Goal: Task Accomplishment & Management: Complete application form

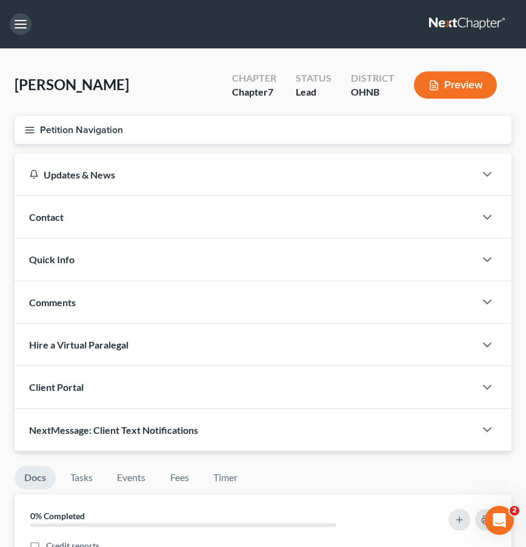
click at [20, 25] on button "button" at bounding box center [21, 24] width 22 height 22
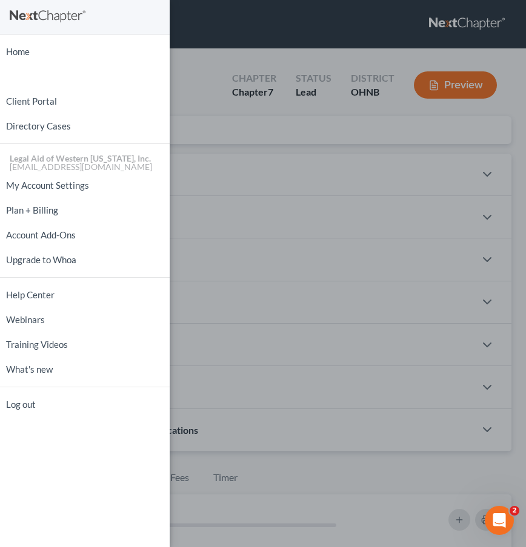
click at [214, 27] on div "Home New Case Client Portal Directory Cases Legal Aid of [GEOGRAPHIC_DATA][US_S…" at bounding box center [263, 273] width 526 height 547
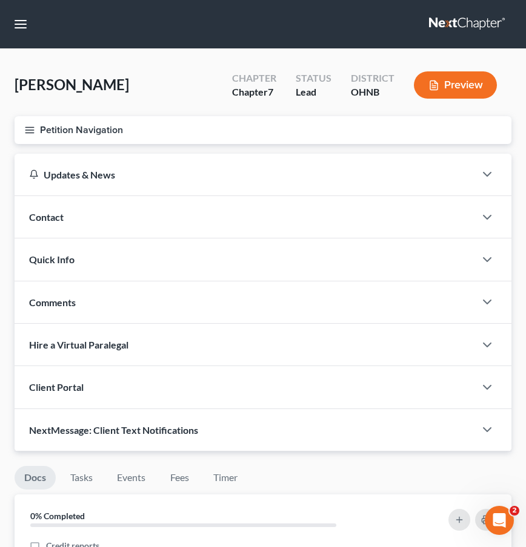
click at [30, 125] on icon "button" at bounding box center [29, 130] width 11 height 11
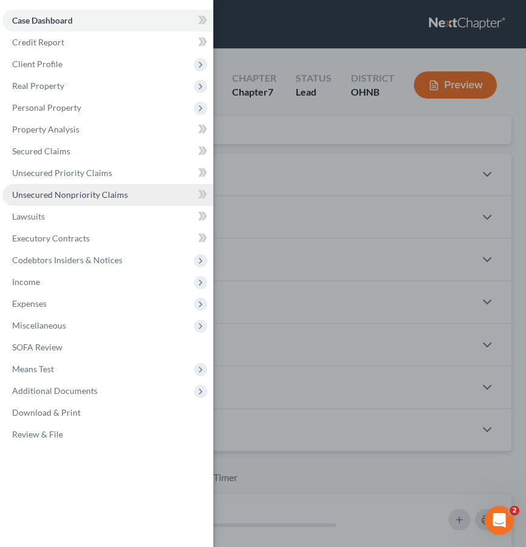
click at [62, 194] on span "Unsecured Nonpriority Claims" at bounding box center [70, 195] width 116 height 10
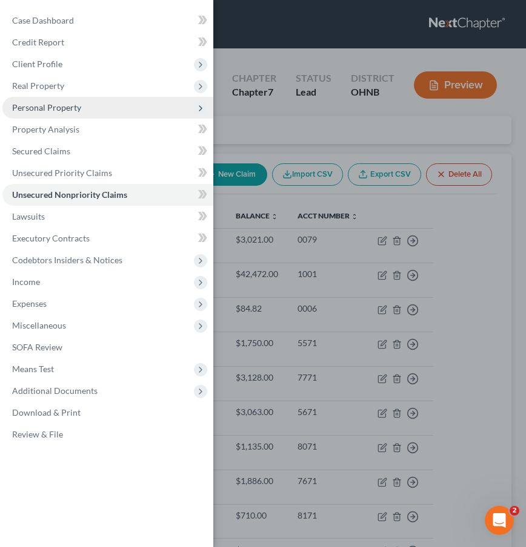
click at [123, 111] on span "Personal Property" at bounding box center [107, 108] width 211 height 22
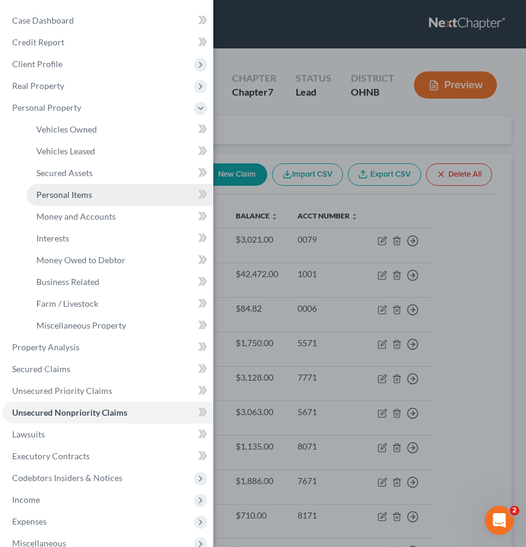
click at [84, 196] on span "Personal Items" at bounding box center [64, 195] width 56 height 10
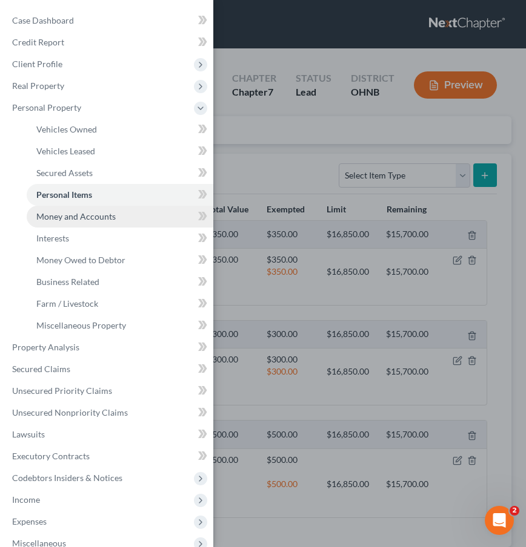
click at [84, 210] on link "Money and Accounts" at bounding box center [120, 217] width 187 height 22
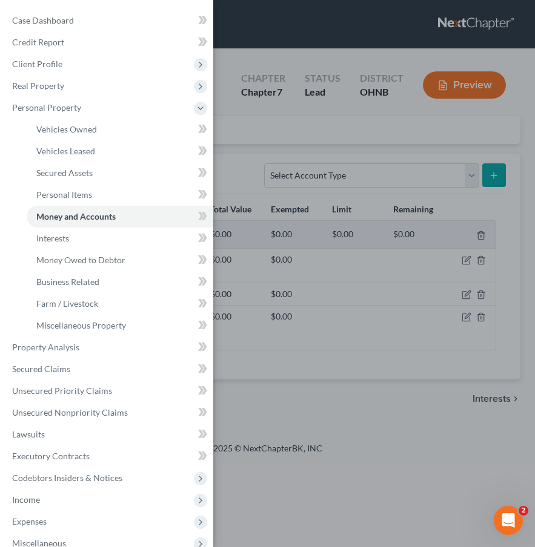
click at [313, 125] on div "Case Dashboard Payments Invoices Payments Payments Credit Report Client Profile" at bounding box center [267, 273] width 535 height 547
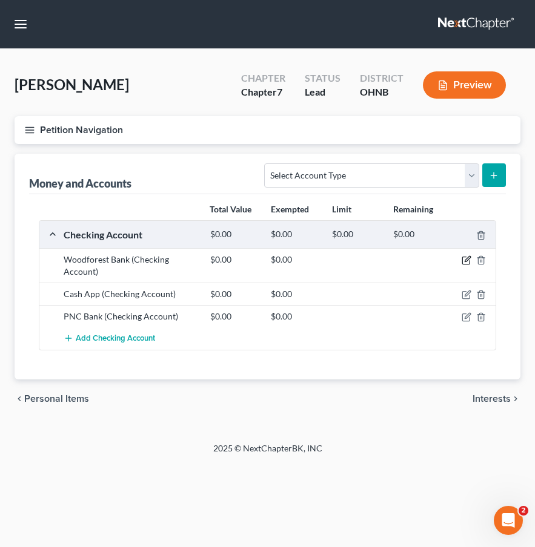
click at [467, 257] on icon "button" at bounding box center [466, 261] width 10 height 10
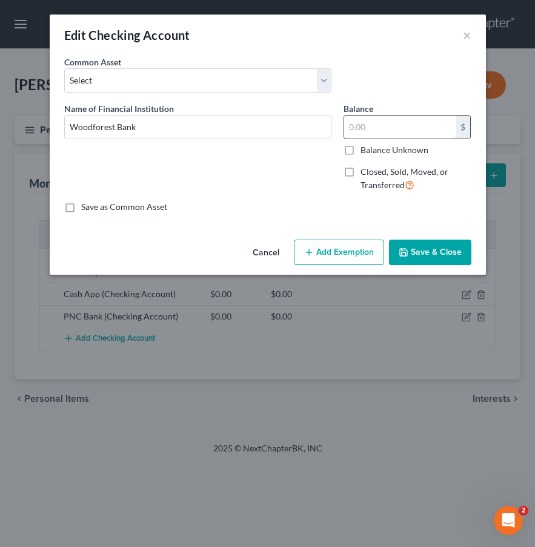
click at [360, 130] on input "text" at bounding box center [400, 127] width 112 height 23
type input "163.32"
click at [329, 262] on button "Add Exemption" at bounding box center [339, 252] width 90 height 25
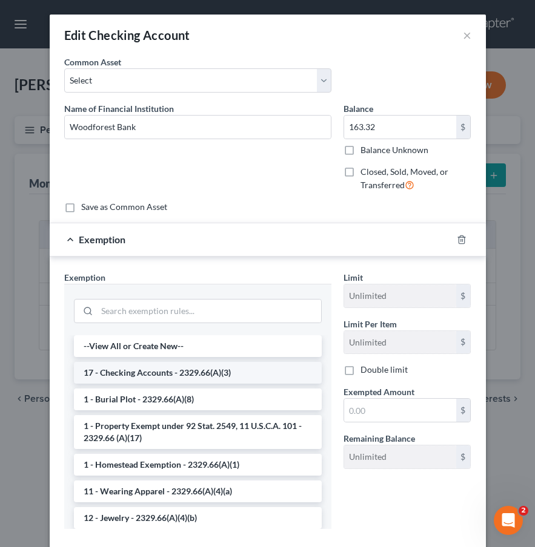
click at [142, 375] on li "17 - Checking Accounts - 2329.66(A)(3)" at bounding box center [198, 373] width 248 height 22
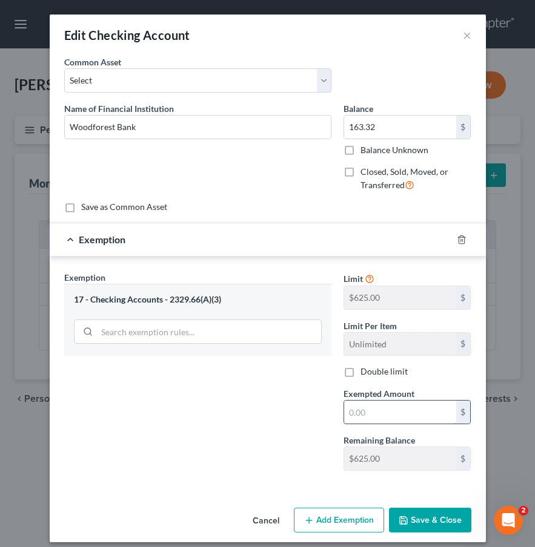
click at [360, 408] on input "text" at bounding box center [400, 412] width 112 height 23
type input "163.32"
click at [452, 464] on button "Save & Close" at bounding box center [430, 520] width 82 height 25
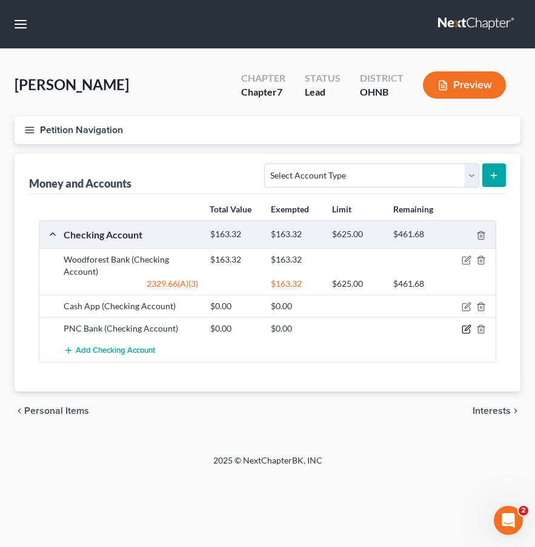
click at [467, 328] on icon "button" at bounding box center [466, 328] width 5 height 5
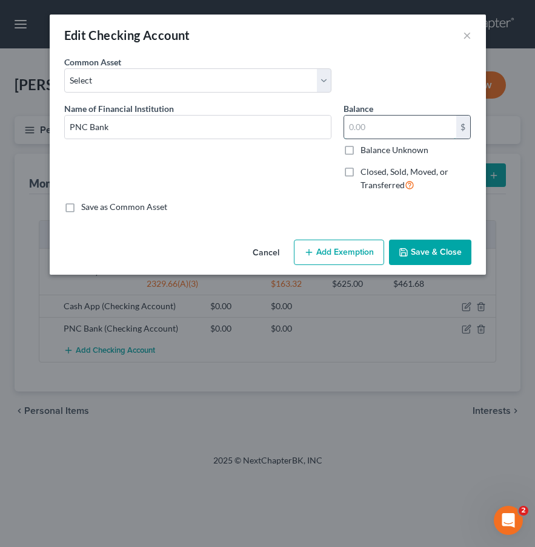
click at [387, 130] on input "text" at bounding box center [400, 127] width 112 height 23
type input "245.44"
click at [325, 253] on button "Add Exemption" at bounding box center [339, 252] width 90 height 25
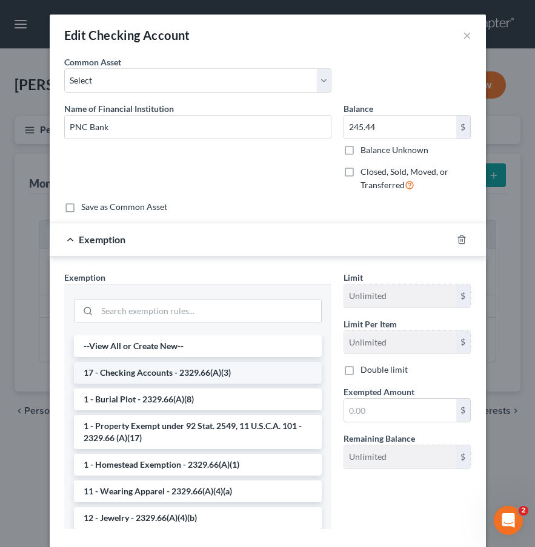
click at [193, 379] on li "17 - Checking Accounts - 2329.66(A)(3)" at bounding box center [198, 373] width 248 height 22
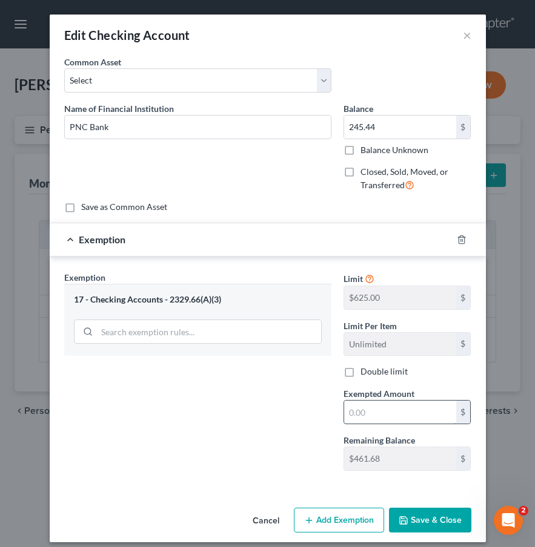
click at [358, 408] on input "text" at bounding box center [400, 412] width 112 height 23
type input "245.44"
click at [438, 464] on button "Save & Close" at bounding box center [430, 520] width 82 height 25
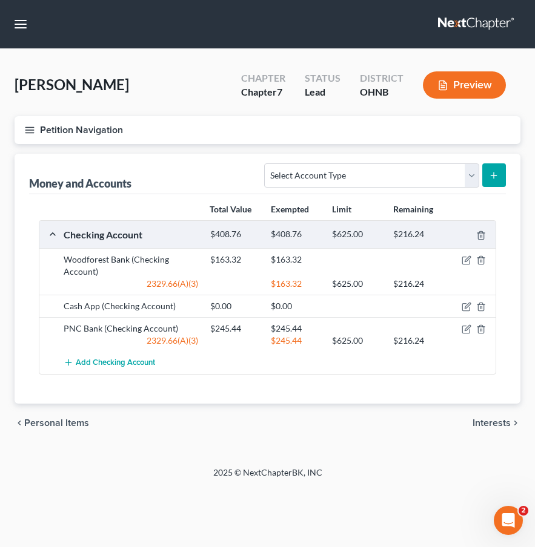
click at [185, 87] on div "[PERSON_NAME] Upgraded Chapter Chapter 7 Status Lead District [GEOGRAPHIC_DATA]…" at bounding box center [268, 90] width 506 height 53
click at [27, 126] on icon "button" at bounding box center [29, 130] width 11 height 11
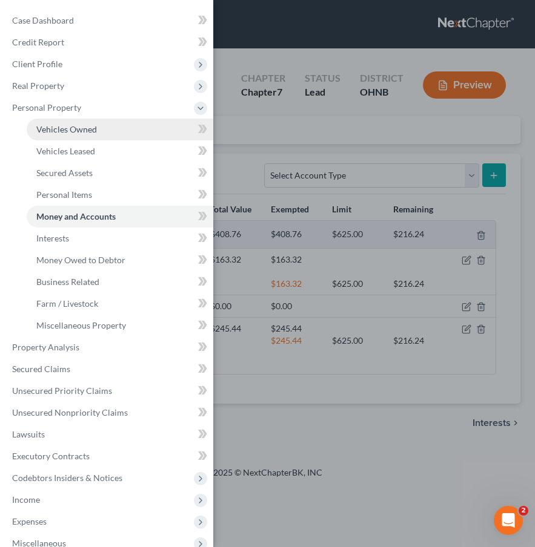
click at [55, 129] on span "Vehicles Owned" at bounding box center [66, 129] width 61 height 10
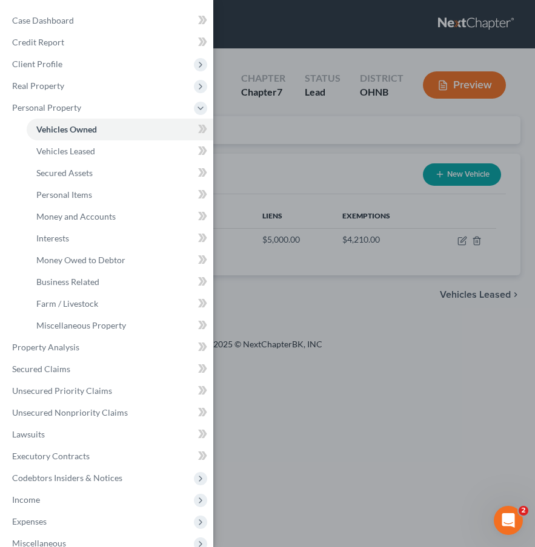
click at [262, 166] on div "Case Dashboard Payments Invoices Payments Payments Credit Report Client Profile" at bounding box center [267, 273] width 535 height 547
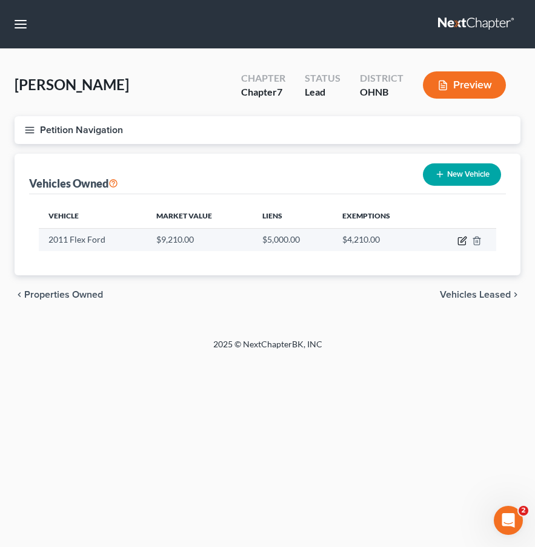
click at [461, 238] on icon "button" at bounding box center [461, 241] width 7 height 7
select select "0"
select select "15"
select select "2"
select select "0"
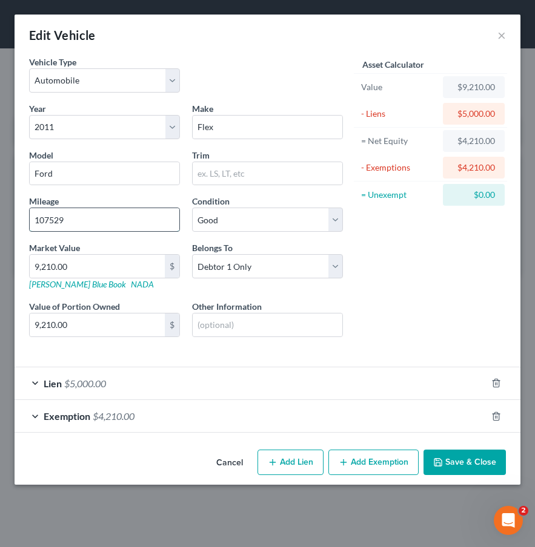
click at [93, 214] on input "107529" at bounding box center [105, 219] width 150 height 23
type input "115106"
click at [342, 371] on div "Lien $5,000.00" at bounding box center [251, 384] width 472 height 32
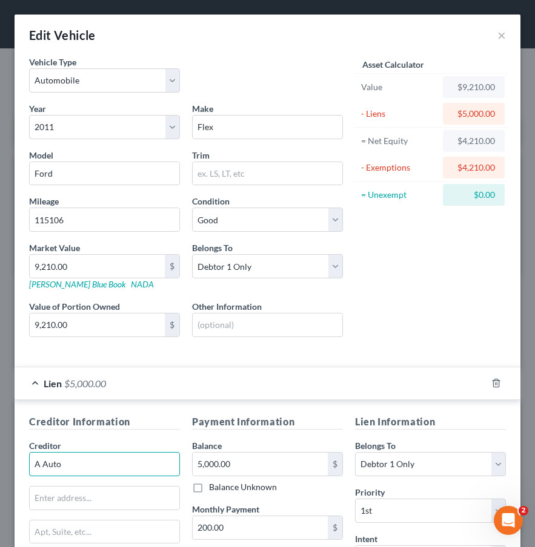
click at [125, 464] on input "A Auto" at bounding box center [104, 464] width 151 height 24
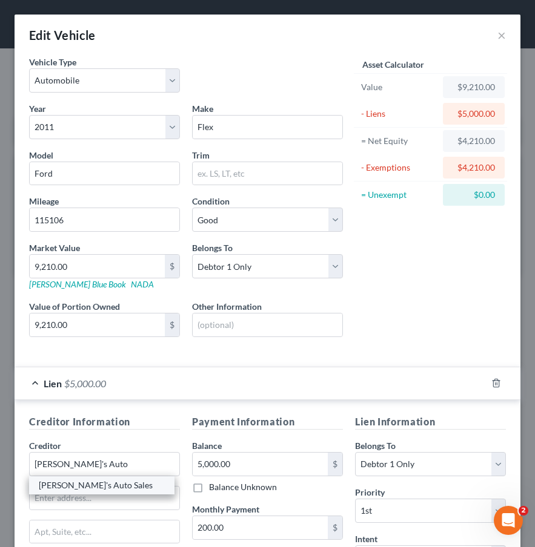
click at [102, 464] on div "[PERSON_NAME]'s Auto Sales" at bounding box center [102, 486] width 126 height 12
type input "[PERSON_NAME]'s Auto Sales"
type input "3125 [GEOGRAPHIC_DATA]"
type input "[GEOGRAPHIC_DATA]"
select select "36"
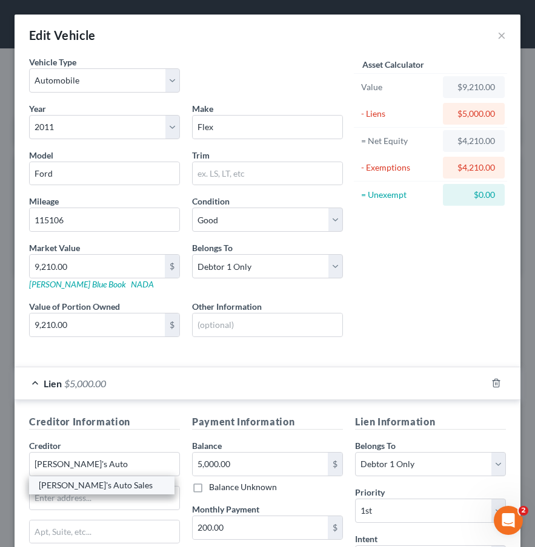
type input "43606-0000"
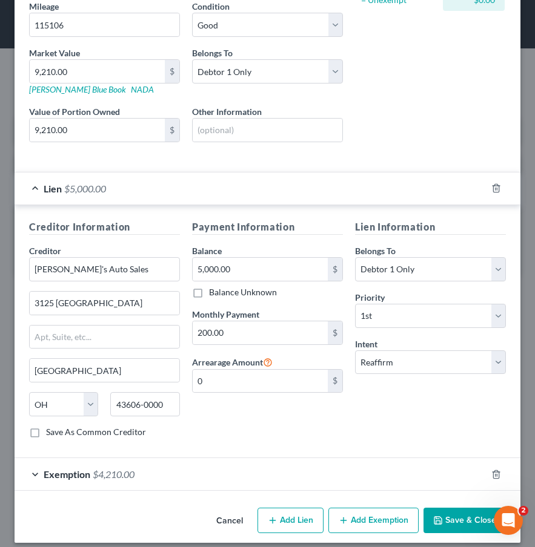
scroll to position [197, 0]
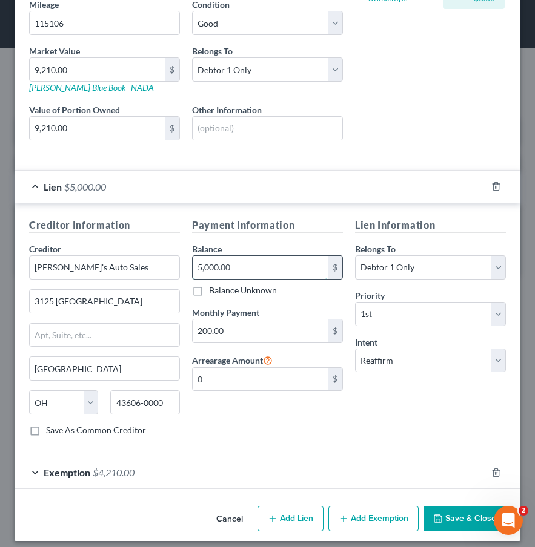
click at [253, 271] on input "5,000.00" at bounding box center [260, 267] width 135 height 23
type input "5,780.61"
click at [497, 464] on line "button" at bounding box center [497, 473] width 0 height 2
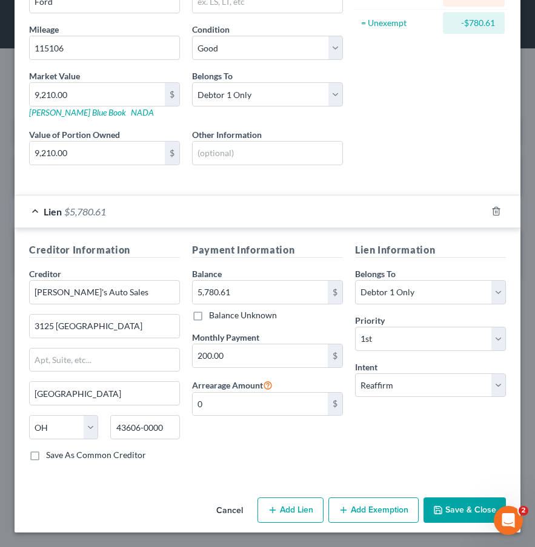
scroll to position [172, 0]
click at [369, 464] on button "Add Exemption" at bounding box center [373, 510] width 90 height 25
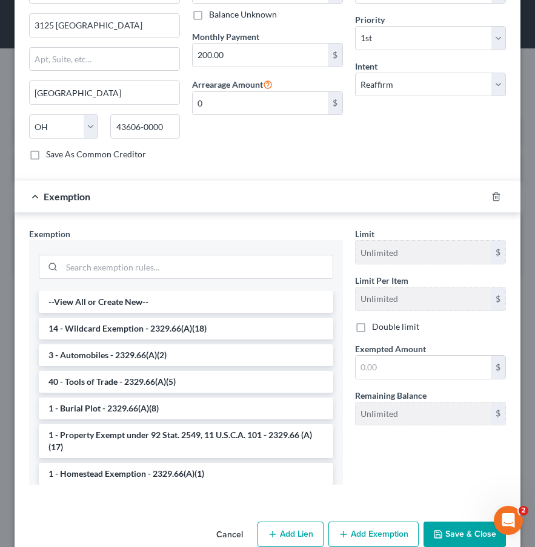
scroll to position [477, 0]
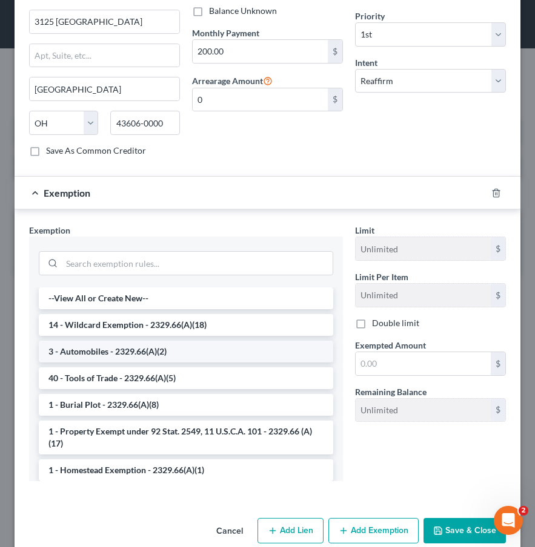
click at [178, 350] on li "3 - Automobiles - 2329.66(A)(2)" at bounding box center [186, 352] width 294 height 22
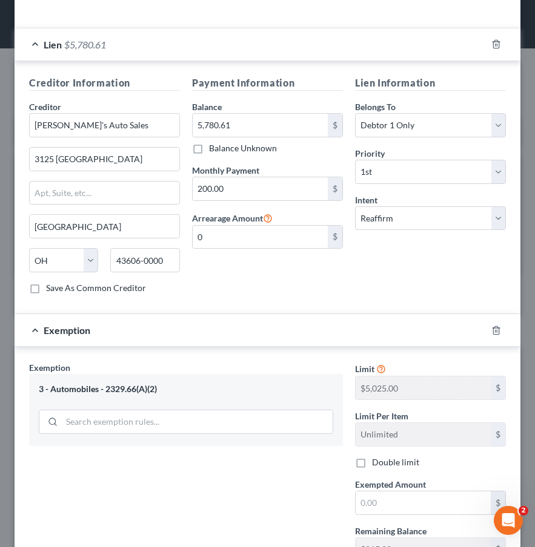
scroll to position [440, 0]
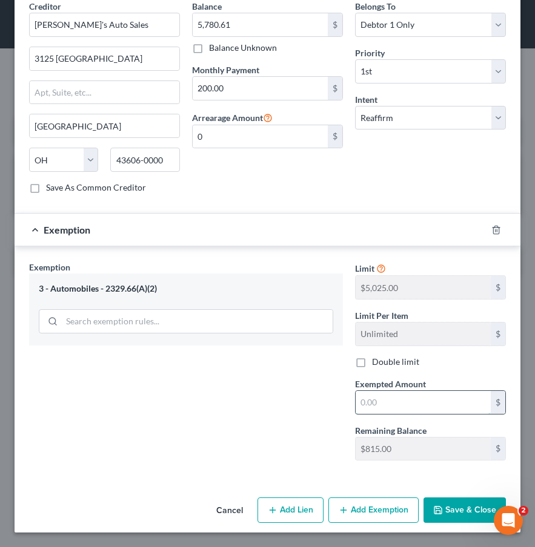
click at [439, 409] on input "text" at bounding box center [422, 402] width 135 height 23
type input "3,429.39"
click at [456, 464] on button "Save & Close" at bounding box center [464, 510] width 82 height 25
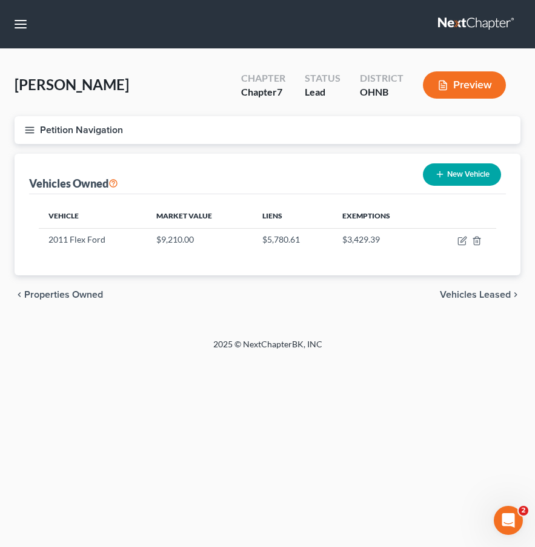
click at [457, 293] on span "Vehicles Leased" at bounding box center [475, 295] width 71 height 10
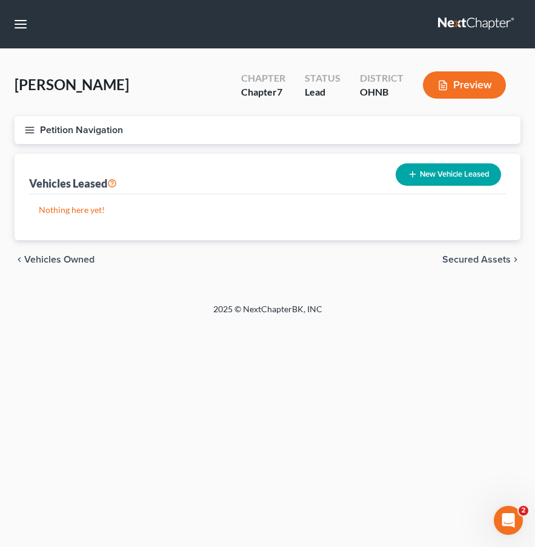
click at [478, 259] on span "Secured Assets" at bounding box center [476, 260] width 68 height 10
click at [482, 261] on span "Personal Items" at bounding box center [478, 260] width 65 height 10
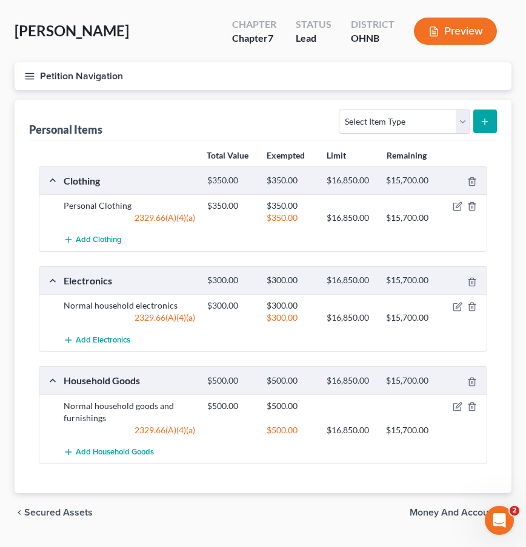
scroll to position [85, 0]
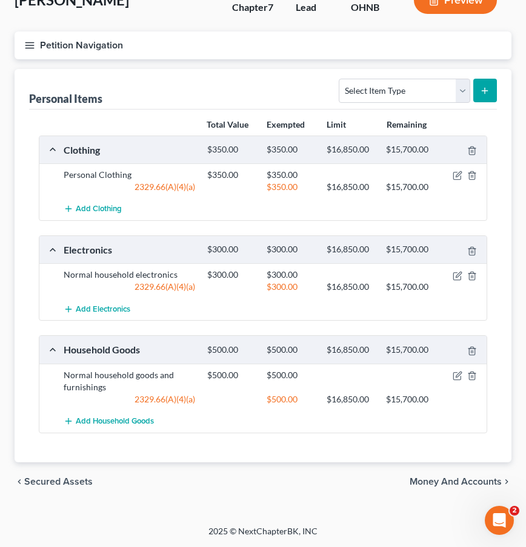
click at [420, 464] on span "Money and Accounts" at bounding box center [455, 482] width 92 height 10
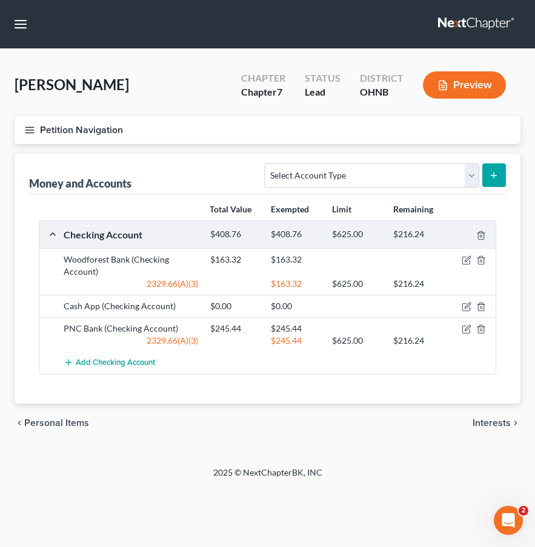
click at [499, 423] on span "Interests" at bounding box center [491, 423] width 38 height 10
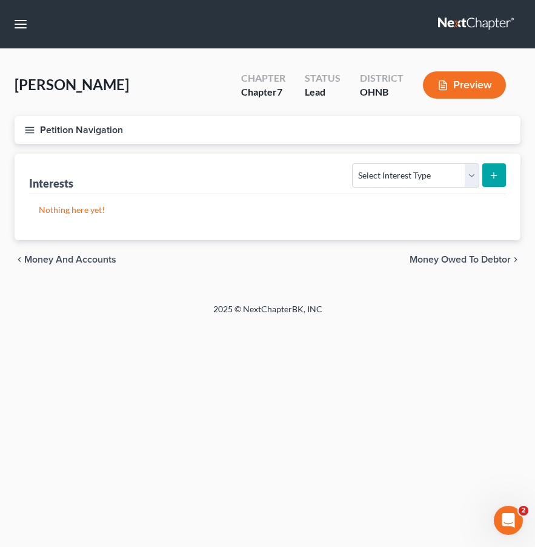
click at [510, 256] on icon "chevron_right" at bounding box center [515, 260] width 10 height 10
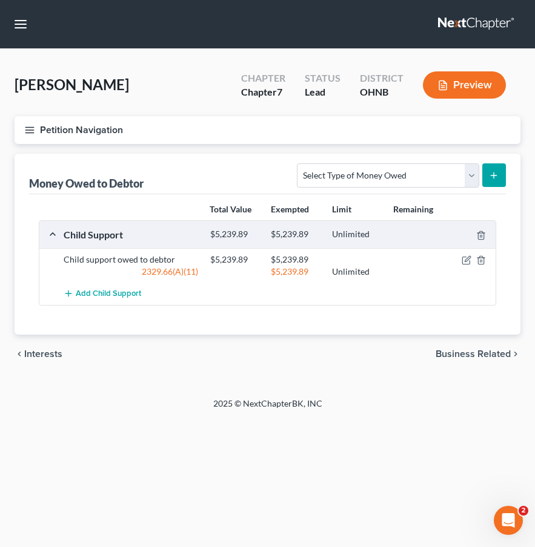
click at [39, 353] on span "Interests" at bounding box center [43, 354] width 38 height 10
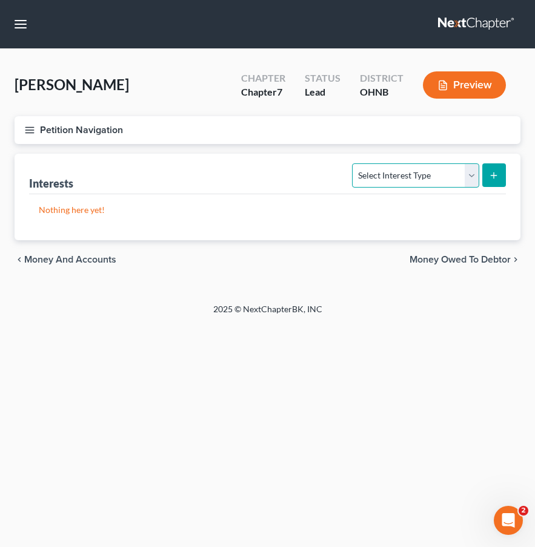
click at [469, 174] on select "Select Interest Type 401K Annuity Bond Education IRA Government Bond Government…" at bounding box center [415, 176] width 127 height 24
click at [73, 261] on span "Money and Accounts" at bounding box center [70, 260] width 92 height 10
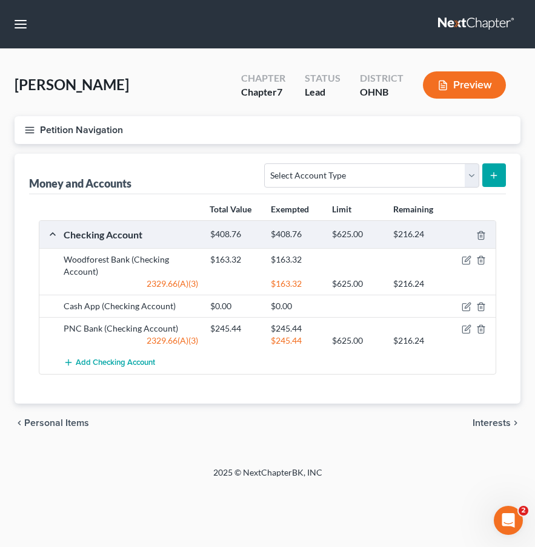
click at [29, 131] on icon "button" at bounding box center [29, 130] width 11 height 11
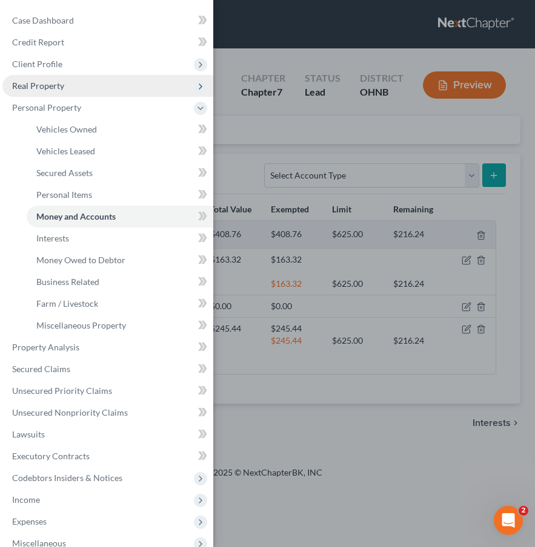
click at [38, 85] on span "Real Property" at bounding box center [38, 86] width 52 height 10
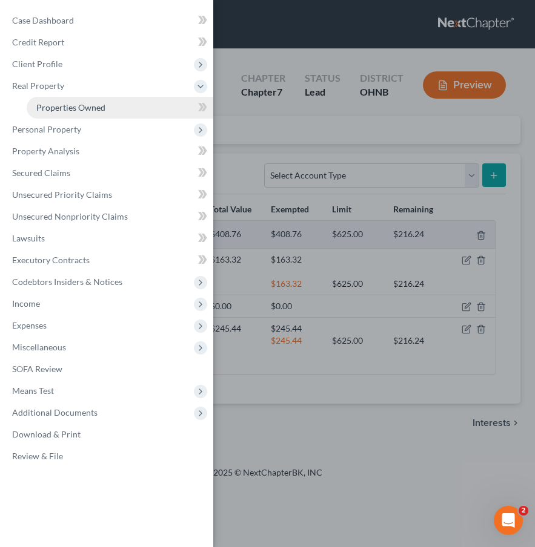
click at [65, 105] on span "Properties Owned" at bounding box center [70, 107] width 69 height 10
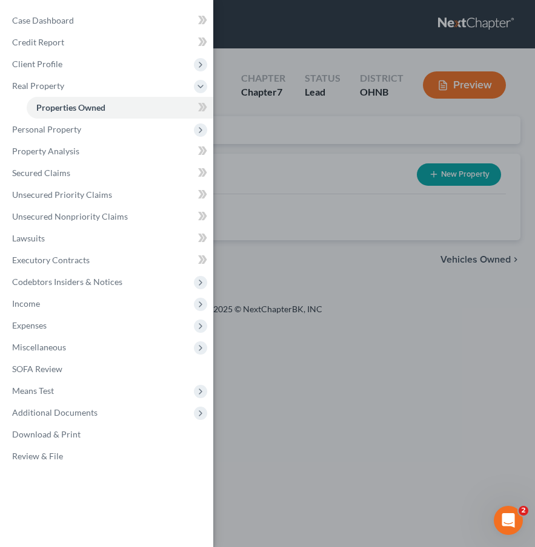
click at [320, 166] on div "Case Dashboard Payments Invoices Payments Payments Credit Report Client Profile" at bounding box center [267, 273] width 535 height 547
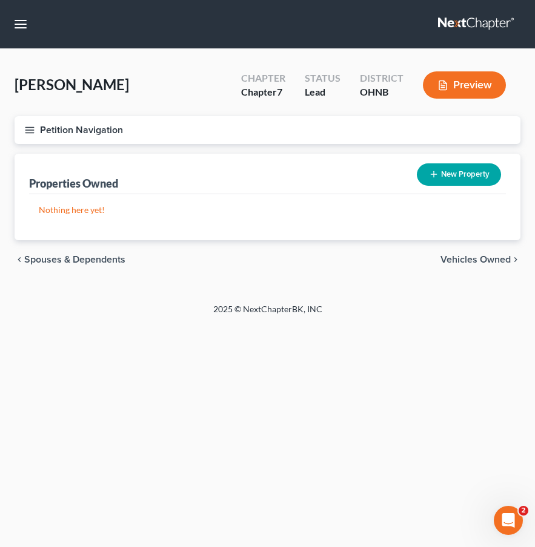
click at [452, 175] on button "New Property" at bounding box center [459, 175] width 84 height 22
select select "36"
select select "0"
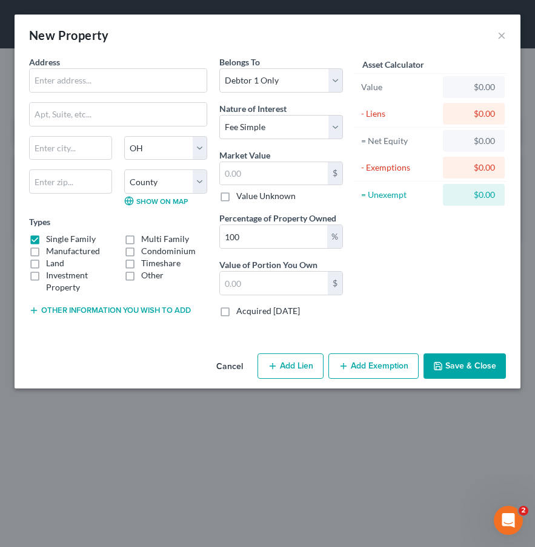
click at [141, 263] on label "Timeshare" at bounding box center [160, 263] width 39 height 12
click at [146, 263] on input "Timeshare" at bounding box center [150, 261] width 8 height 8
checkbox input "true"
click at [46, 245] on label "Manufactured" at bounding box center [73, 251] width 54 height 12
click at [51, 245] on input "Manufactured" at bounding box center [55, 249] width 8 height 8
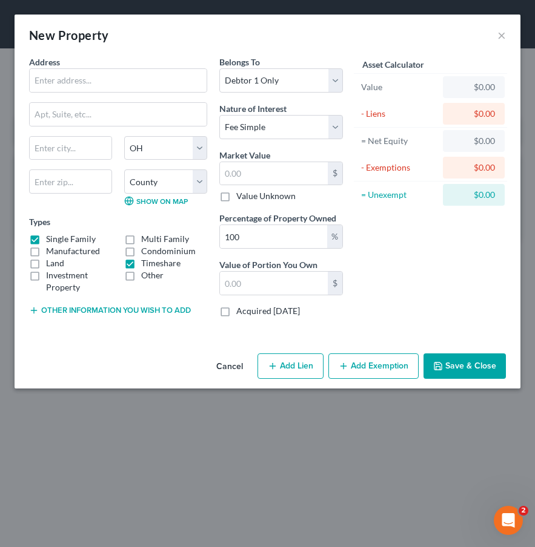
checkbox input "true"
click at [46, 241] on label "Single Family" at bounding box center [71, 239] width 50 height 12
click at [51, 241] on input "Single Family" at bounding box center [55, 237] width 8 height 8
checkbox input "false"
click at [46, 257] on label "Land" at bounding box center [55, 263] width 18 height 12
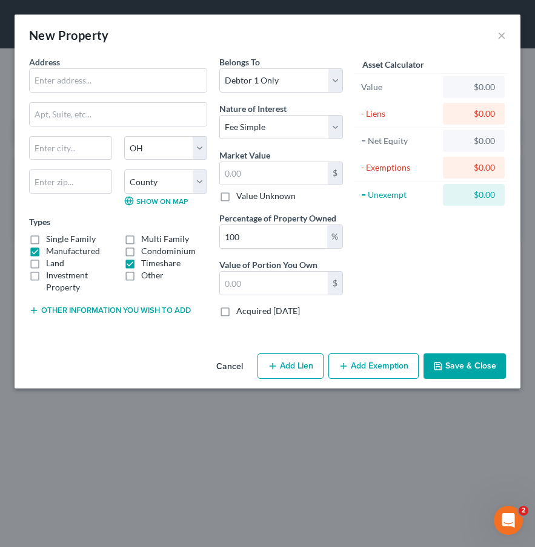
click at [51, 257] on input "Land" at bounding box center [55, 261] width 8 height 8
checkbox input "true"
click at [46, 248] on label "Manufactured" at bounding box center [73, 251] width 54 height 12
click at [51, 248] on input "Manufactured" at bounding box center [55, 249] width 8 height 8
checkbox input "false"
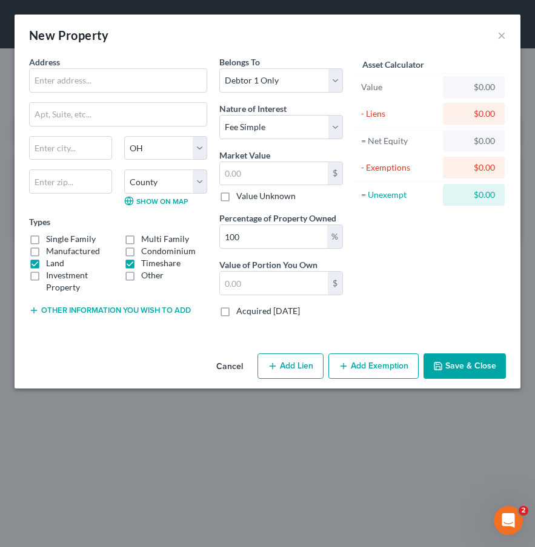
click at [46, 269] on label "Investment Property" at bounding box center [79, 281] width 66 height 24
click at [51, 269] on input "Investment Property" at bounding box center [55, 273] width 8 height 8
checkbox input "true"
click at [46, 265] on label "Land" at bounding box center [55, 263] width 18 height 12
click at [51, 265] on input "Land" at bounding box center [55, 261] width 8 height 8
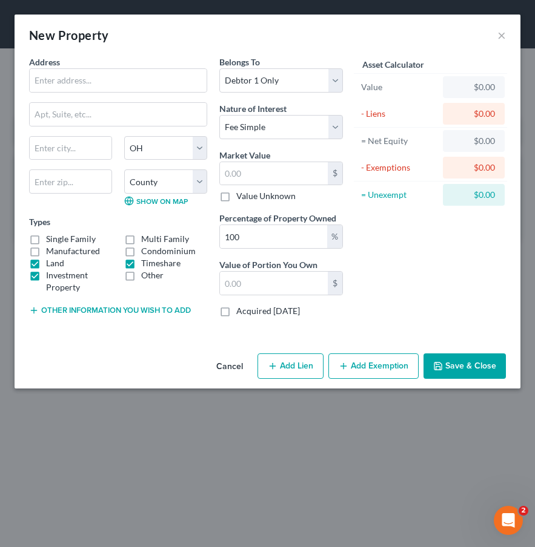
checkbox input "false"
click at [46, 275] on label "Investment Property" at bounding box center [79, 281] width 66 height 24
click at [51, 275] on input "Investment Property" at bounding box center [55, 273] width 8 height 8
checkbox input "false"
click at [93, 87] on input "text" at bounding box center [118, 80] width 177 height 23
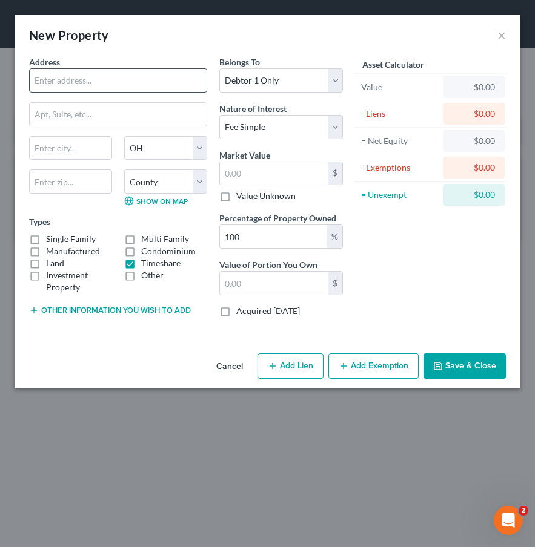
click at [53, 78] on input "text" at bounding box center [118, 80] width 177 height 23
type input "[GEOGRAPHIC_DATA] and Vacation Villas"
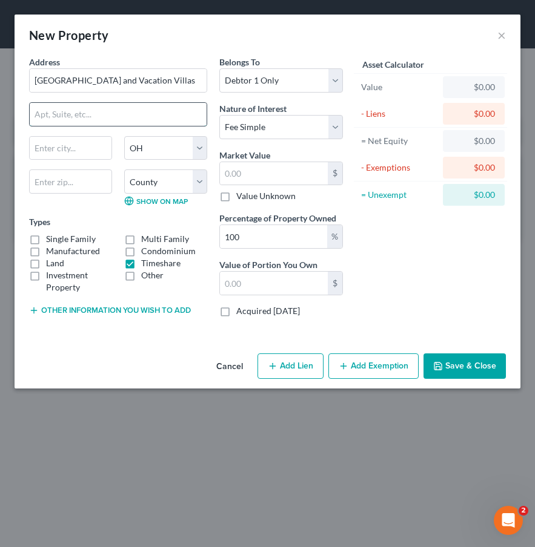
click at [142, 108] on input "text" at bounding box center [118, 114] width 177 height 23
type input "[STREET_ADDRESS]"
click at [289, 360] on button "Add Lien" at bounding box center [290, 366] width 66 height 25
select select "0"
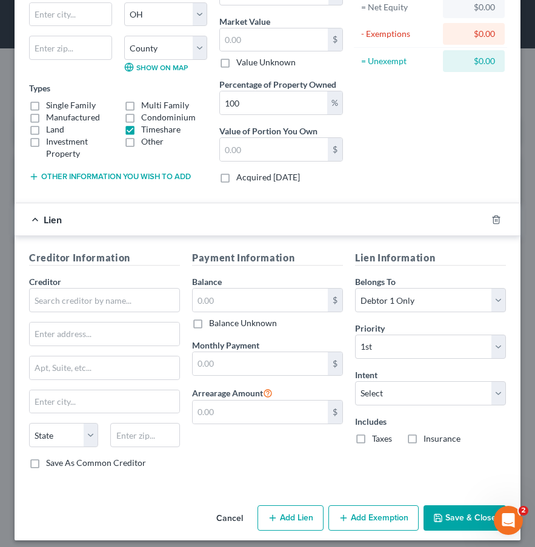
scroll to position [142, 0]
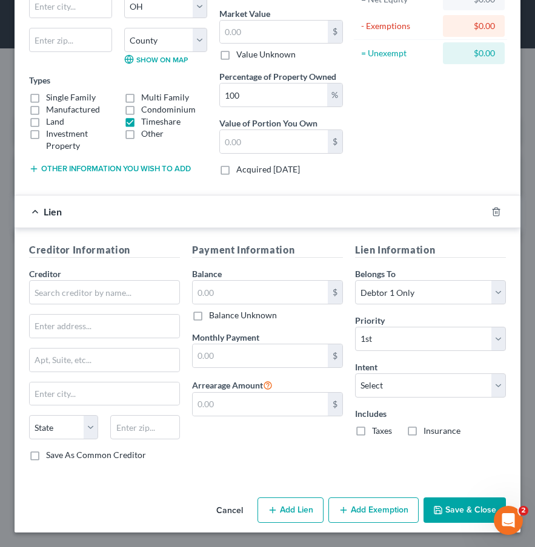
click at [222, 462] on div "Payment Information Balance $ Balance Unknown Balance Undetermined $ Balance Un…" at bounding box center [267, 357] width 163 height 228
click at [254, 356] on input "text" at bounding box center [260, 356] width 135 height 23
type input "75.26"
click at [472, 377] on select "Select Surrender Redeem Reaffirm Avoid Other" at bounding box center [430, 386] width 151 height 24
select select "0"
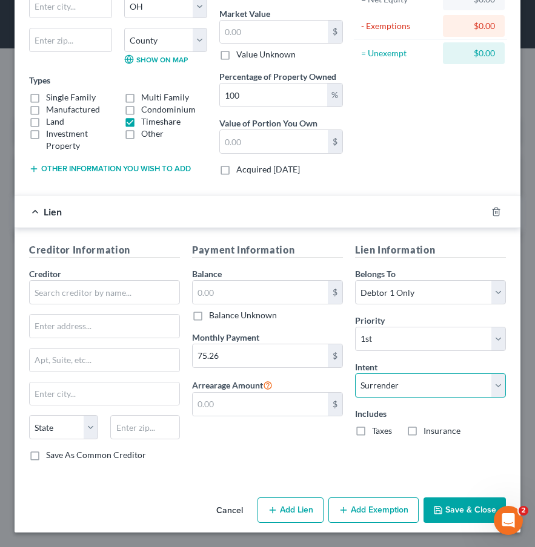
click at [355, 374] on select "Select Surrender Redeem Reaffirm Avoid Other" at bounding box center [430, 386] width 151 height 24
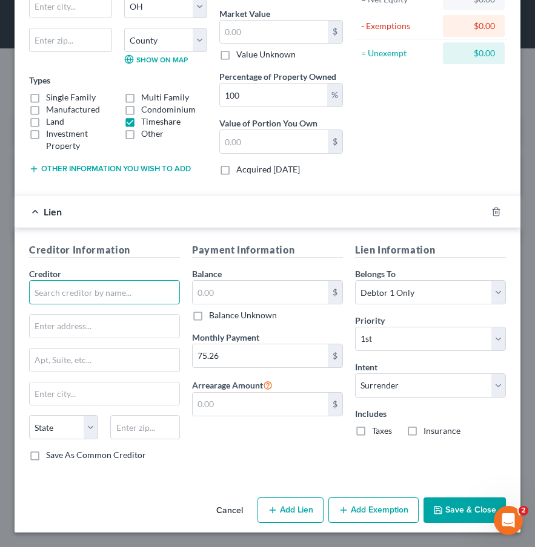
click at [156, 305] on input "text" at bounding box center [104, 292] width 151 height 24
click at [113, 331] on input "text" at bounding box center [105, 326] width 150 height 23
paste input "[STREET_ADDRESS] Ft. [GEOGRAPHIC_DATA], FL, 33306, [GEOGRAPHIC_DATA]"
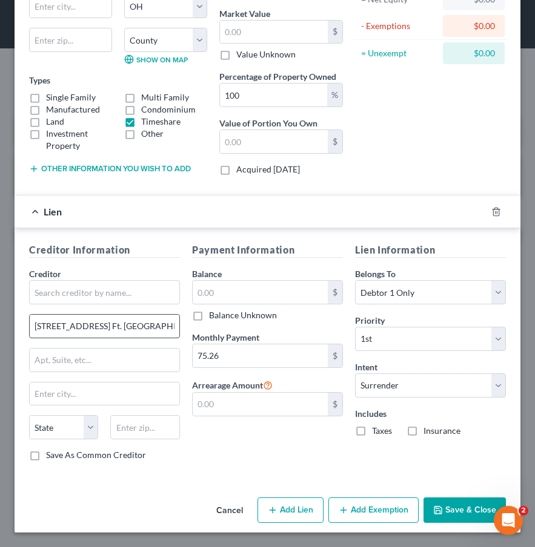
scroll to position [0, 73]
type input "[STREET_ADDRESS] Ft. [GEOGRAPHIC_DATA], FL, 33306, [GEOGRAPHIC_DATA]"
click at [119, 295] on input "text" at bounding box center [104, 292] width 151 height 24
click at [78, 394] on input "text" at bounding box center [105, 394] width 150 height 23
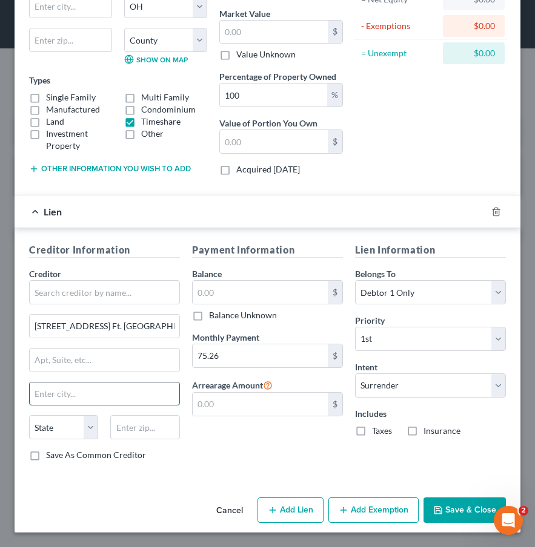
paste input "[STREET_ADDRESS] Ft. [GEOGRAPHIC_DATA], FL, 33306, [GEOGRAPHIC_DATA]"
drag, startPoint x: 62, startPoint y: 396, endPoint x: -30, endPoint y: 402, distance: 92.8
click at [0, 402] on html "Home New Case Client Portal Directory Cases Legal Aid of Western [US_STATE], In…" at bounding box center [267, 273] width 535 height 547
type input "Ft. [GEOGRAPHIC_DATA], FL, 33306, [GEOGRAPHIC_DATA]"
click at [125, 429] on input "text" at bounding box center [144, 427] width 69 height 24
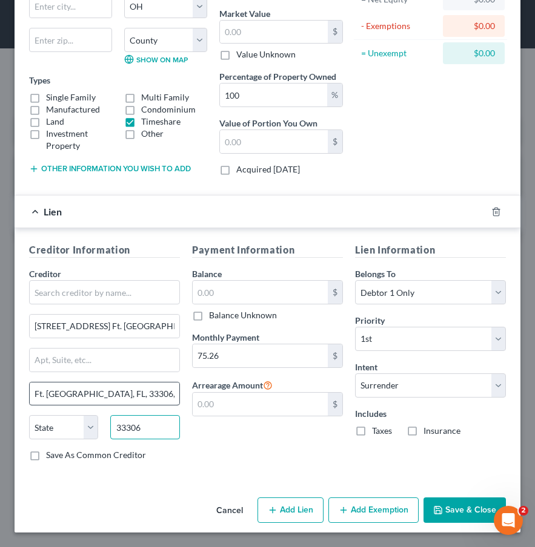
type input "33306"
click at [143, 402] on input "Ft. [GEOGRAPHIC_DATA], FL, 33306, [GEOGRAPHIC_DATA]" at bounding box center [105, 394] width 150 height 23
type input "[GEOGRAPHIC_DATA]"
select select "9"
type input "[GEOGRAPHIC_DATA]"
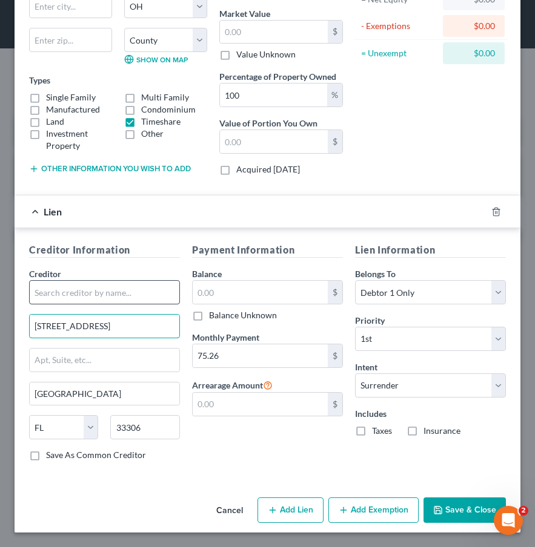
type input "[STREET_ADDRESS]"
click at [113, 300] on input "text" at bounding box center [104, 292] width 151 height 24
type input "[GEOGRAPHIC_DATA]"
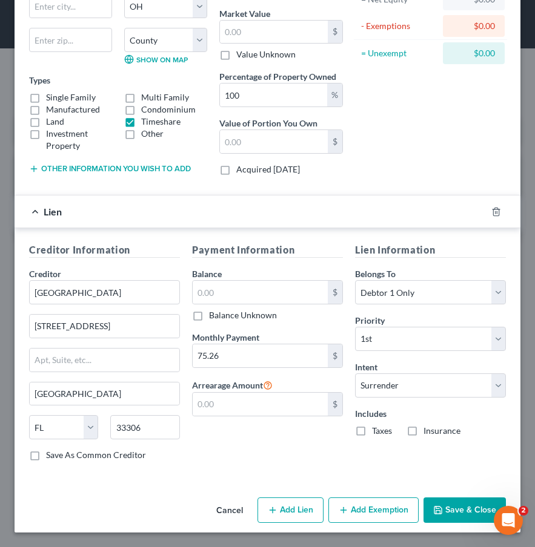
click at [209, 315] on label "Balance Unknown" at bounding box center [243, 315] width 68 height 12
click at [214, 315] on input "Balance Unknown" at bounding box center [218, 313] width 8 height 8
checkbox input "true"
type input "0.00"
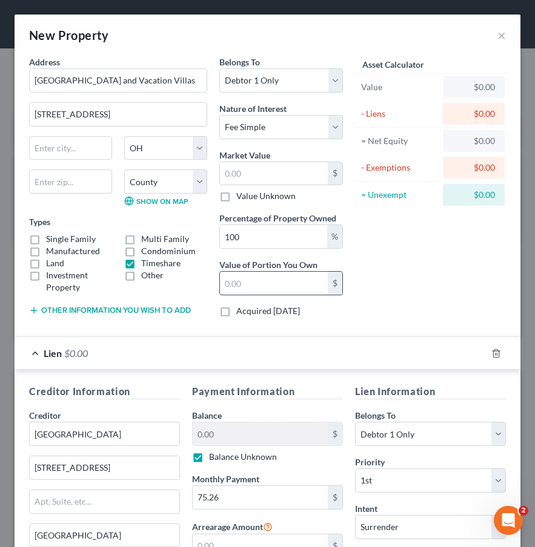
click at [294, 285] on input "text" at bounding box center [274, 283] width 108 height 23
click at [188, 328] on form "Address * [GEOGRAPHIC_DATA] and Vacation Villas [STREET_ADDRESS][GEOGRAPHIC_DAT…" at bounding box center [267, 339] width 477 height 567
click at [417, 250] on div "Asset Calculator Value $0.00 - Liens $0.00 = Net Equity $0.00 - Exemptions $0.0…" at bounding box center [430, 191] width 163 height 271
click at [73, 185] on input "text" at bounding box center [70, 182] width 83 height 24
type input "33404"
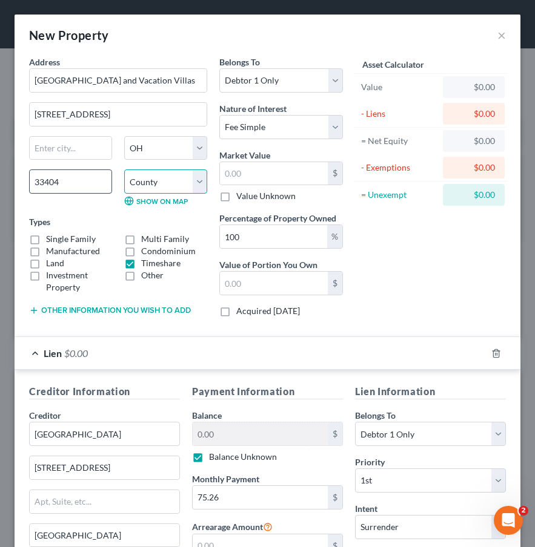
select select "47"
type input "[GEOGRAPHIC_DATA]"
select select "9"
select select
click at [169, 200] on link "Show on Map" at bounding box center [156, 201] width 64 height 10
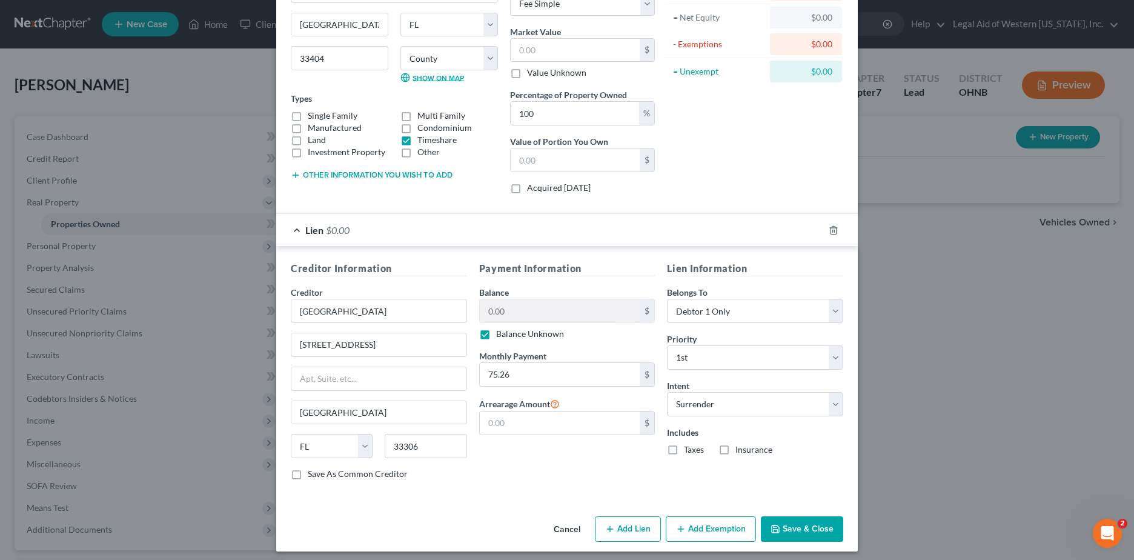
scroll to position [130, 0]
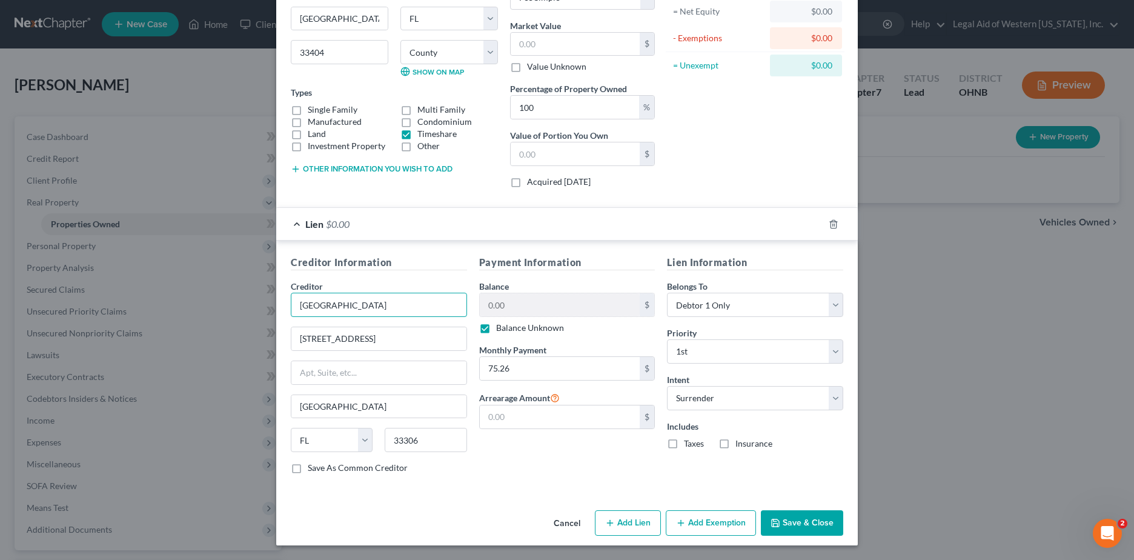
click at [446, 316] on input "[GEOGRAPHIC_DATA]" at bounding box center [379, 304] width 176 height 24
click at [561, 377] on input "75.26" at bounding box center [560, 368] width 160 height 23
click at [635, 464] on div "Cancel Add Lien Add Lease Add Exemption Save & Close" at bounding box center [566, 525] width 581 height 40
click at [529, 464] on div "Payment Information Balance 0.00 $ Balance Unknown Balance Undetermined 0.00 $ …" at bounding box center [567, 369] width 188 height 228
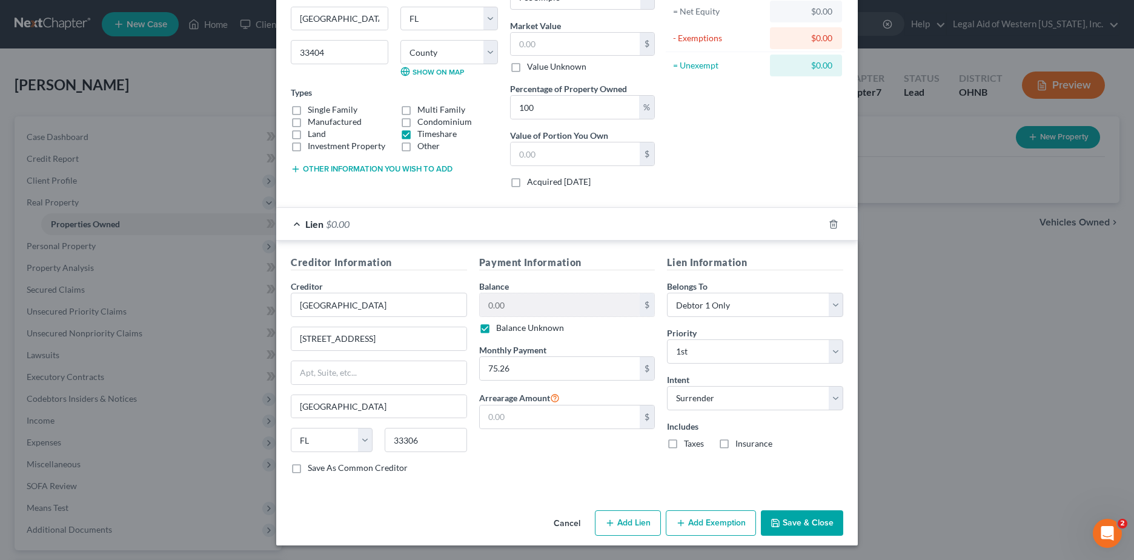
click at [635, 168] on div "Asset Calculator Value $0.00 - Liens $0.00 = Net Equity $0.00 - Exemptions $0.0…" at bounding box center [755, 61] width 188 height 271
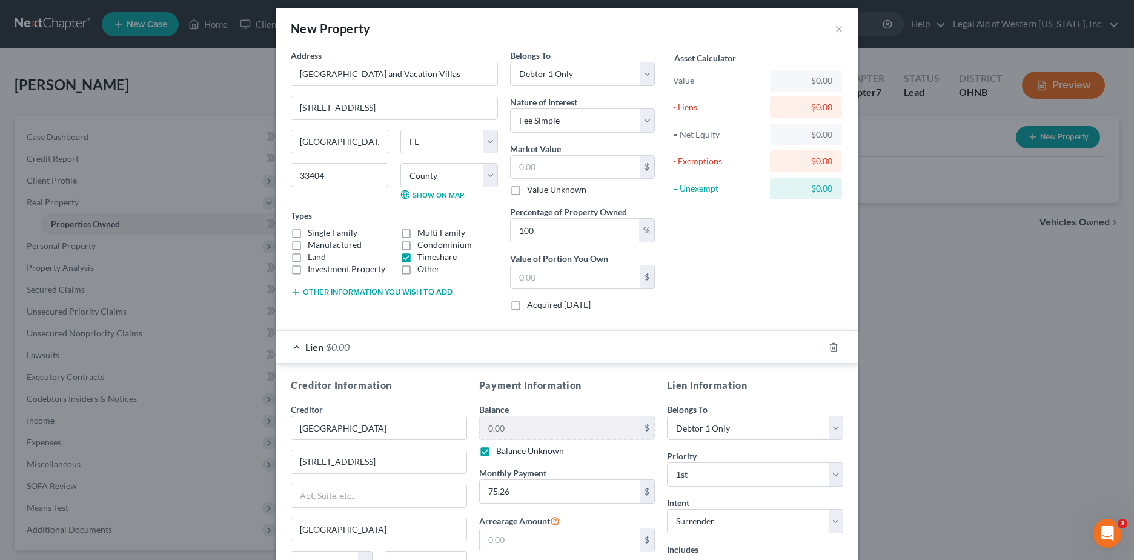
scroll to position [0, 0]
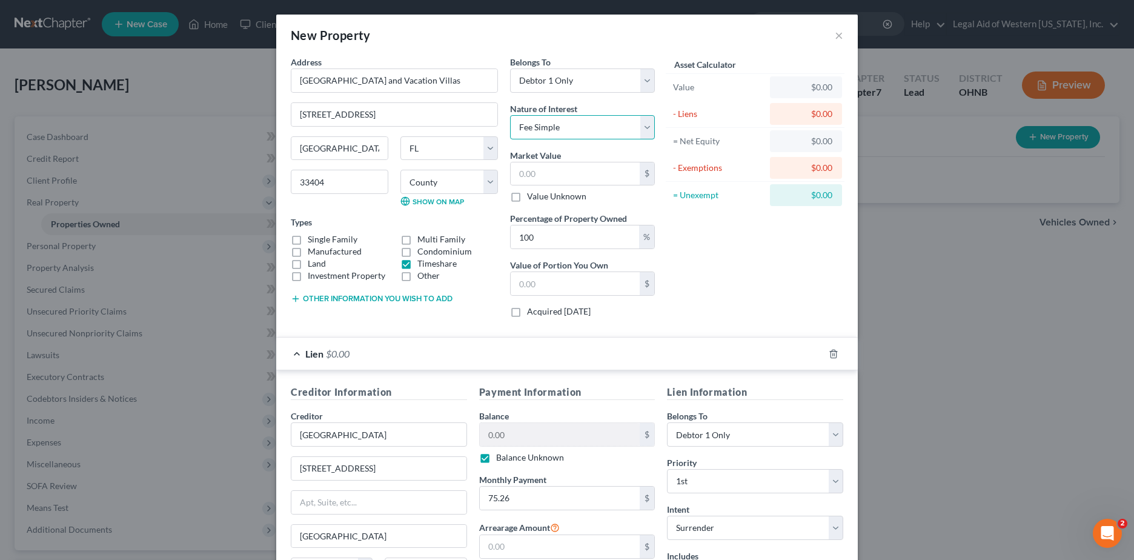
click at [635, 125] on select "Select Fee Simple Joint Tenant Life Estate Equitable Interest Future Interest T…" at bounding box center [582, 127] width 145 height 24
select select "7"
click at [510, 115] on select "Select Fee Simple Joint Tenant Life Estate Equitable Interest Future Interest T…" at bounding box center [582, 127] width 145 height 24
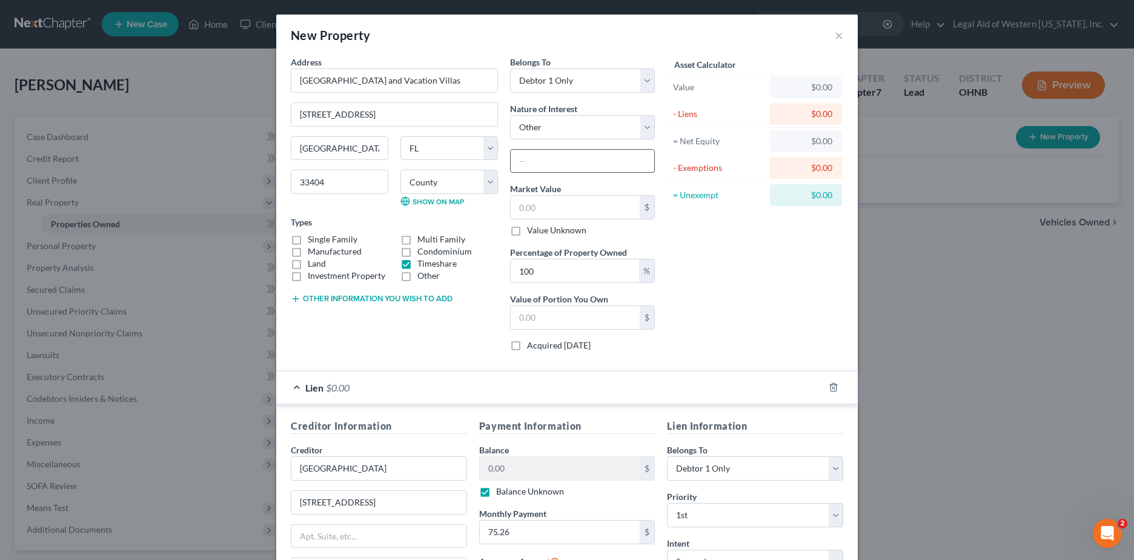
click at [558, 163] on input "text" at bounding box center [582, 161] width 144 height 23
click at [527, 231] on label "Value Unknown" at bounding box center [556, 230] width 59 height 12
click at [532, 231] on input "Value Unknown" at bounding box center [536, 228] width 8 height 8
checkbox input "true"
type input "0.00"
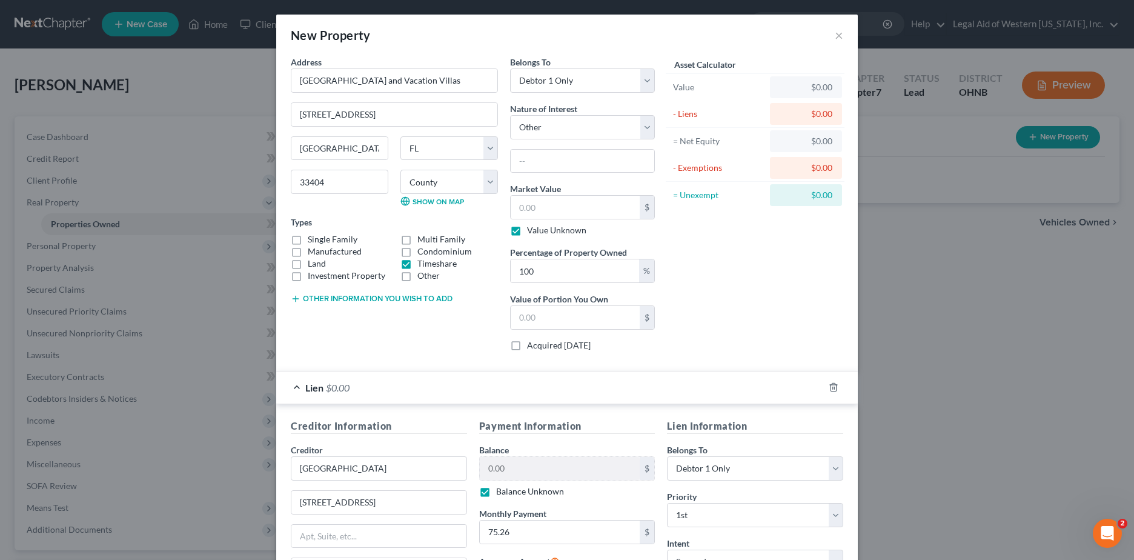
type input "0.00"
click at [537, 166] on input "text" at bounding box center [582, 161] width 144 height 23
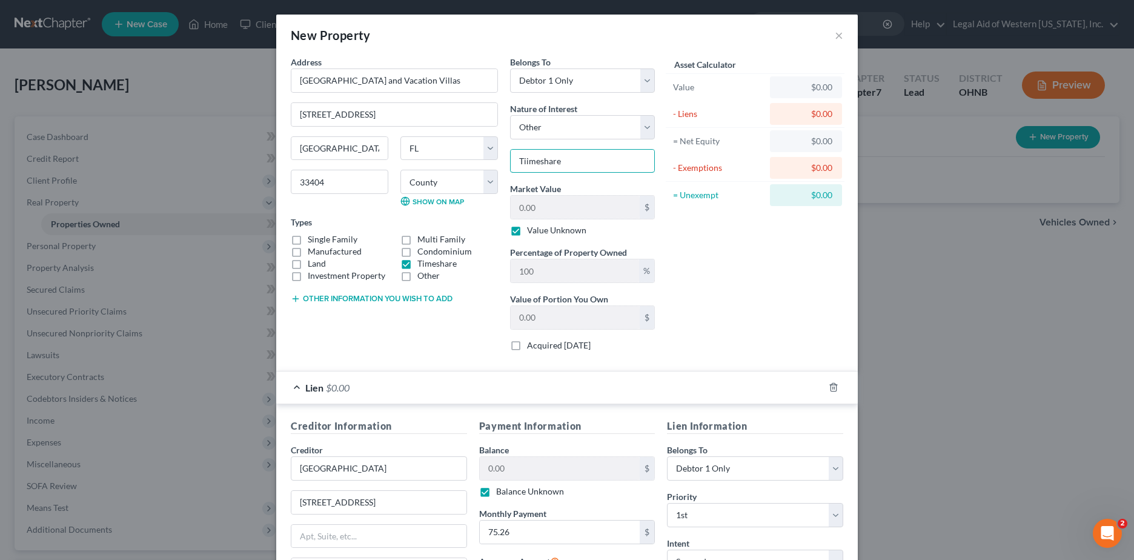
type input "Tiimeshare"
click at [635, 326] on div "New Property × Address * [GEOGRAPHIC_DATA] and Vacation Villas [STREET_ADDRESS]…" at bounding box center [567, 280] width 1134 height 560
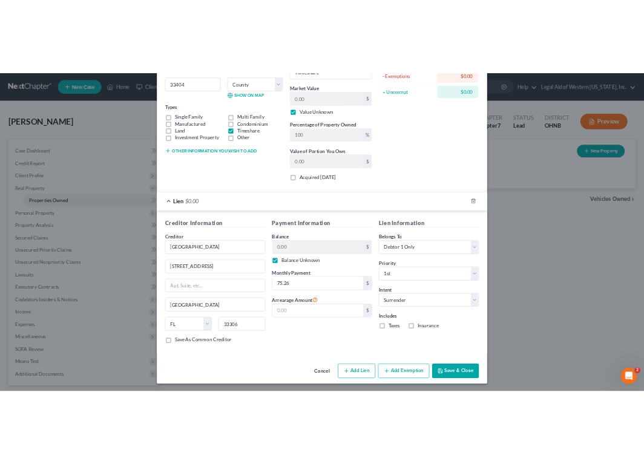
scroll to position [164, 0]
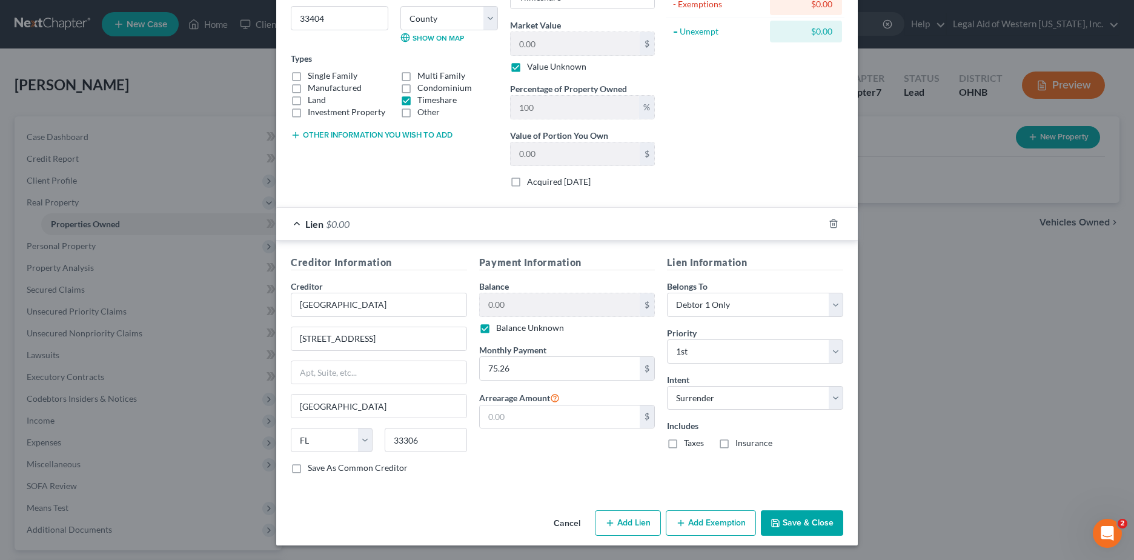
click at [635, 464] on button "Save & Close" at bounding box center [802, 522] width 82 height 25
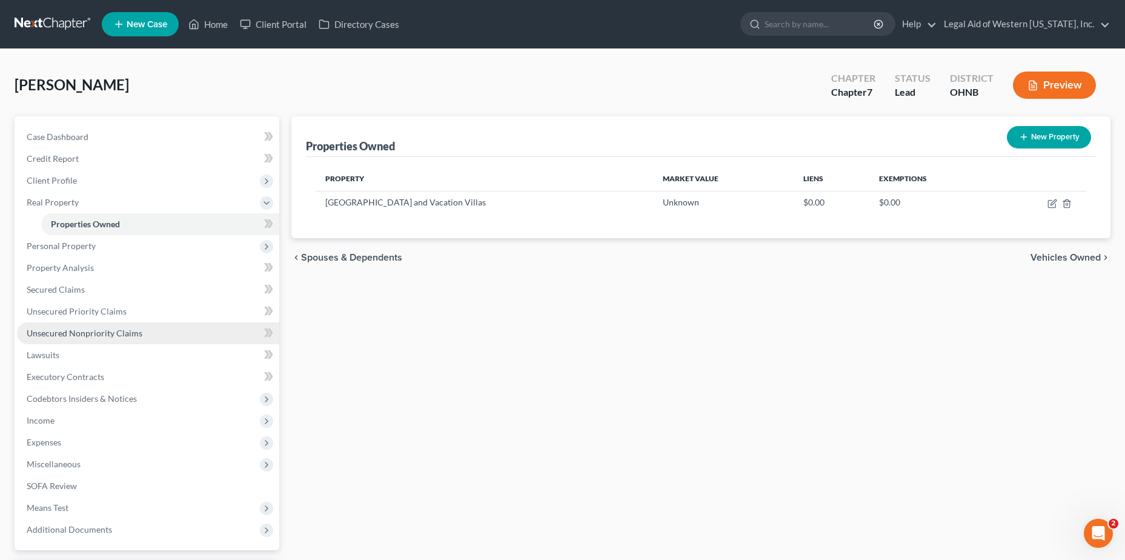
click at [129, 334] on span "Unsecured Nonpriority Claims" at bounding box center [85, 333] width 116 height 10
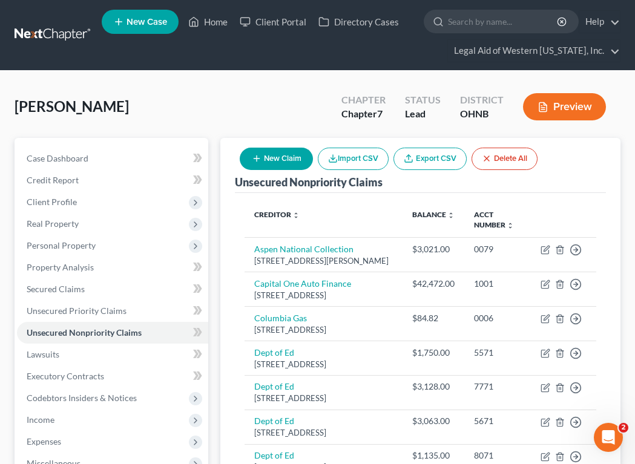
click at [271, 144] on div "New Claim Import CSV Export CSV Delete All" at bounding box center [389, 159] width 308 height 32
click at [271, 157] on button "New Claim" at bounding box center [276, 159] width 73 height 22
select select "0"
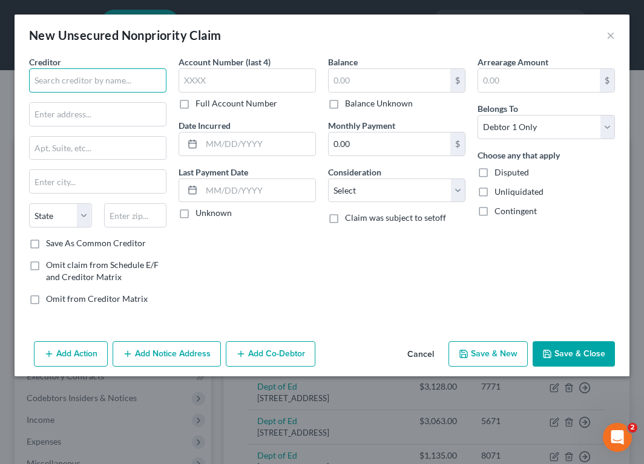
click at [59, 82] on input "text" at bounding box center [97, 80] width 137 height 24
click at [102, 107] on input "text" at bounding box center [98, 114] width 136 height 23
paste input "[STREET_ADDRESS] Ft. [GEOGRAPHIC_DATA], FL, 33306, [GEOGRAPHIC_DATA]"
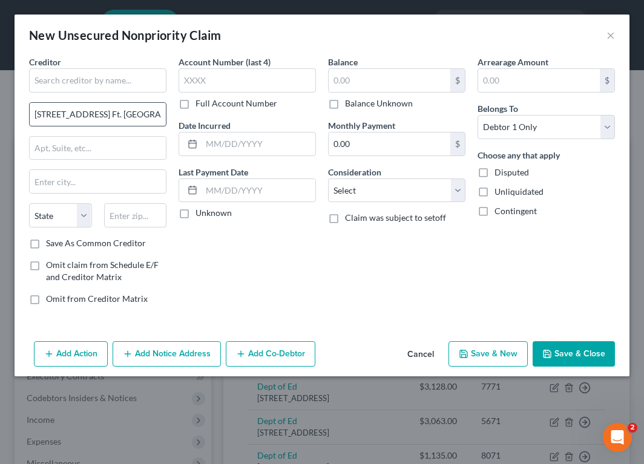
scroll to position [0, 83]
type input "[STREET_ADDRESS] Ft. [GEOGRAPHIC_DATA], FL, 33306, [GEOGRAPHIC_DATA]"
click at [125, 215] on input "text" at bounding box center [135, 215] width 63 height 24
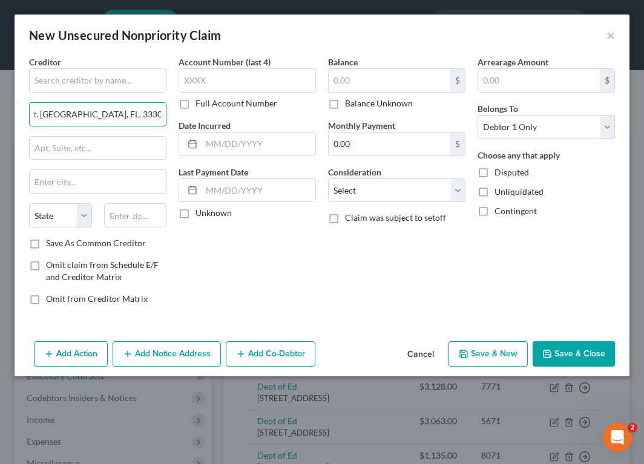
drag, startPoint x: 116, startPoint y: 112, endPoint x: 231, endPoint y: 119, distance: 114.7
click at [231, 119] on div "Creditor * [STREET_ADDRESS] Ft. [GEOGRAPHIC_DATA], US State [US_STATE] AK AR AZ…" at bounding box center [322, 185] width 598 height 259
click at [137, 213] on input "text" at bounding box center [135, 215] width 63 height 24
type input "33306"
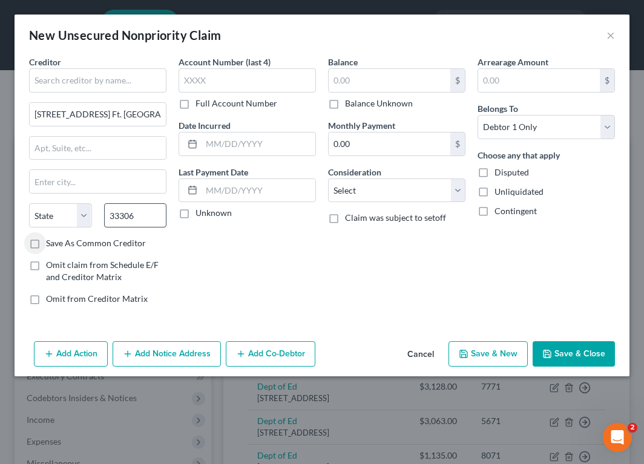
type input "[GEOGRAPHIC_DATA]"
select select "9"
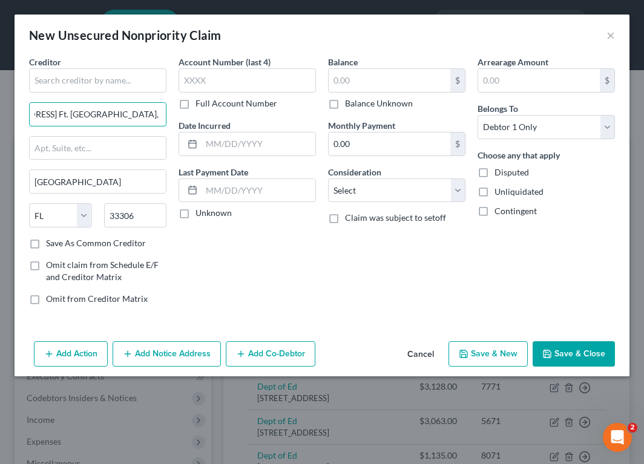
scroll to position [0, 84]
drag, startPoint x: 137, startPoint y: 114, endPoint x: 205, endPoint y: 116, distance: 68.5
click at [205, 116] on div "Creditor * [STREET_ADDRESS] Ft. [GEOGRAPHIC_DATA], [GEOGRAPHIC_DATA] [GEOGRAPHI…" at bounding box center [322, 185] width 598 height 259
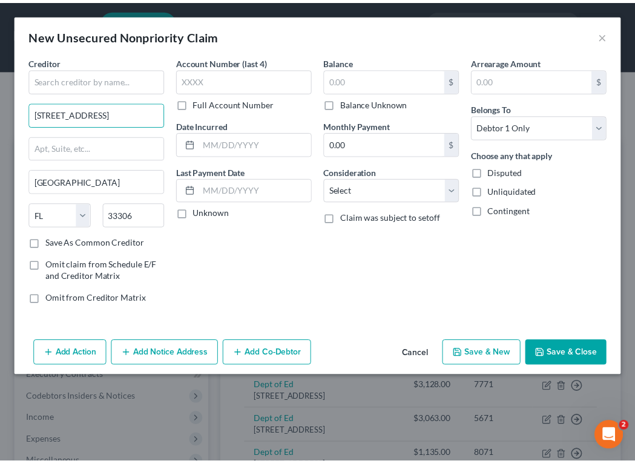
scroll to position [0, 0]
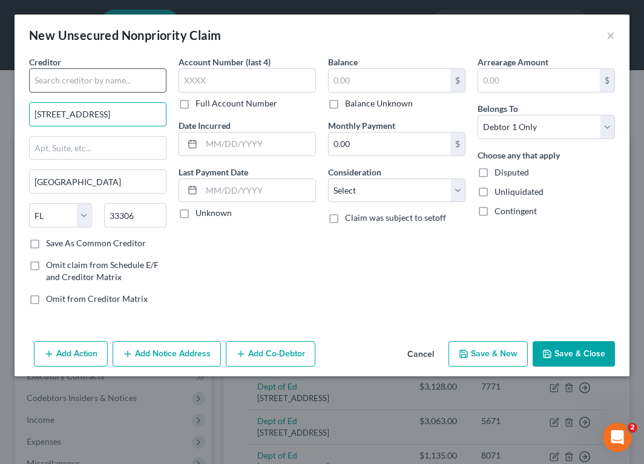
type input "[STREET_ADDRESS]"
click at [62, 79] on input "text" at bounding box center [97, 80] width 137 height 24
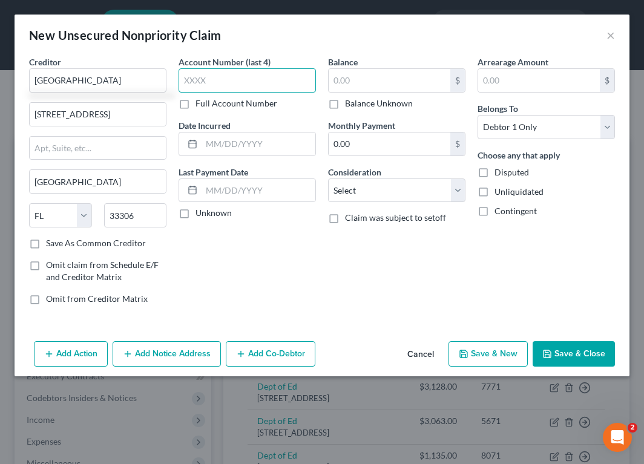
click at [231, 80] on input "text" at bounding box center [247, 80] width 137 height 24
type input "[GEOGRAPHIC_DATA]"
type input "8841"
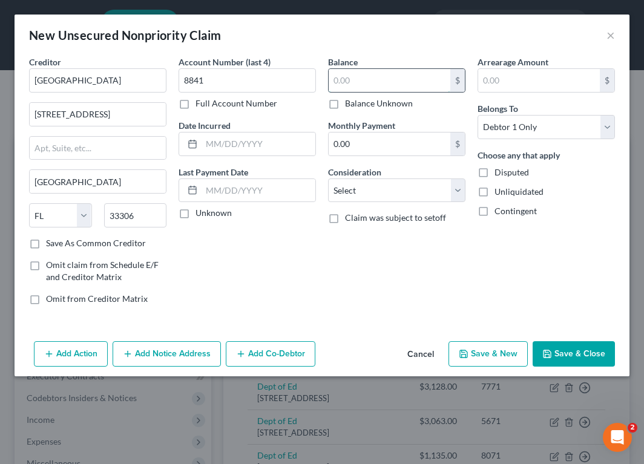
click at [389, 78] on input "text" at bounding box center [390, 80] width 122 height 23
type input "3,289.90"
click at [385, 189] on select "Select Cable / Satellite Services Collection Agency Credit Card Debt Debt Couns…" at bounding box center [396, 191] width 137 height 24
select select "14"
click at [328, 179] on select "Select Cable / Satellite Services Collection Agency Credit Card Debt Debt Couns…" at bounding box center [396, 191] width 137 height 24
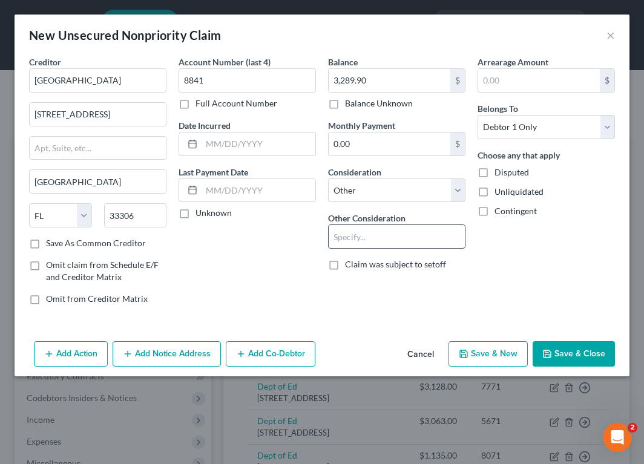
click at [363, 238] on input "text" at bounding box center [397, 236] width 136 height 23
type input "Maintenance fees"
click at [588, 358] on button "Save & Close" at bounding box center [574, 354] width 82 height 25
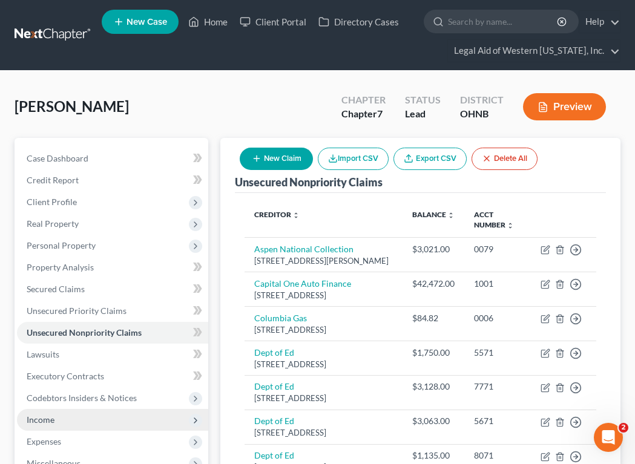
click at [62, 418] on span "Income" at bounding box center [112, 420] width 191 height 22
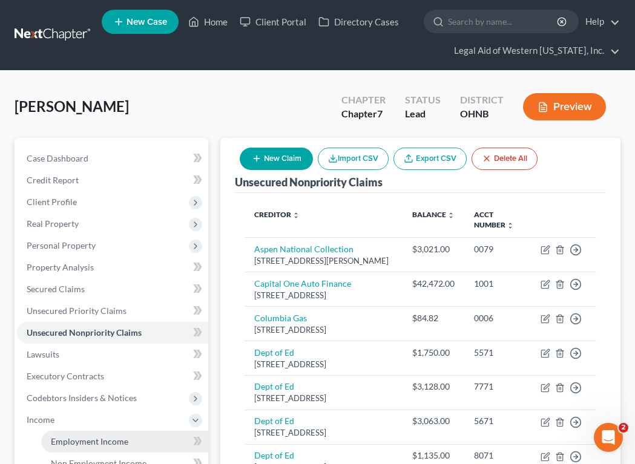
click at [60, 444] on span "Employment Income" at bounding box center [90, 442] width 78 height 10
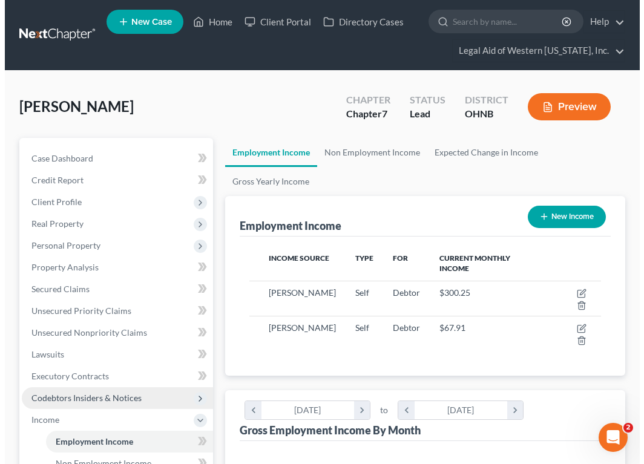
scroll to position [176, 375]
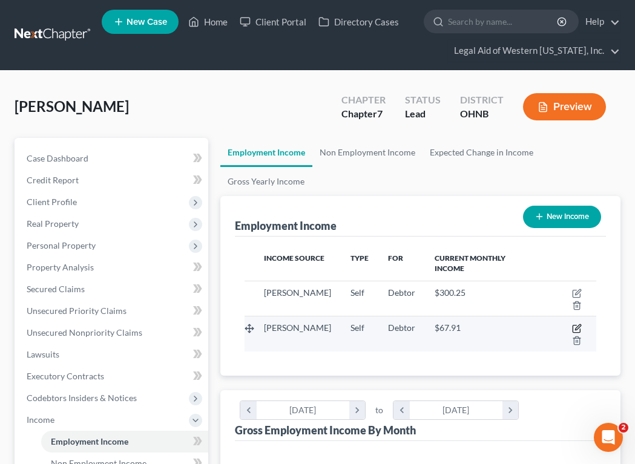
click at [572, 324] on icon "button" at bounding box center [577, 329] width 10 height 10
select select "1"
select select "0"
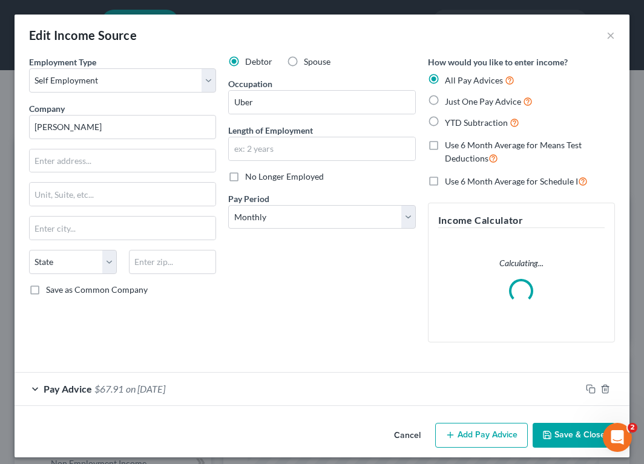
scroll to position [179, 382]
click at [585, 392] on div at bounding box center [605, 389] width 48 height 19
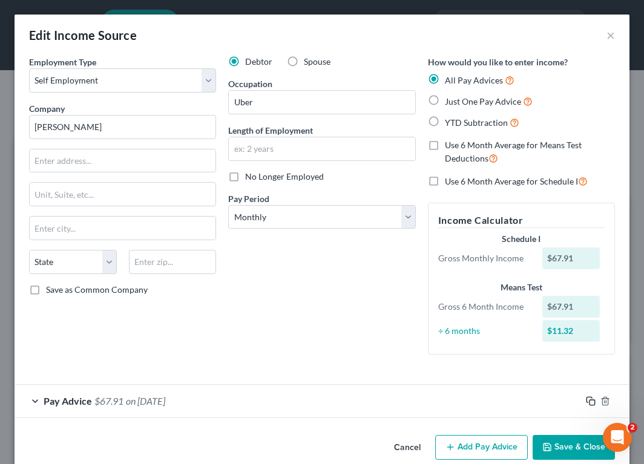
scroll to position [20, 0]
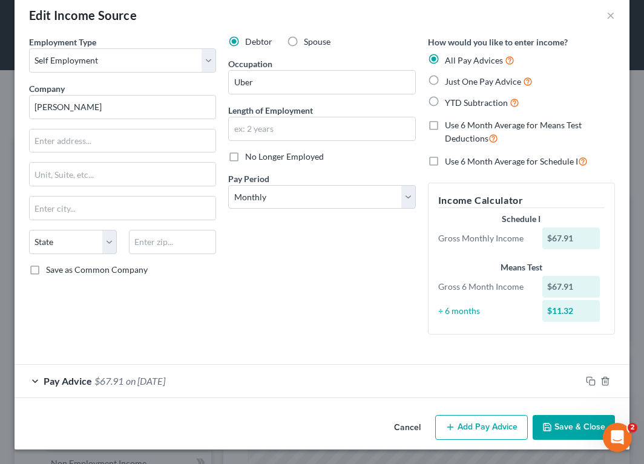
click at [487, 431] on button "Add Pay Advice" at bounding box center [481, 427] width 93 height 25
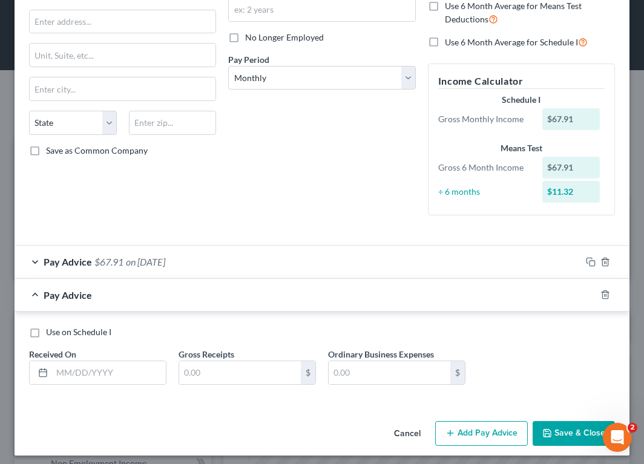
scroll to position [145, 0]
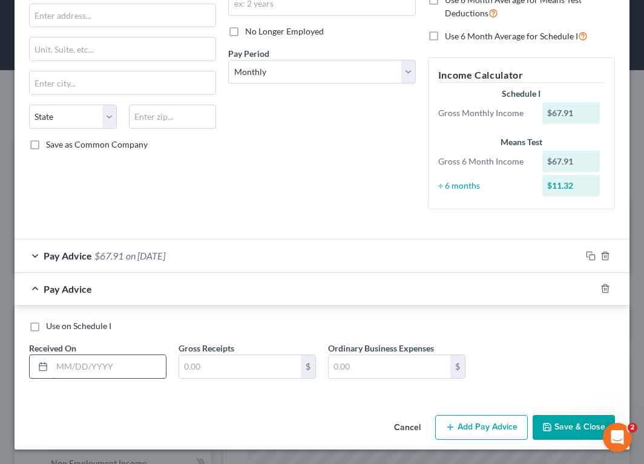
click at [120, 362] on input "text" at bounding box center [109, 366] width 114 height 23
type input "[DATE]"
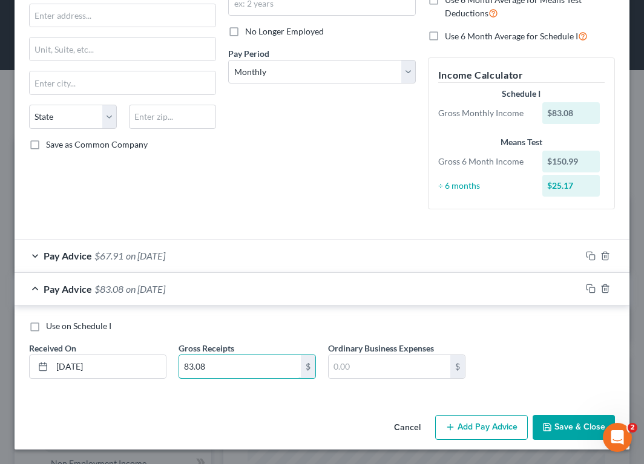
type input "83.08"
click at [467, 423] on button "Add Pay Advice" at bounding box center [481, 427] width 93 height 25
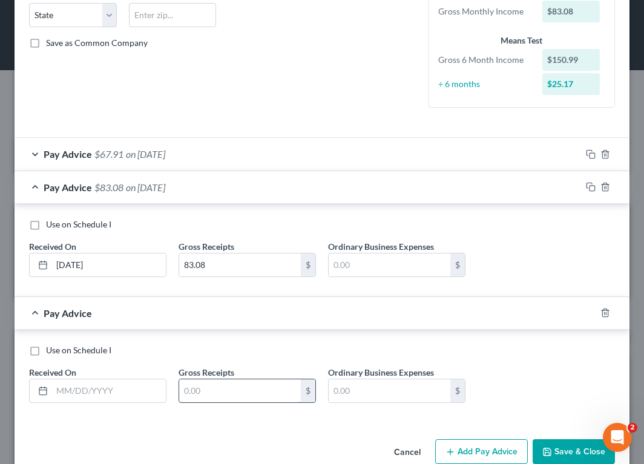
scroll to position [271, 0]
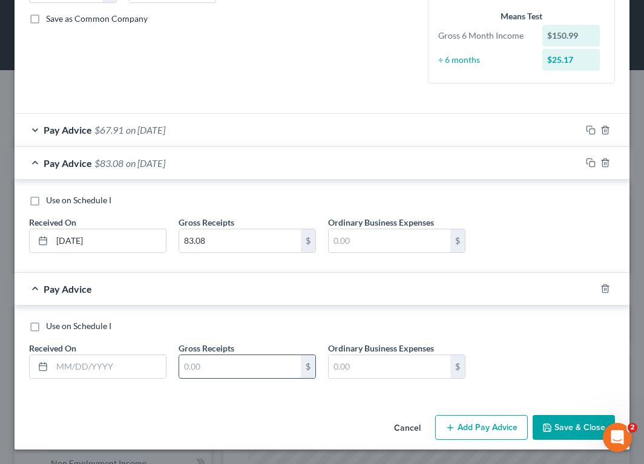
click at [200, 373] on input "text" at bounding box center [240, 366] width 122 height 23
type input "50.41"
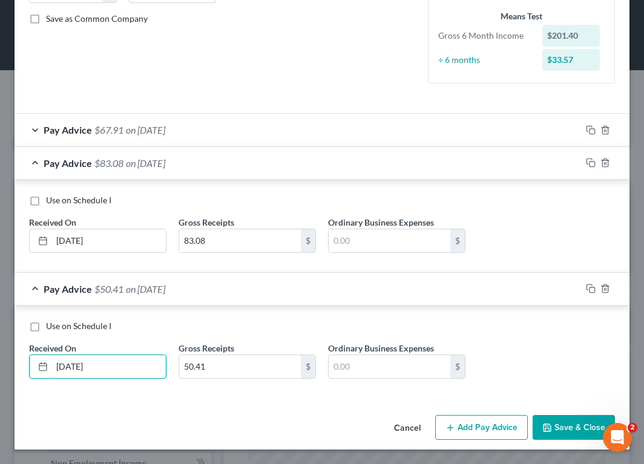
type input "[DATE]"
click at [487, 425] on button "Add Pay Advice" at bounding box center [481, 427] width 93 height 25
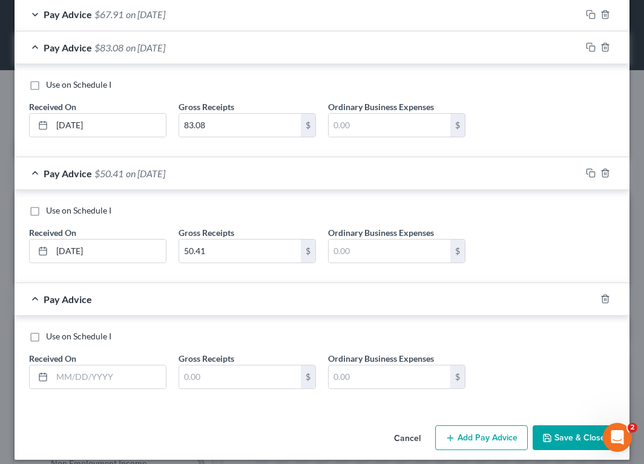
scroll to position [392, 0]
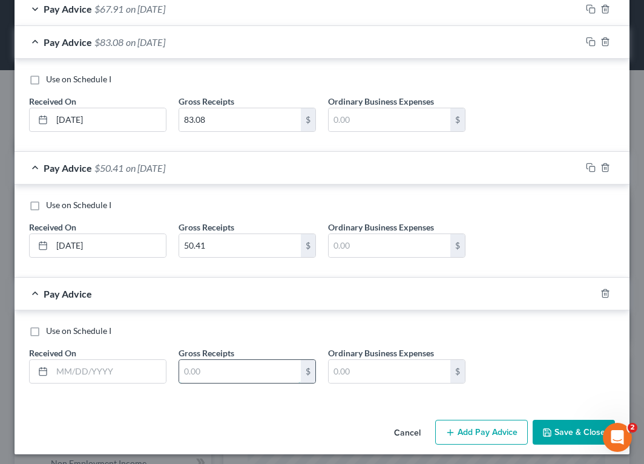
click at [230, 376] on input "text" at bounding box center [240, 371] width 122 height 23
type input "65.06"
click at [74, 374] on input "text" at bounding box center [109, 371] width 114 height 23
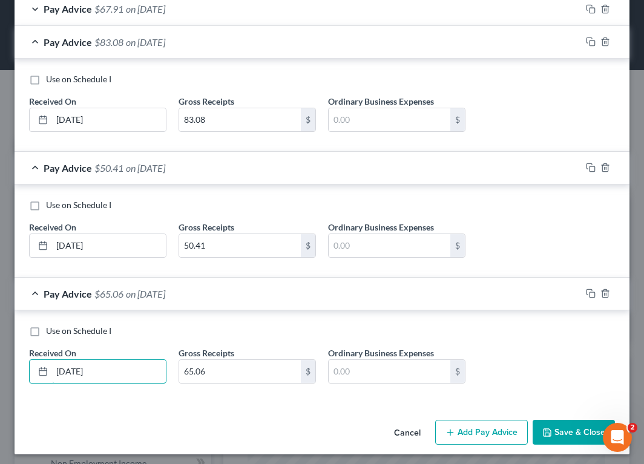
type input "[DATE]"
click at [477, 430] on button "Add Pay Advice" at bounding box center [481, 432] width 93 height 25
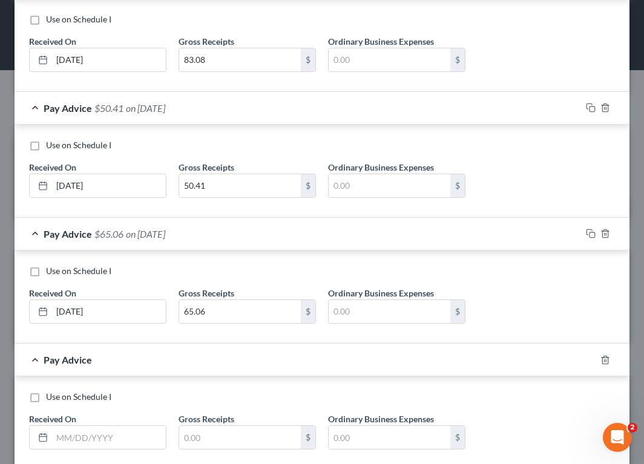
scroll to position [524, 0]
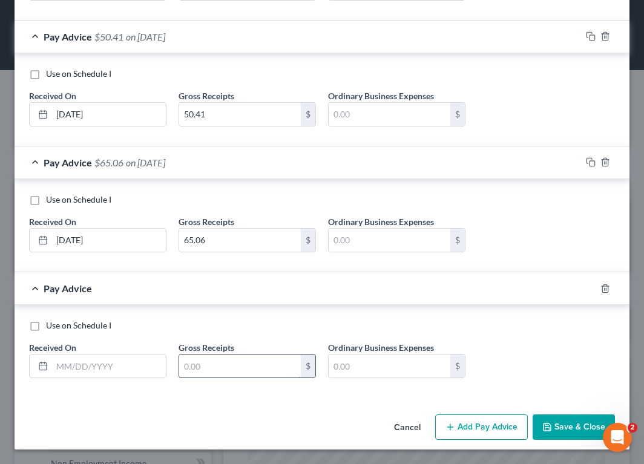
click at [198, 362] on input "text" at bounding box center [240, 366] width 122 height 23
type input "84.64"
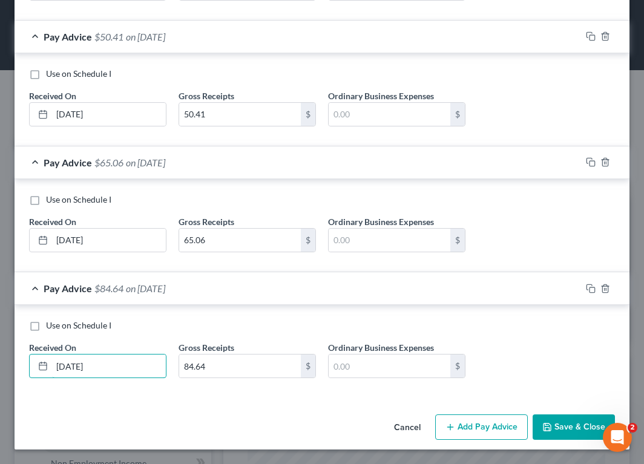
type input "[DATE]"
click at [454, 428] on button "Add Pay Advice" at bounding box center [481, 427] width 93 height 25
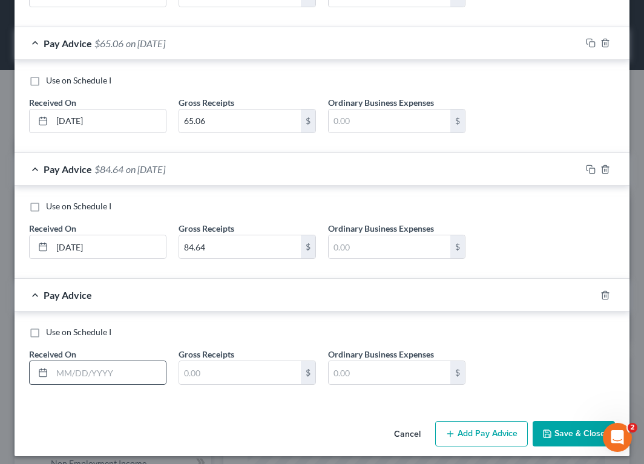
scroll to position [650, 0]
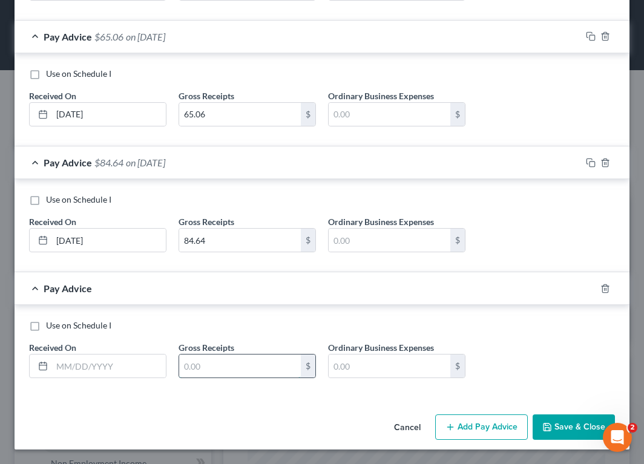
click at [193, 367] on input "text" at bounding box center [240, 366] width 122 height 23
type input "32.43"
click at [110, 353] on div "Received On *" at bounding box center [98, 360] width 150 height 37
click at [110, 357] on input "text" at bounding box center [109, 366] width 114 height 23
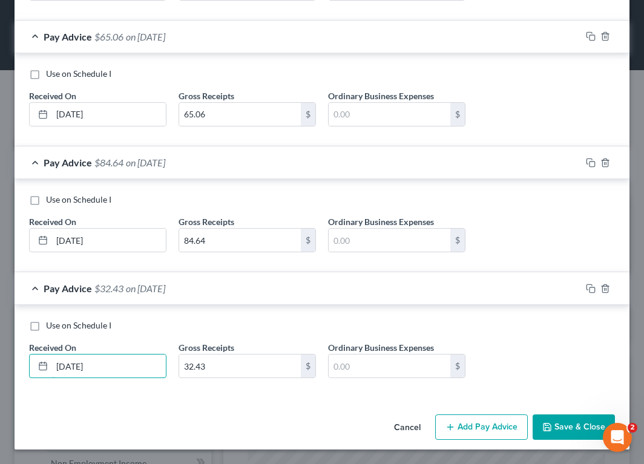
type input "[DATE]"
click at [467, 427] on button "Add Pay Advice" at bounding box center [481, 427] width 93 height 25
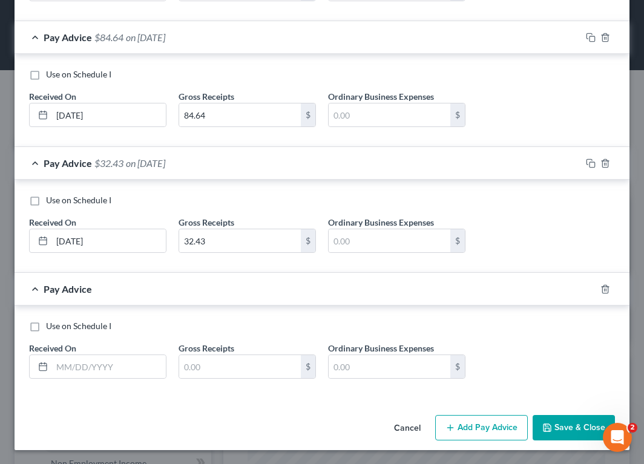
scroll to position [776, 0]
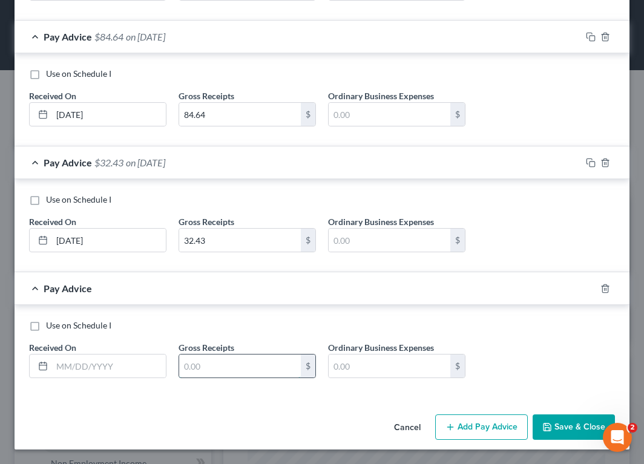
click at [190, 372] on input "text" at bounding box center [240, 366] width 122 height 23
type input "87.96"
click at [64, 363] on input "text" at bounding box center [109, 366] width 114 height 23
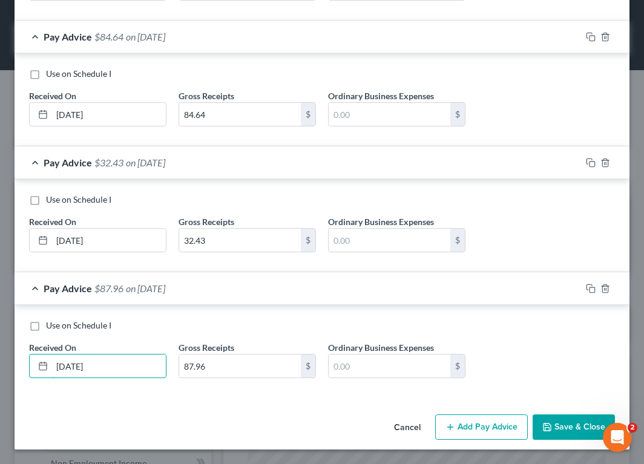
type input "[DATE]"
click at [470, 418] on button "Add Pay Advice" at bounding box center [481, 427] width 93 height 25
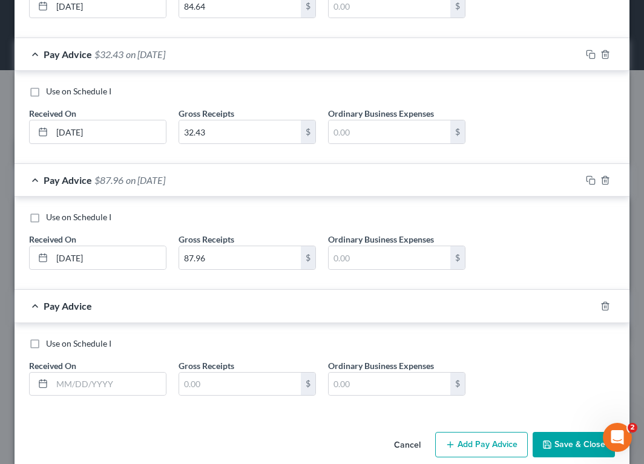
scroll to position [902, 0]
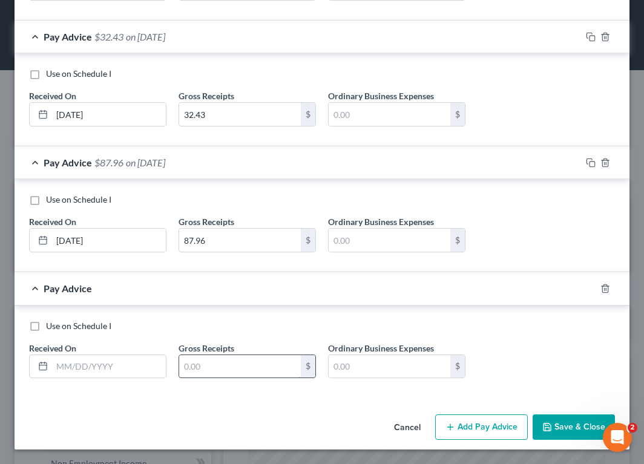
click at [223, 372] on input "text" at bounding box center [240, 366] width 122 height 23
type input "35.33"
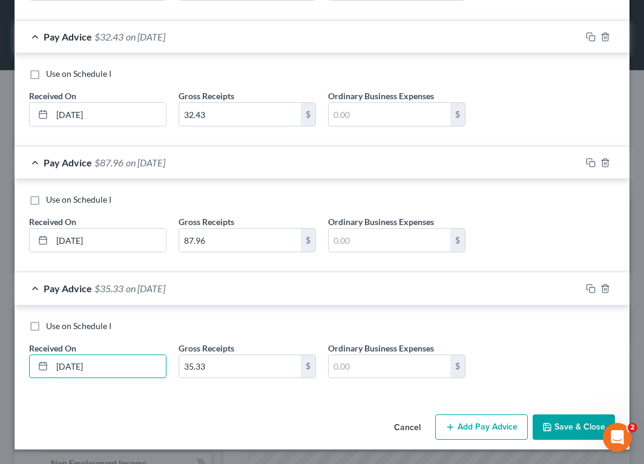
type input "[DATE]"
click at [478, 428] on button "Add Pay Advice" at bounding box center [481, 427] width 93 height 25
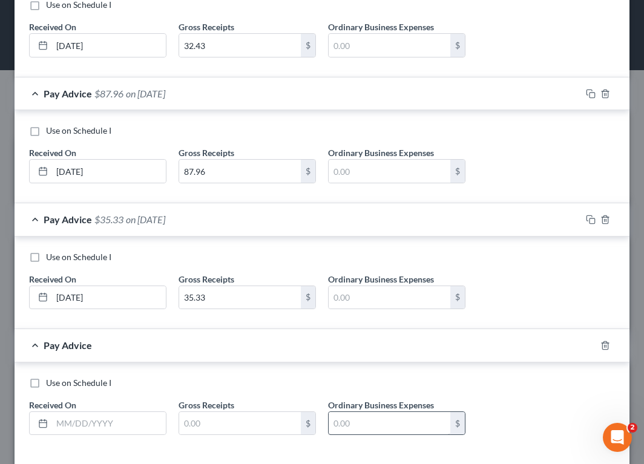
scroll to position [1028, 0]
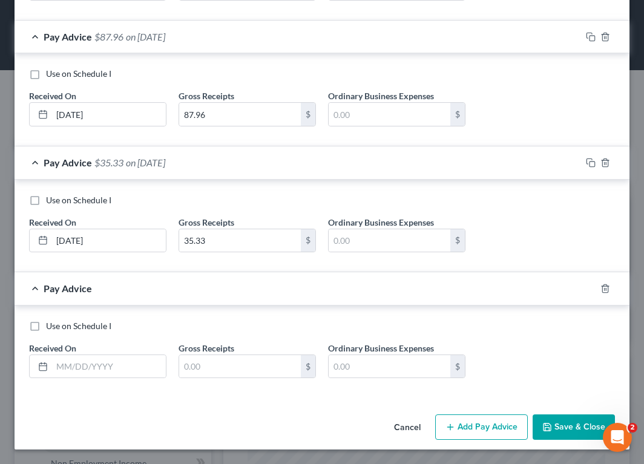
click at [569, 421] on button "Save & Close" at bounding box center [574, 427] width 82 height 25
click at [34, 288] on div "Pay Advice" at bounding box center [305, 289] width 581 height 32
click at [601, 285] on icon "button" at bounding box center [606, 289] width 10 height 10
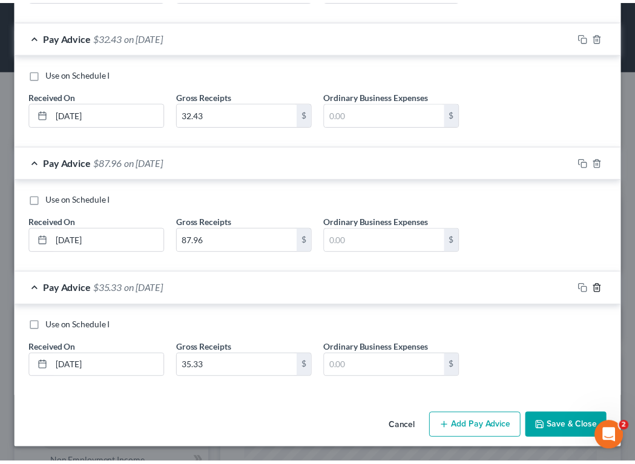
scroll to position [902, 0]
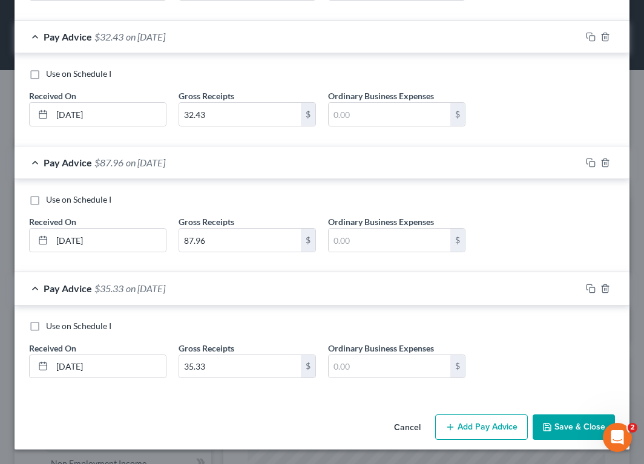
click at [559, 431] on button "Save & Close" at bounding box center [574, 427] width 82 height 25
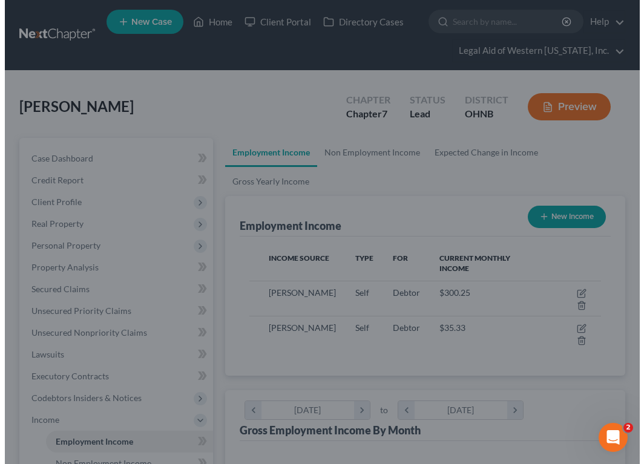
scroll to position [605392, 605192]
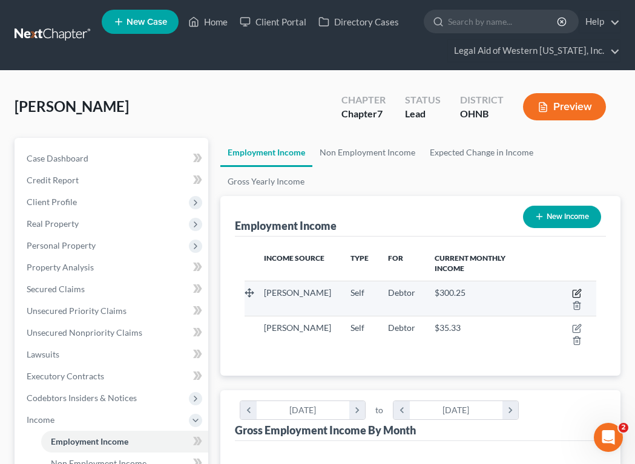
click at [572, 289] on icon "button" at bounding box center [577, 294] width 10 height 10
select select "1"
select select "0"
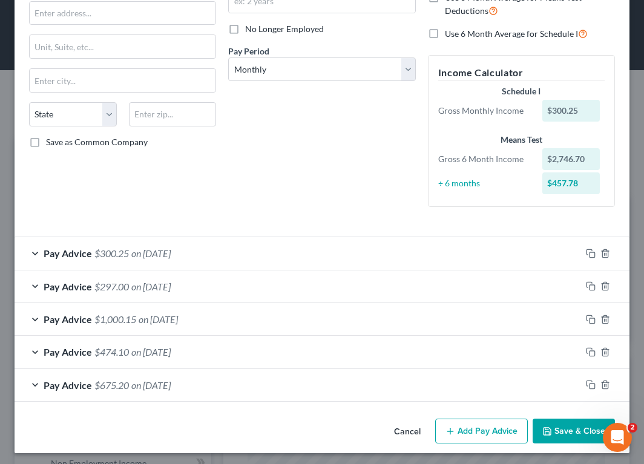
scroll to position [151, 0]
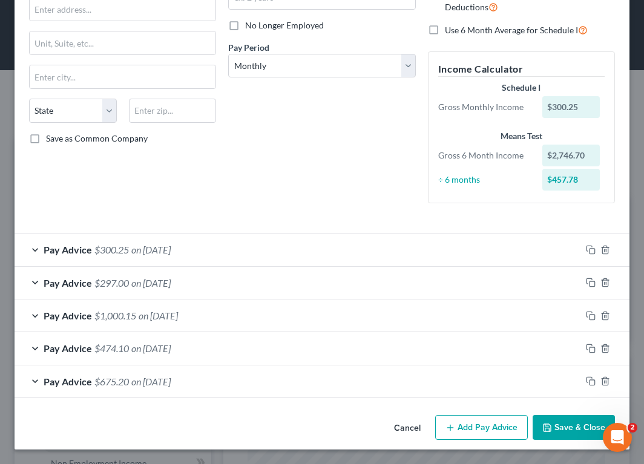
click at [460, 426] on button "Add Pay Advice" at bounding box center [481, 427] width 93 height 25
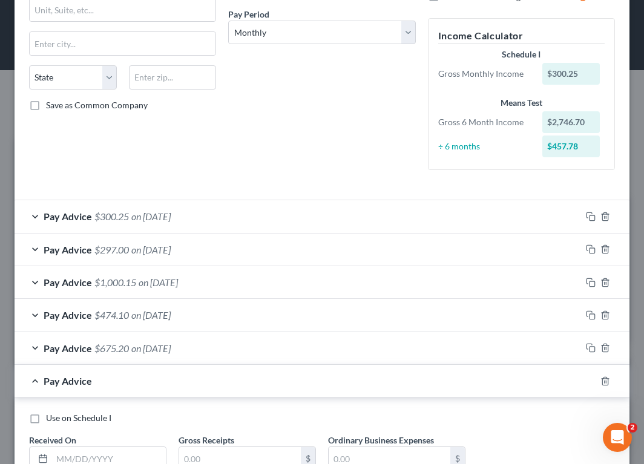
scroll to position [212, 0]
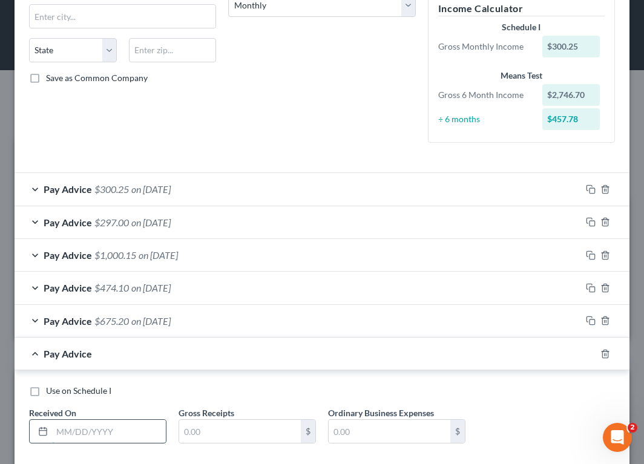
click at [131, 431] on input "text" at bounding box center [109, 431] width 114 height 23
type input "[DATE]"
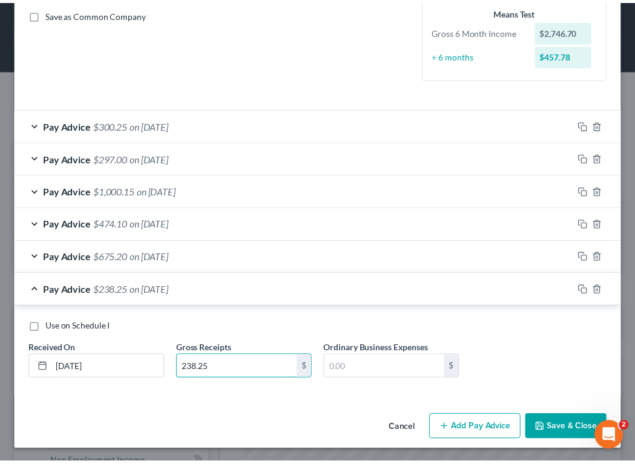
scroll to position [277, 0]
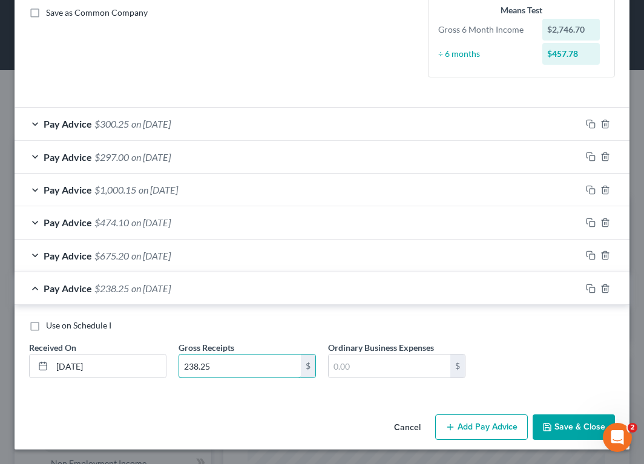
type input "238.25"
click at [565, 423] on button "Save & Close" at bounding box center [574, 427] width 82 height 25
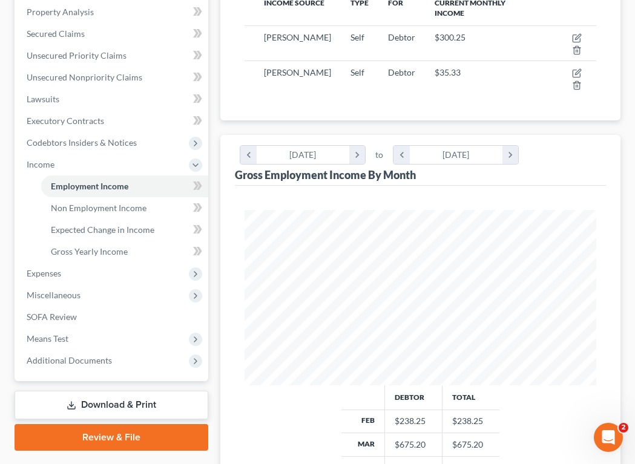
scroll to position [231, 0]
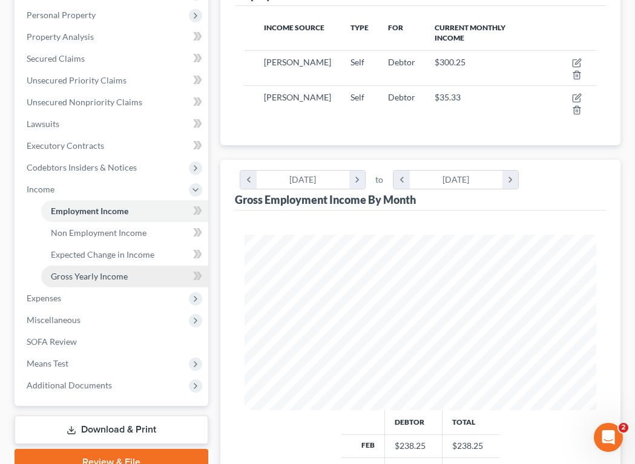
click at [62, 277] on span "Gross Yearly Income" at bounding box center [89, 276] width 77 height 10
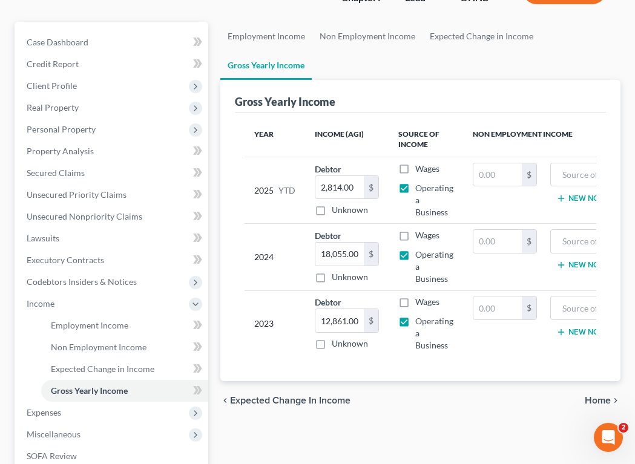
scroll to position [121, 0]
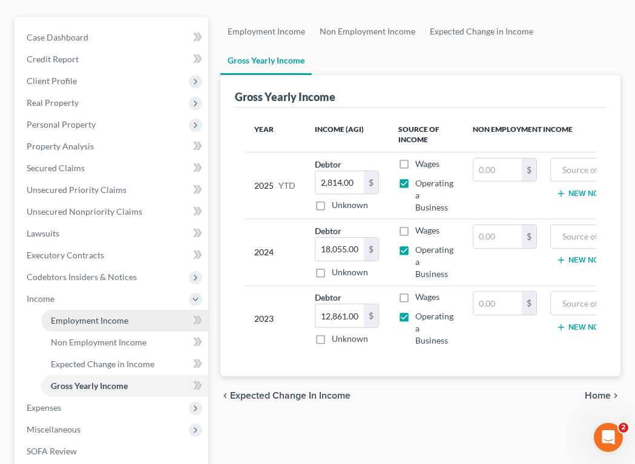
click at [110, 319] on span "Employment Income" at bounding box center [90, 321] width 78 height 10
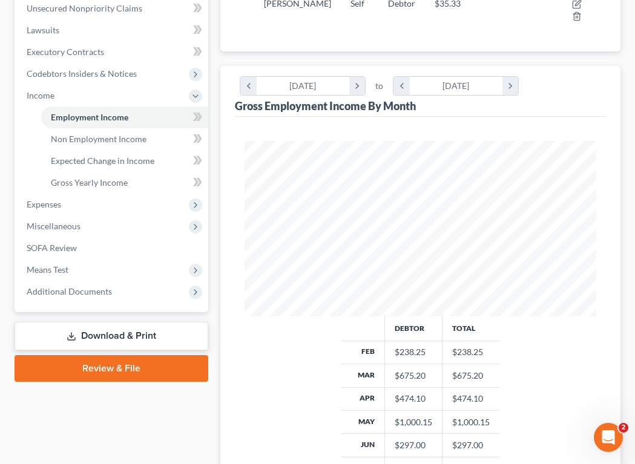
scroll to position [363, 0]
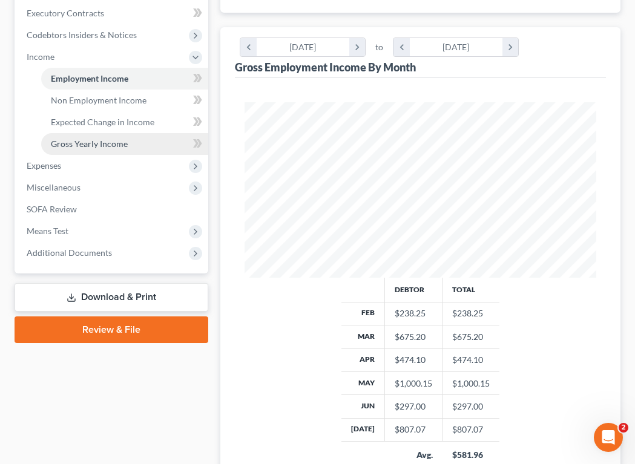
click at [116, 149] on link "Gross Yearly Income" at bounding box center [124, 144] width 167 height 22
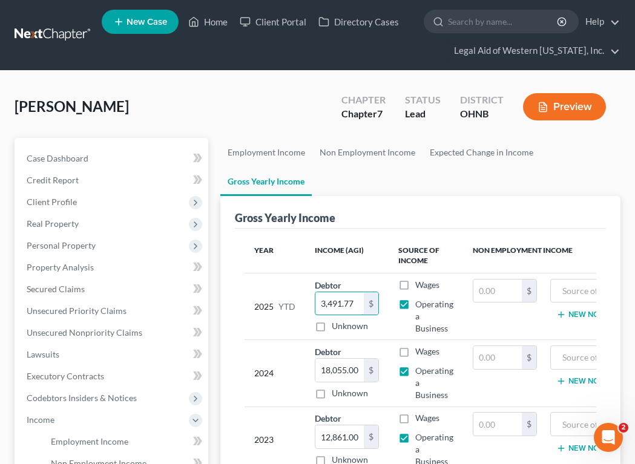
scroll to position [288, 0]
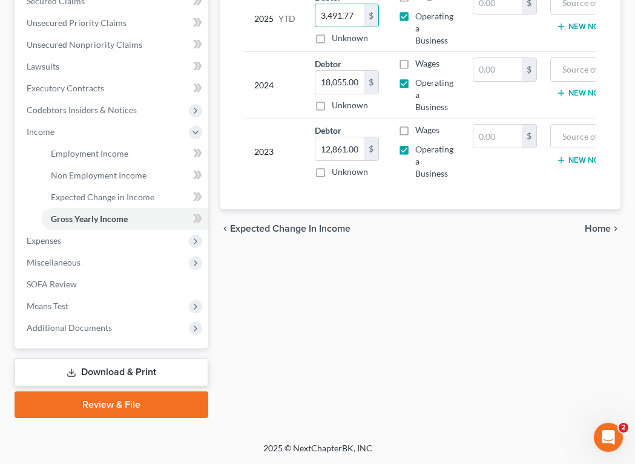
type input "3,491.77"
click at [592, 234] on span "Home" at bounding box center [598, 229] width 26 height 10
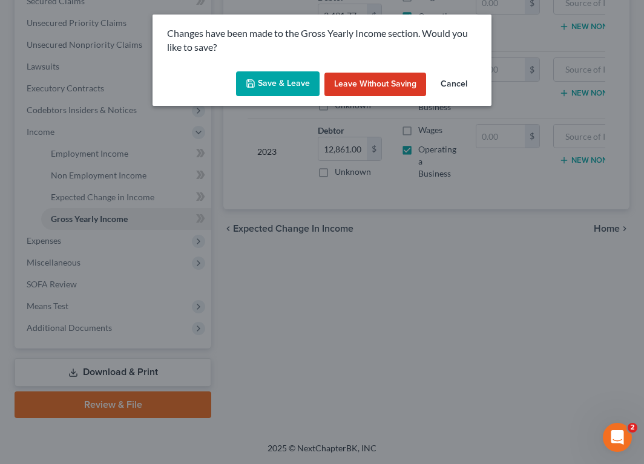
click at [297, 80] on button "Save & Leave" at bounding box center [278, 83] width 84 height 25
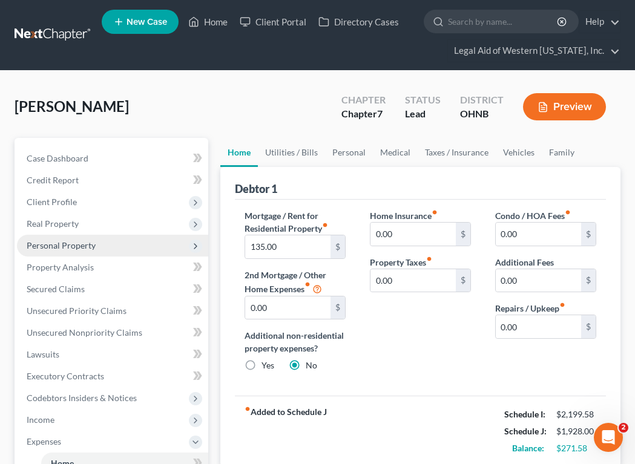
click at [67, 251] on span "Personal Property" at bounding box center [112, 246] width 191 height 22
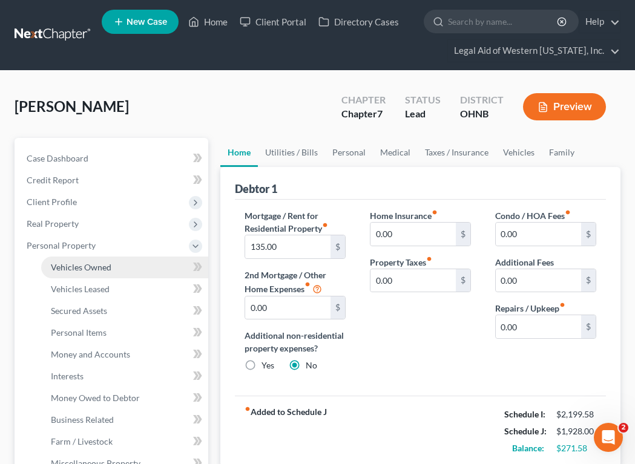
click at [74, 268] on span "Vehicles Owned" at bounding box center [81, 267] width 61 height 10
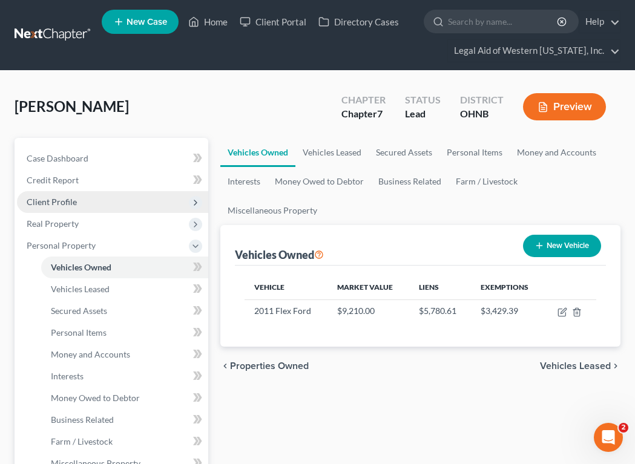
click at [73, 203] on span "Client Profile" at bounding box center [52, 202] width 50 height 10
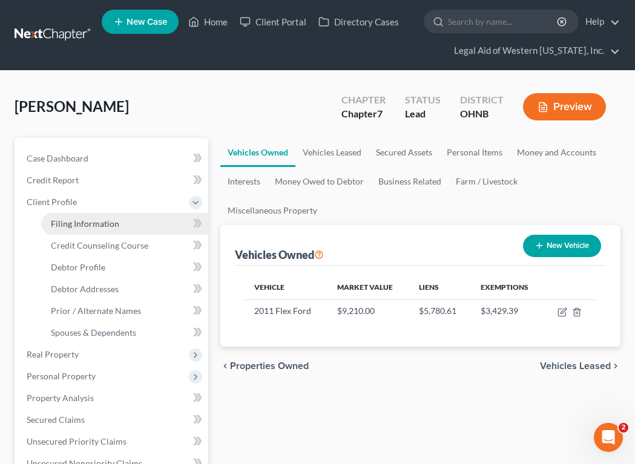
click at [90, 226] on span "Filing Information" at bounding box center [85, 224] width 68 height 10
select select "1"
select select "0"
select select "36"
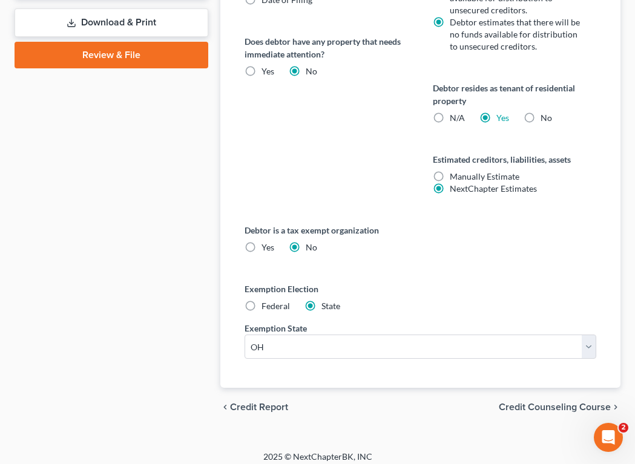
scroll to position [690, 0]
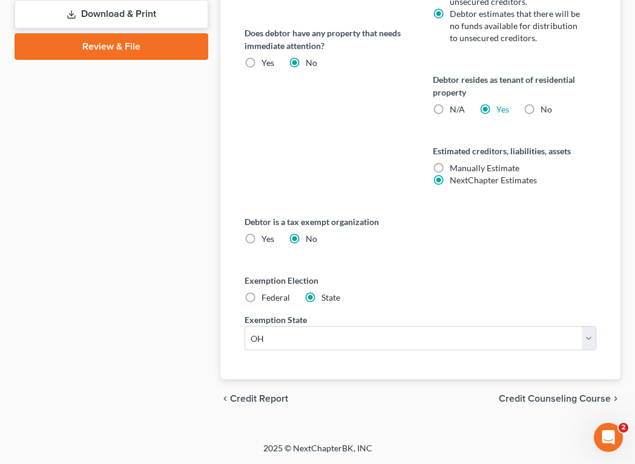
click at [560, 399] on span "Credit Counseling Course" at bounding box center [555, 399] width 112 height 10
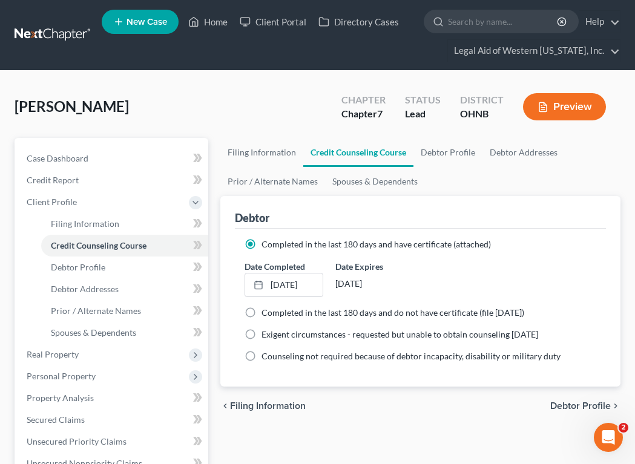
click at [564, 402] on span "Debtor Profile" at bounding box center [580, 406] width 61 height 10
select select "0"
select select "3"
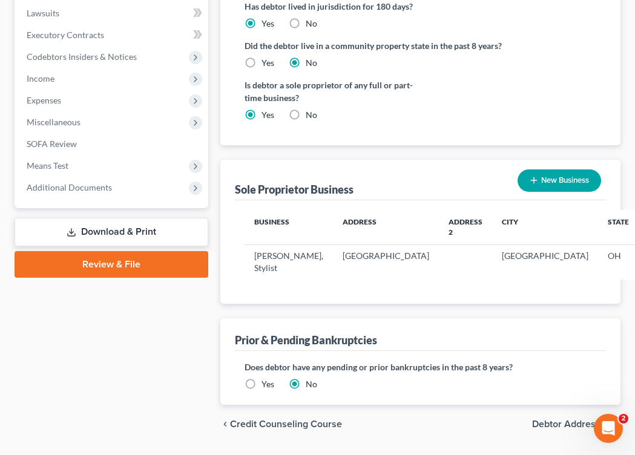
scroll to position [484, 0]
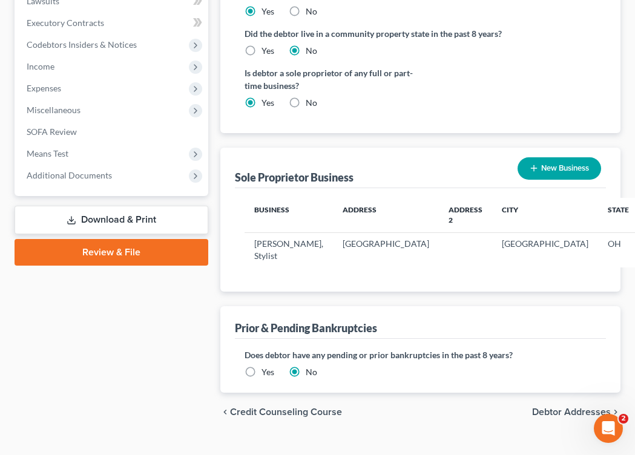
click at [541, 417] on span "Debtor Addresses" at bounding box center [571, 413] width 79 height 10
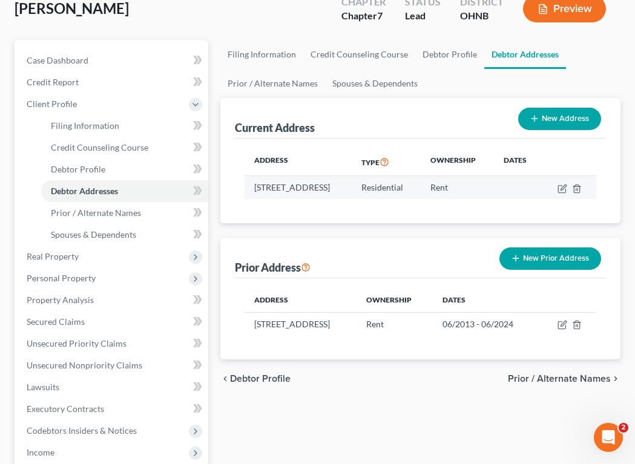
scroll to position [121, 0]
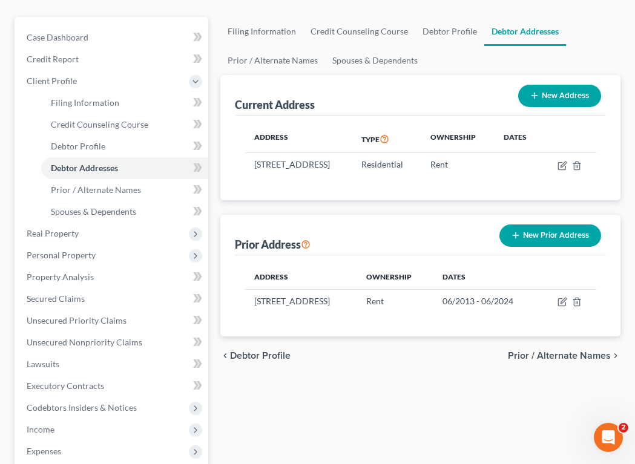
click at [566, 355] on span "Prior / Alternate Names" at bounding box center [559, 356] width 103 height 10
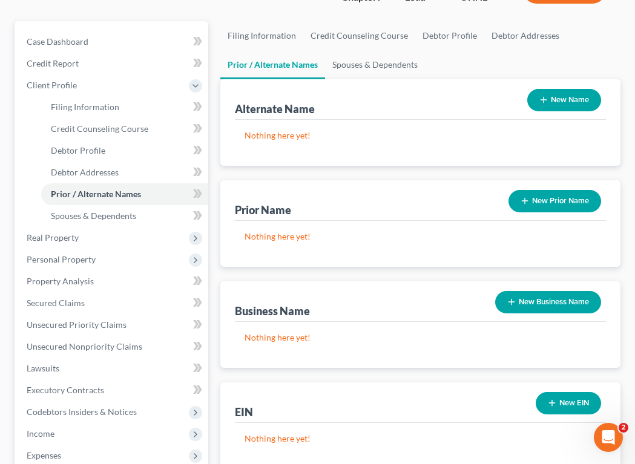
scroll to position [182, 0]
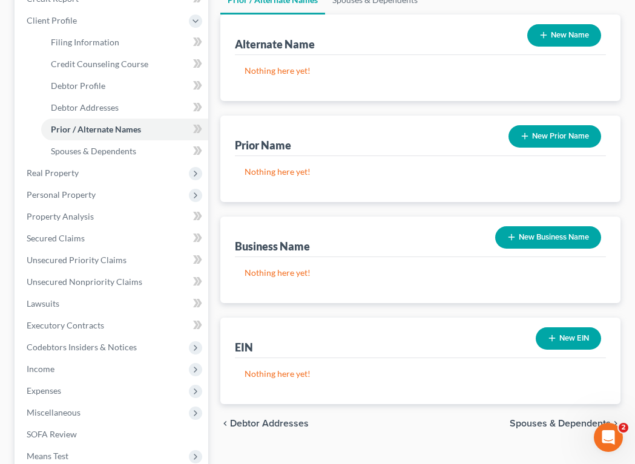
click at [568, 240] on button "New Business Name" at bounding box center [548, 237] width 106 height 22
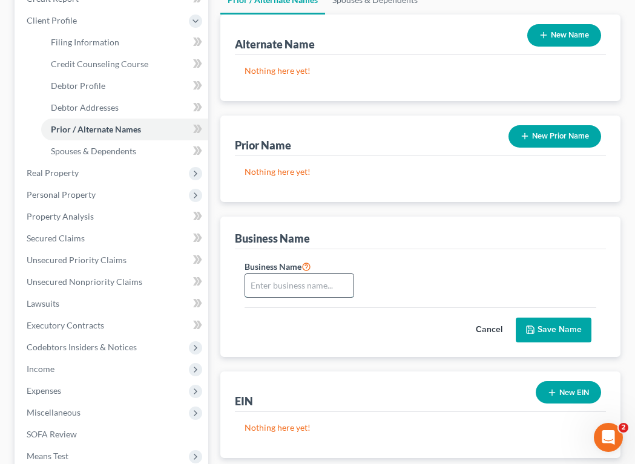
click at [266, 290] on input "text" at bounding box center [299, 285] width 108 height 23
drag, startPoint x: 481, startPoint y: 323, endPoint x: 486, endPoint y: 329, distance: 8.2
click at [481, 323] on button "Cancel" at bounding box center [489, 331] width 53 height 24
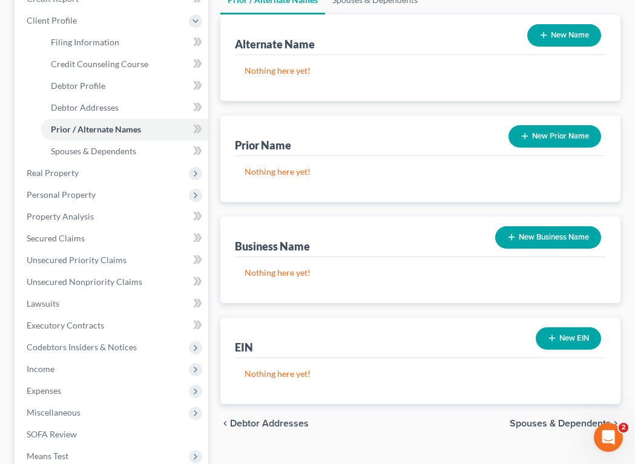
click at [487, 330] on div "EIN New EIN" at bounding box center [420, 338] width 371 height 41
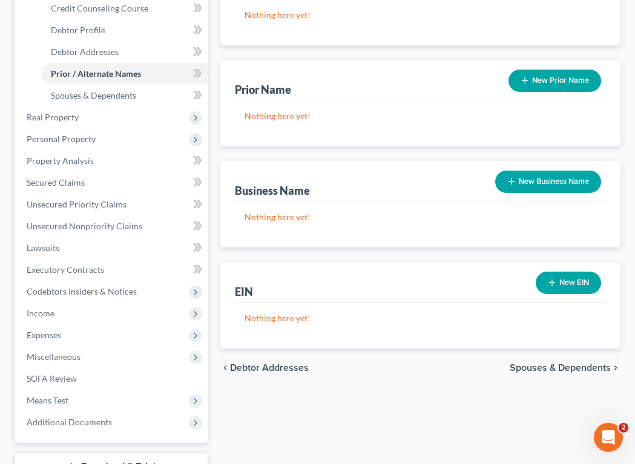
scroll to position [332, 0]
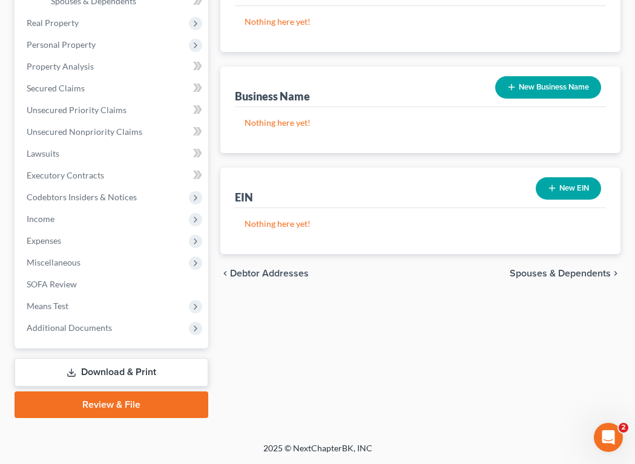
click at [530, 273] on span "Spouses & Dependents" at bounding box center [560, 274] width 101 height 10
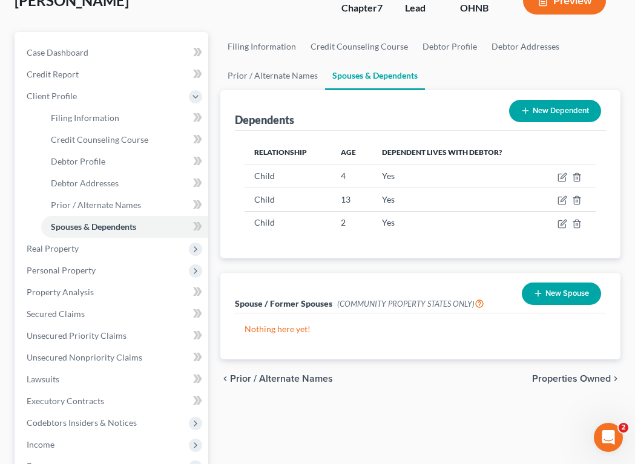
scroll to position [182, 0]
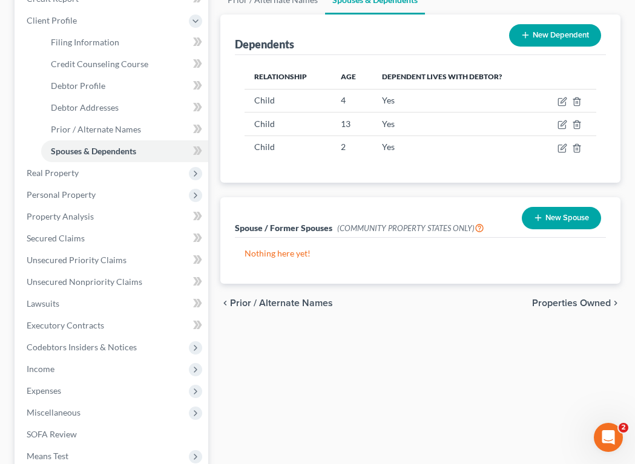
click at [578, 302] on span "Properties Owned" at bounding box center [571, 304] width 79 height 10
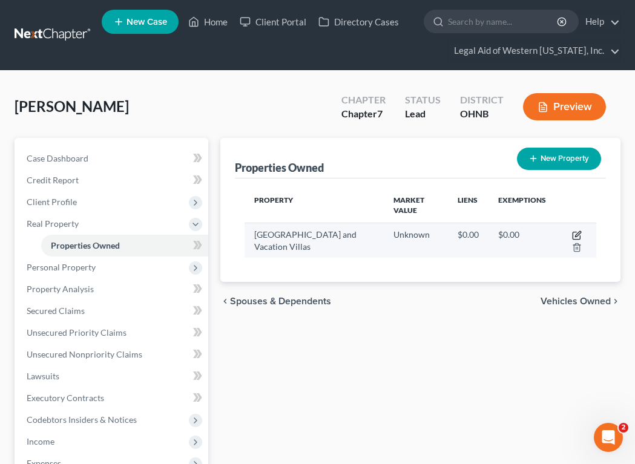
click at [577, 231] on icon "button" at bounding box center [577, 236] width 10 height 10
select select "9"
select select "0"
select select "7"
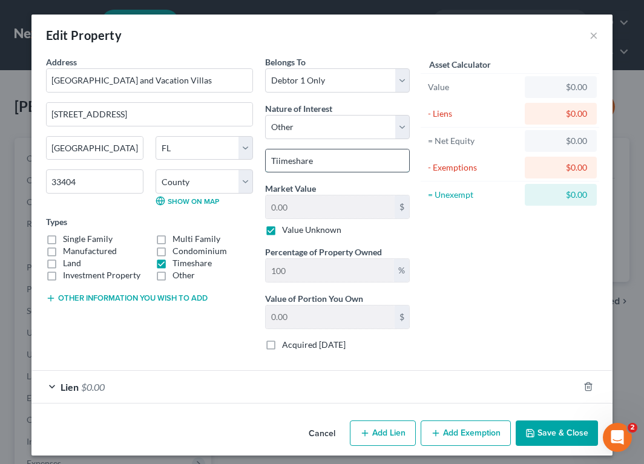
click at [337, 160] on input "Tiimeshare" at bounding box center [338, 161] width 144 height 23
type input "Tiimeshare, week 22, every other year"
click at [546, 431] on button "Save & Close" at bounding box center [557, 433] width 82 height 25
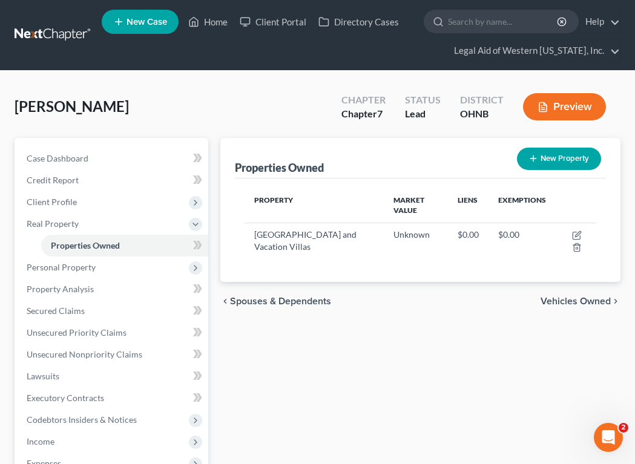
click at [604, 301] on span "Vehicles Owned" at bounding box center [576, 302] width 70 height 10
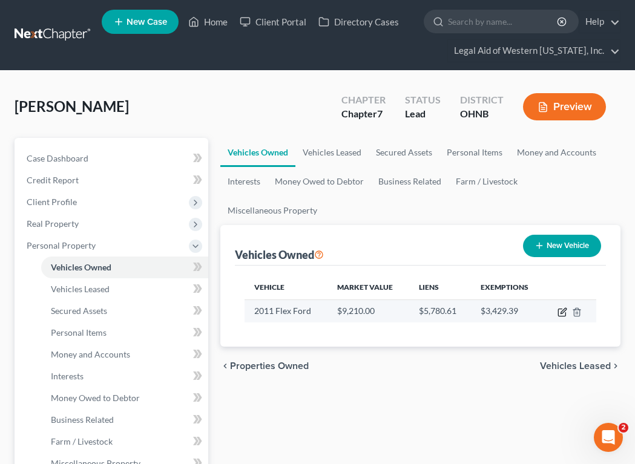
click at [564, 309] on icon "button" at bounding box center [563, 310] width 5 height 5
select select "0"
select select "15"
select select "2"
select select "0"
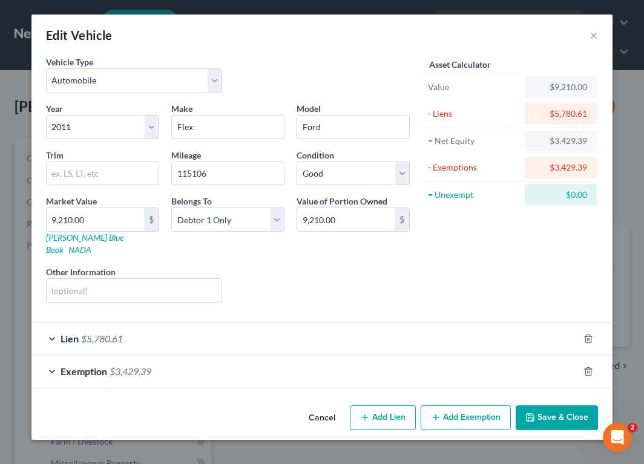
click at [51, 328] on div "Lien $5,780.61" at bounding box center [304, 339] width 547 height 32
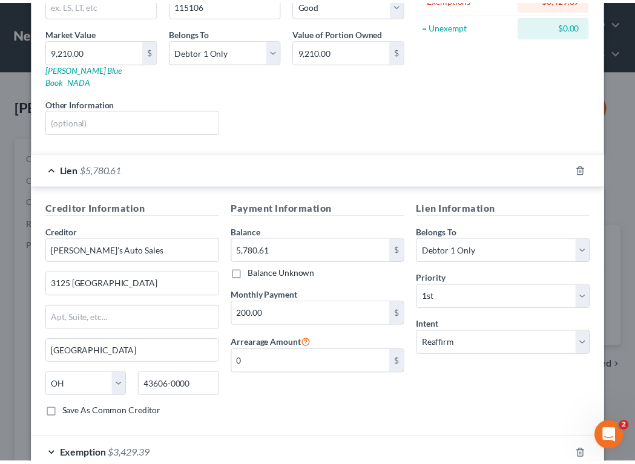
scroll to position [231, 0]
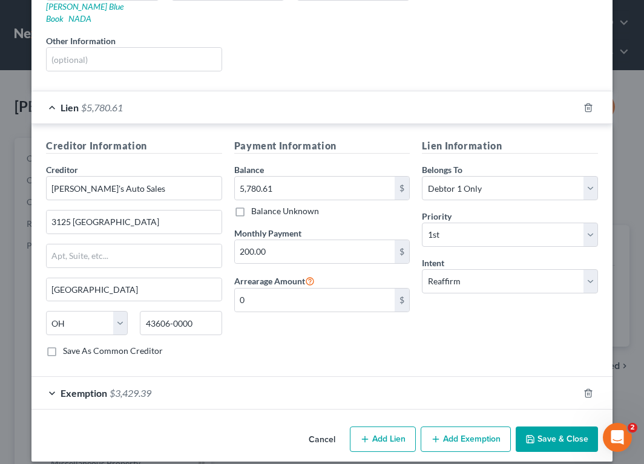
click at [559, 433] on button "Save & Close" at bounding box center [557, 439] width 82 height 25
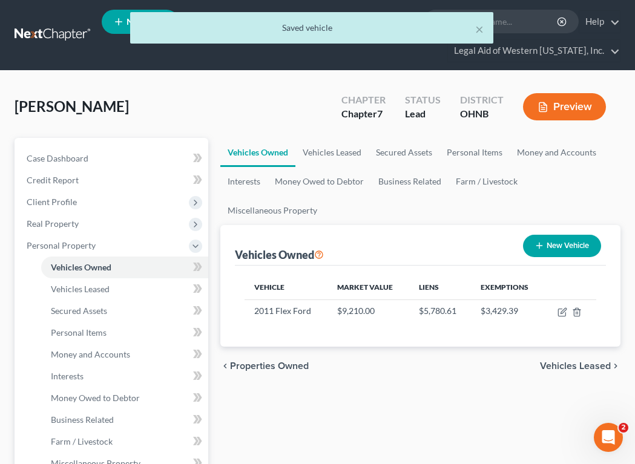
click at [572, 363] on span "Vehicles Leased" at bounding box center [575, 367] width 71 height 10
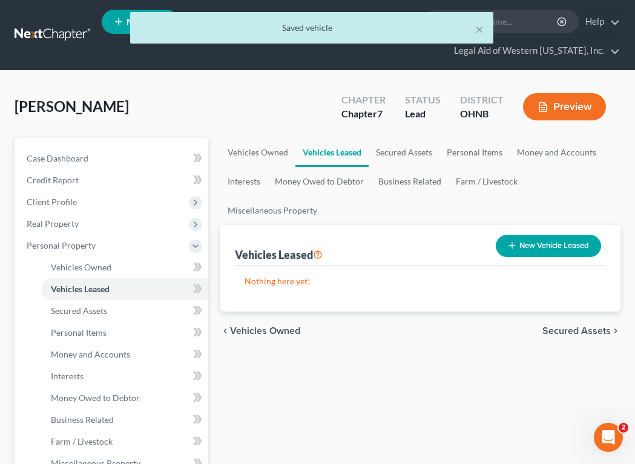
click at [577, 334] on span "Secured Assets" at bounding box center [577, 331] width 68 height 10
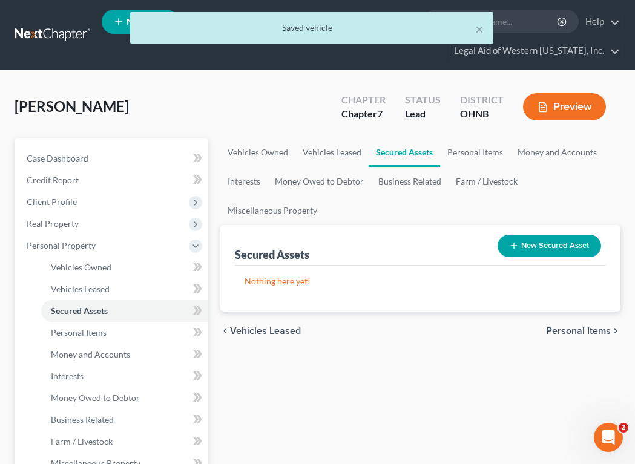
click at [577, 334] on span "Personal Items" at bounding box center [578, 331] width 65 height 10
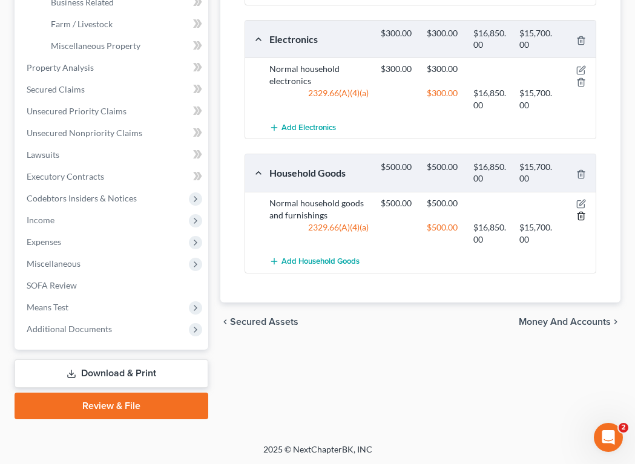
scroll to position [419, 0]
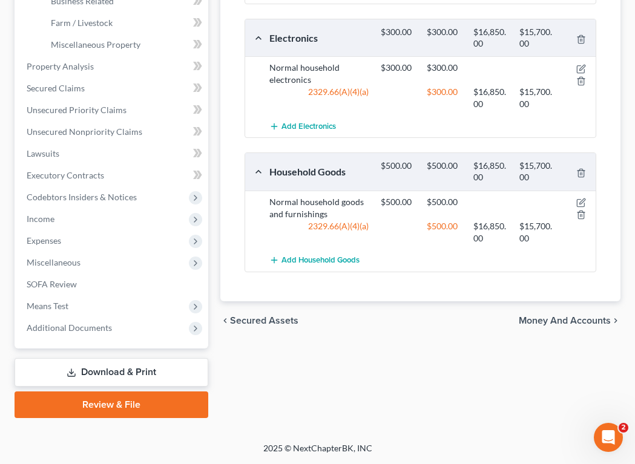
click at [583, 323] on span "Money and Accounts" at bounding box center [565, 321] width 92 height 10
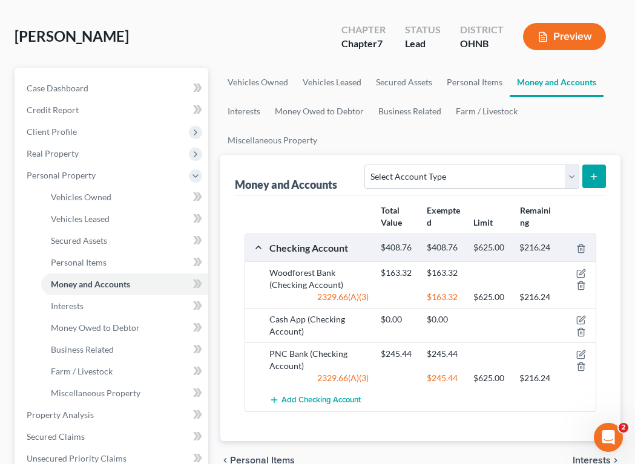
scroll to position [242, 0]
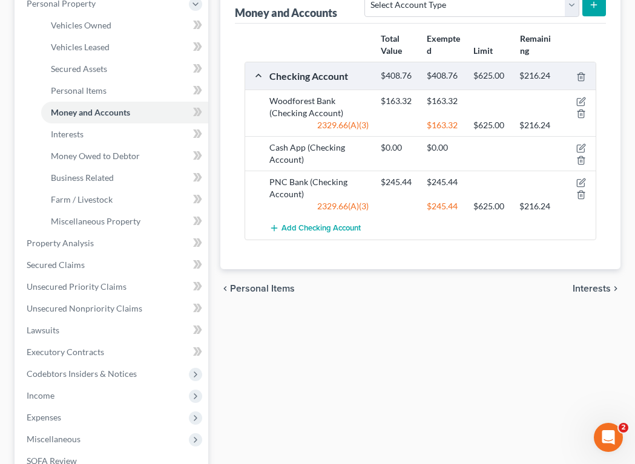
click at [589, 290] on span "Interests" at bounding box center [592, 289] width 38 height 10
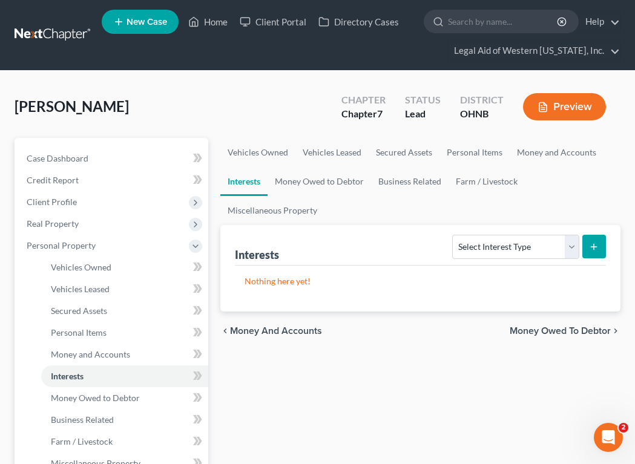
click at [584, 334] on span "Money Owed to Debtor" at bounding box center [560, 331] width 101 height 10
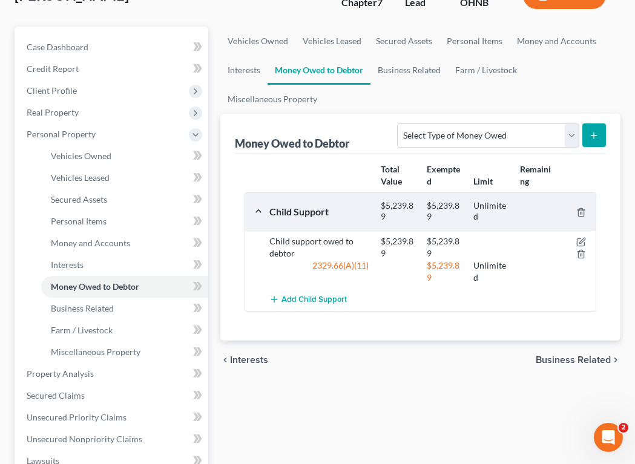
scroll to position [121, 0]
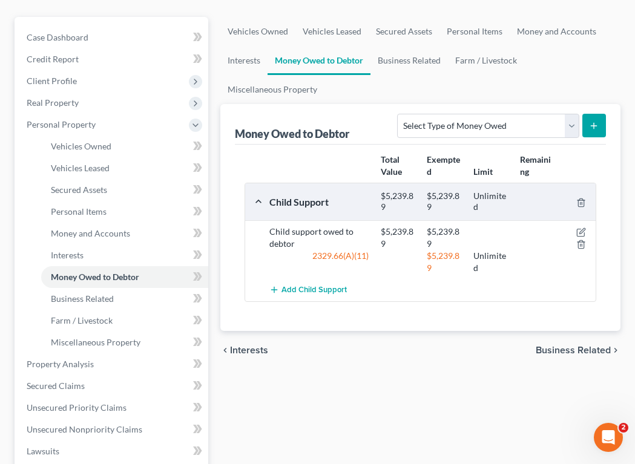
drag, startPoint x: 545, startPoint y: 351, endPoint x: 536, endPoint y: 360, distance: 12.8
click at [544, 352] on span "Business Related" at bounding box center [573, 351] width 75 height 10
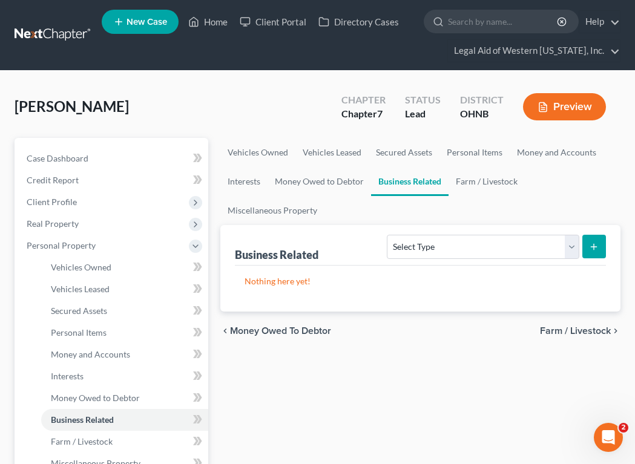
click at [596, 333] on span "Farm / Livestock" at bounding box center [575, 331] width 71 height 10
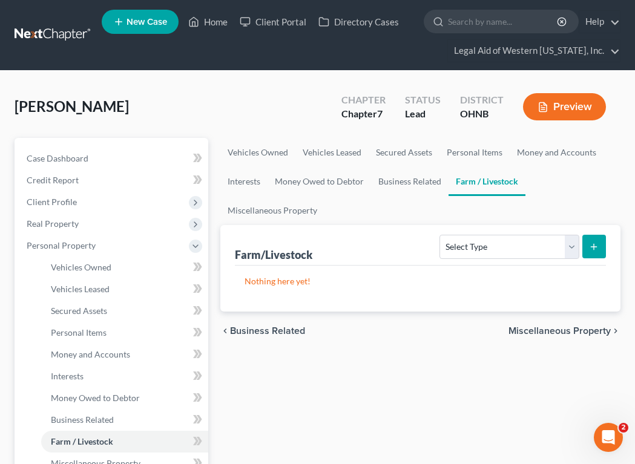
click at [598, 330] on span "Miscellaneous Property" at bounding box center [560, 331] width 102 height 10
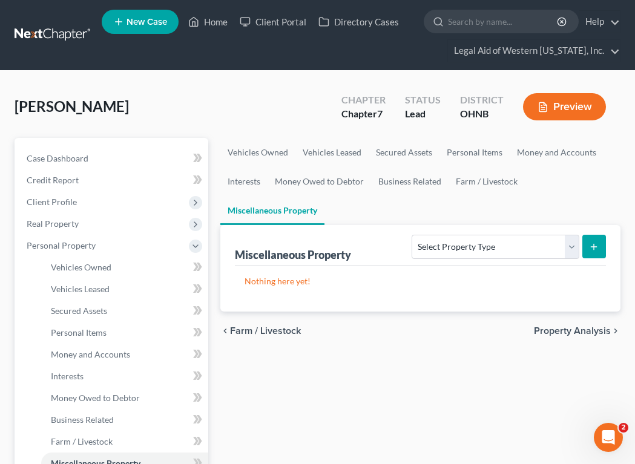
click at [598, 330] on span "Property Analysis" at bounding box center [572, 331] width 77 height 10
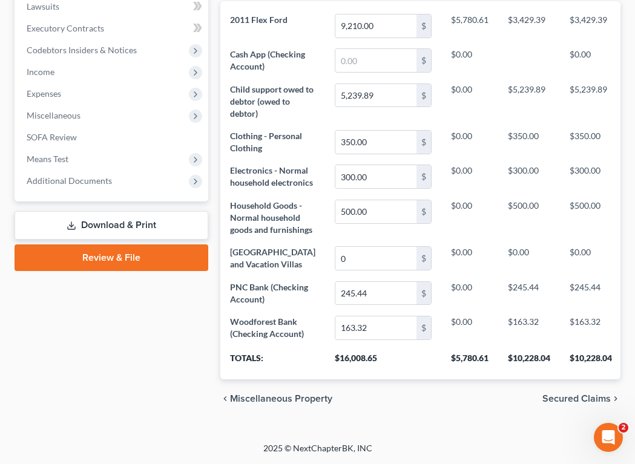
scroll to position [551, 0]
click at [583, 397] on span "Secured Claims" at bounding box center [577, 399] width 68 height 10
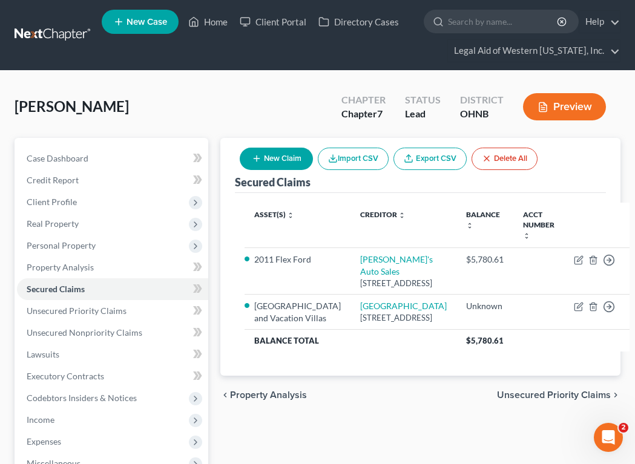
scroll to position [61, 0]
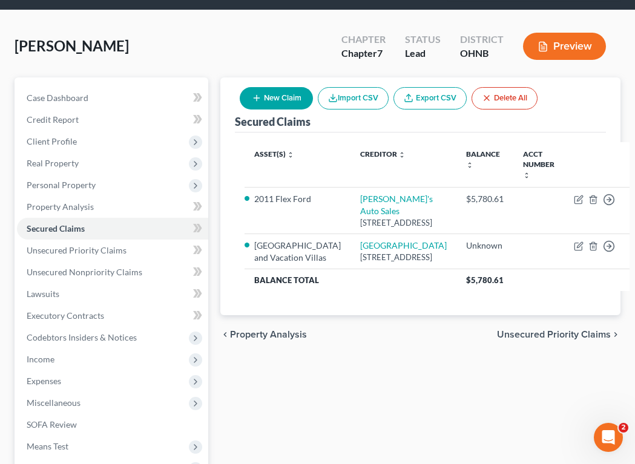
click at [587, 340] on span "Unsecured Priority Claims" at bounding box center [554, 335] width 114 height 10
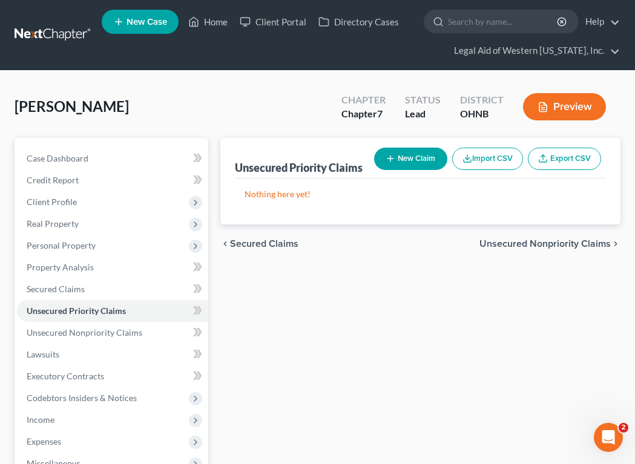
click at [593, 242] on span "Unsecured Nonpriority Claims" at bounding box center [545, 244] width 131 height 10
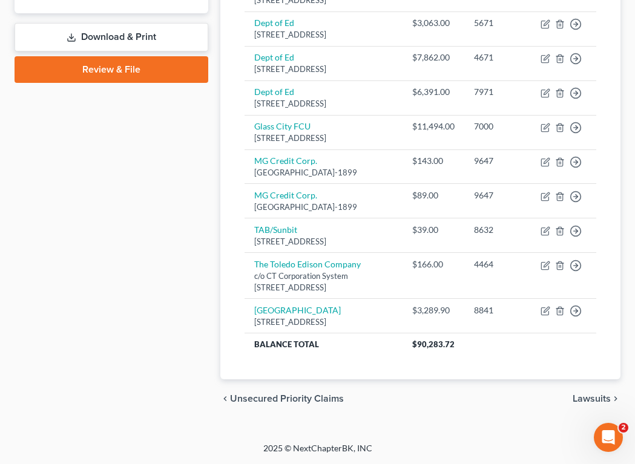
click at [596, 398] on span "Lawsuits" at bounding box center [592, 399] width 38 height 10
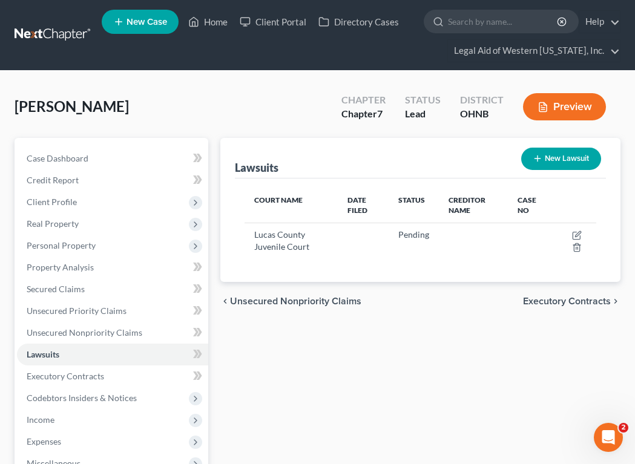
click at [590, 303] on span "Executory Contracts" at bounding box center [567, 302] width 88 height 10
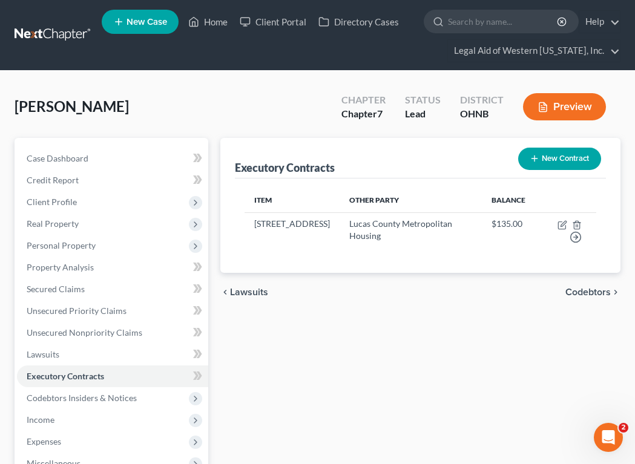
click at [592, 288] on span "Codebtors" at bounding box center [588, 293] width 45 height 10
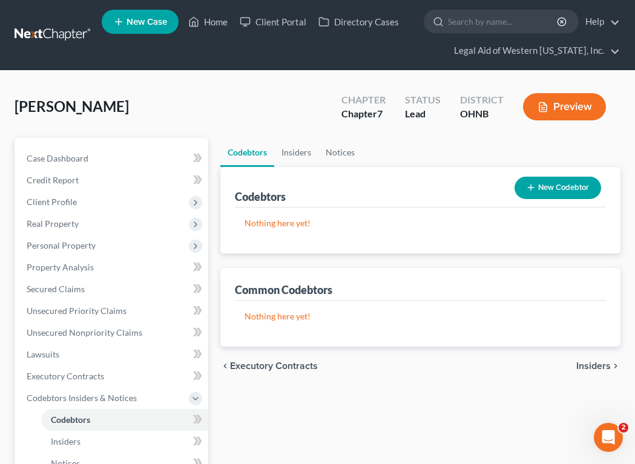
click at [594, 362] on span "Insiders" at bounding box center [594, 367] width 35 height 10
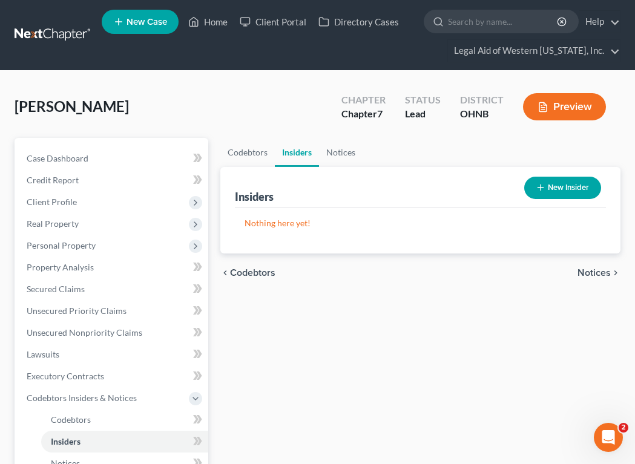
click at [607, 270] on span "Notices" at bounding box center [594, 273] width 33 height 10
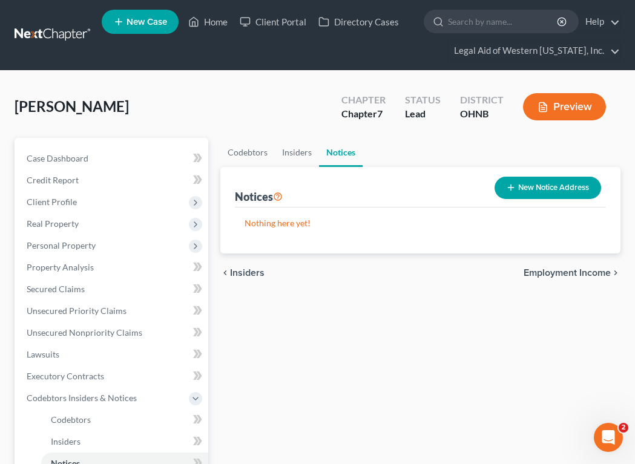
click at [607, 270] on span "Employment Income" at bounding box center [567, 273] width 87 height 10
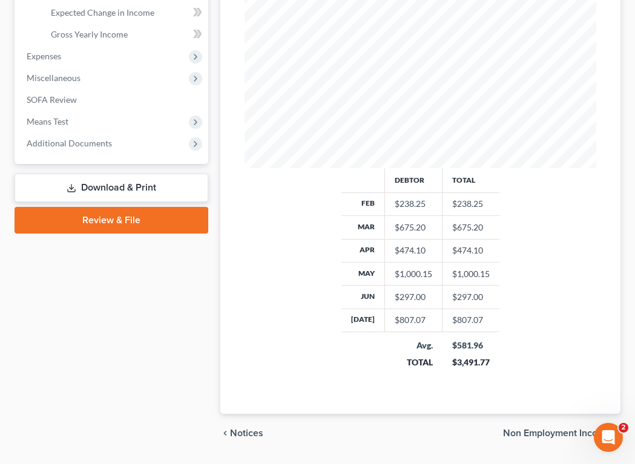
click at [576, 429] on span "Non Employment Income" at bounding box center [557, 434] width 108 height 10
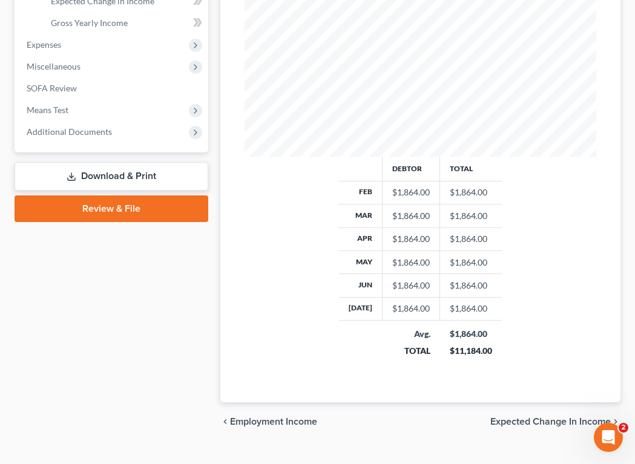
click at [569, 420] on span "Expected Change in Income" at bounding box center [551, 422] width 121 height 10
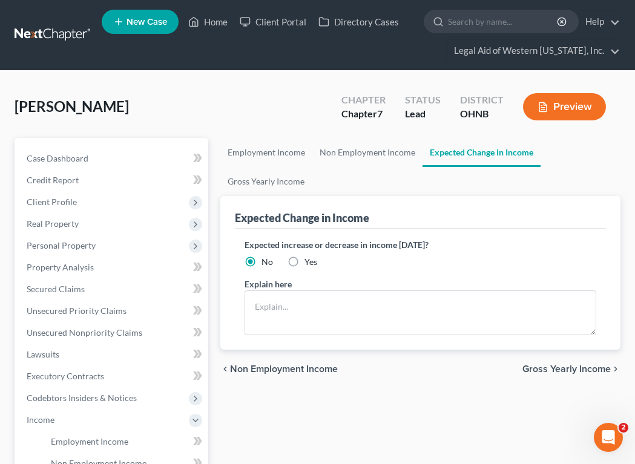
click at [586, 371] on span "Gross Yearly Income" at bounding box center [567, 370] width 88 height 10
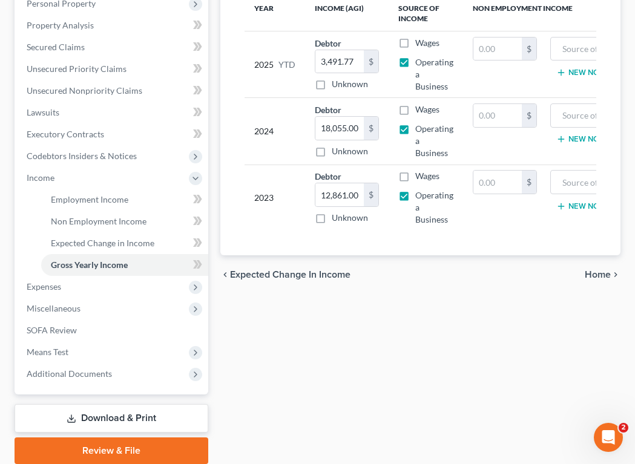
click at [595, 280] on span "Home" at bounding box center [598, 275] width 26 height 10
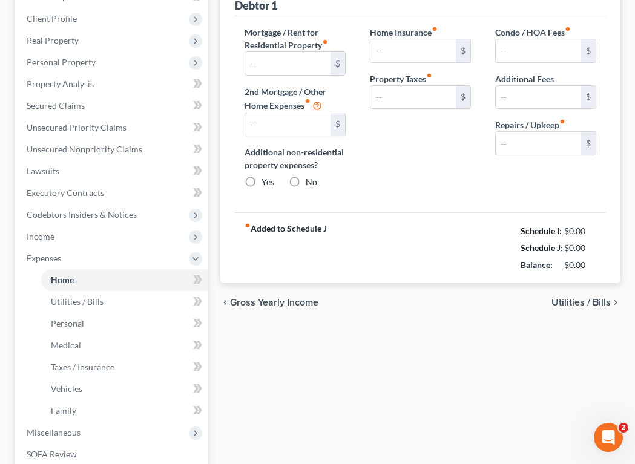
type input "135.00"
type input "0.00"
radio input "true"
type input "0.00"
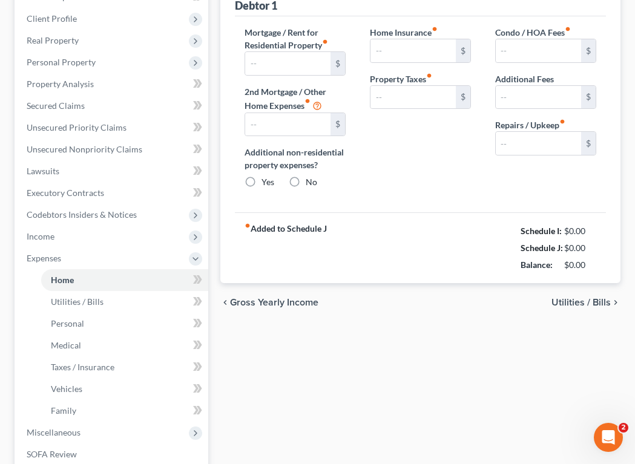
type input "0.00"
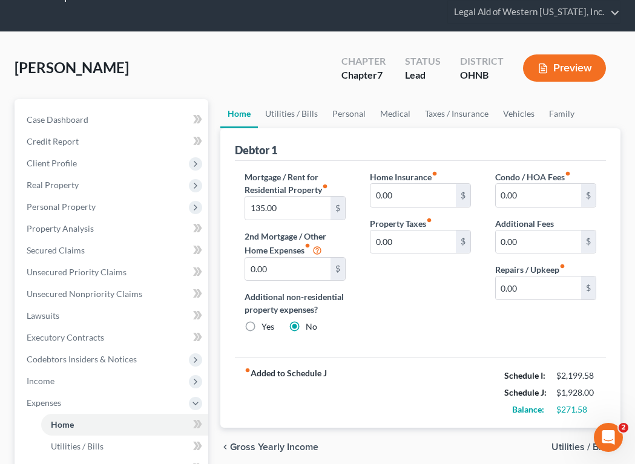
scroll to position [182, 0]
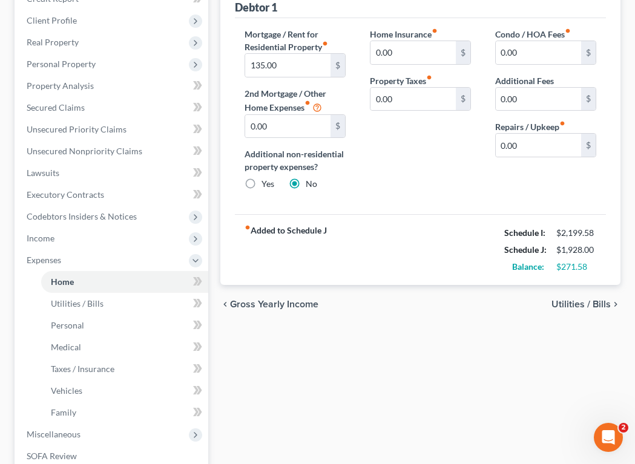
click at [566, 305] on span "Utilities / Bills" at bounding box center [581, 305] width 59 height 10
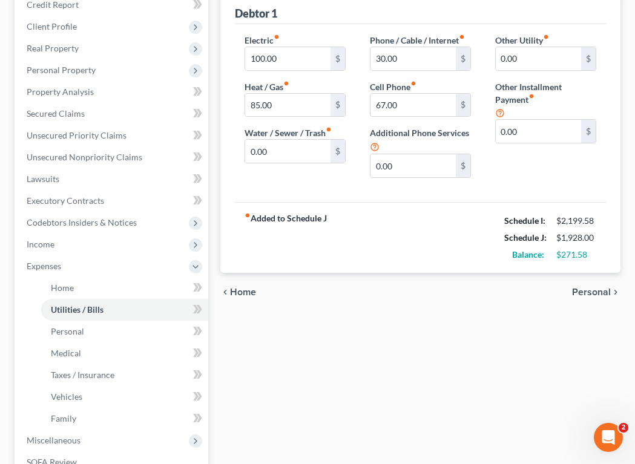
scroll to position [182, 0]
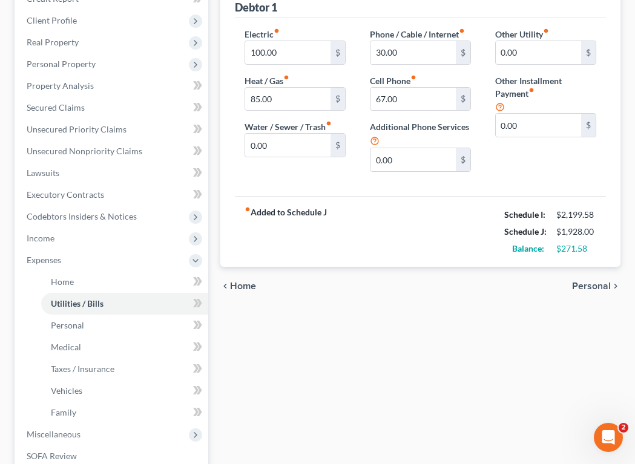
click at [584, 285] on span "Personal" at bounding box center [591, 287] width 39 height 10
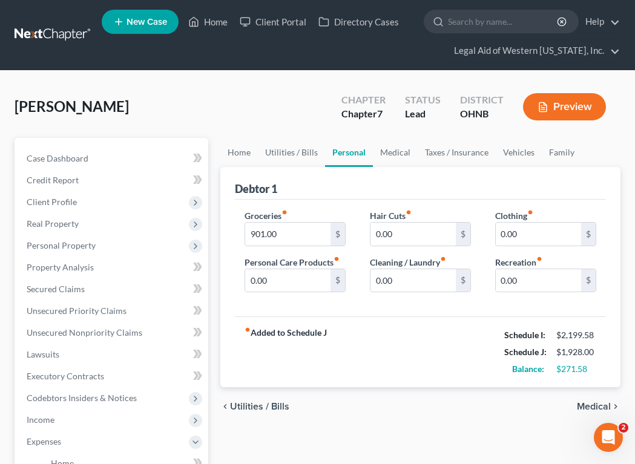
click at [265, 407] on span "Utilities / Bills" at bounding box center [259, 407] width 59 height 10
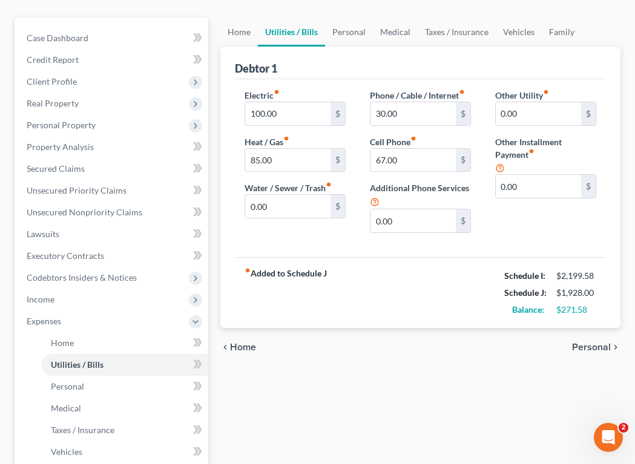
scroll to position [121, 0]
click at [584, 346] on span "Personal" at bounding box center [591, 347] width 39 height 10
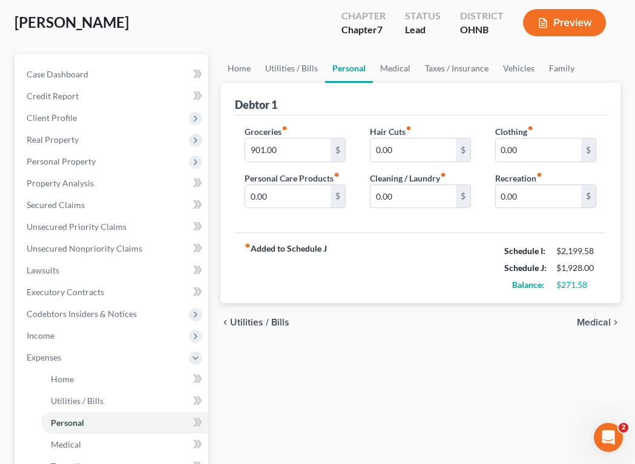
scroll to position [121, 0]
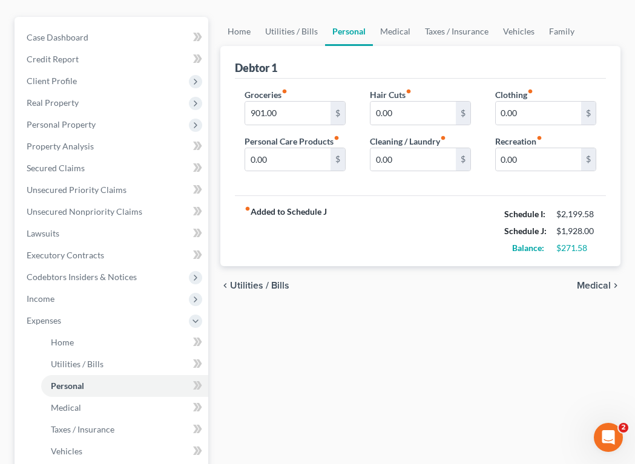
click at [607, 285] on span "Medical" at bounding box center [594, 286] width 34 height 10
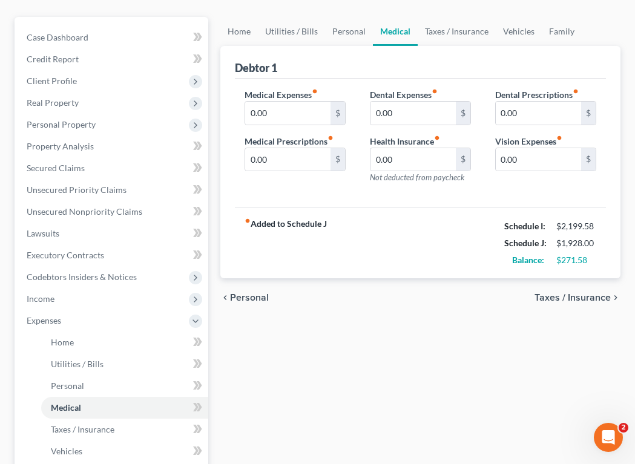
click at [601, 300] on span "Taxes / Insurance" at bounding box center [573, 298] width 76 height 10
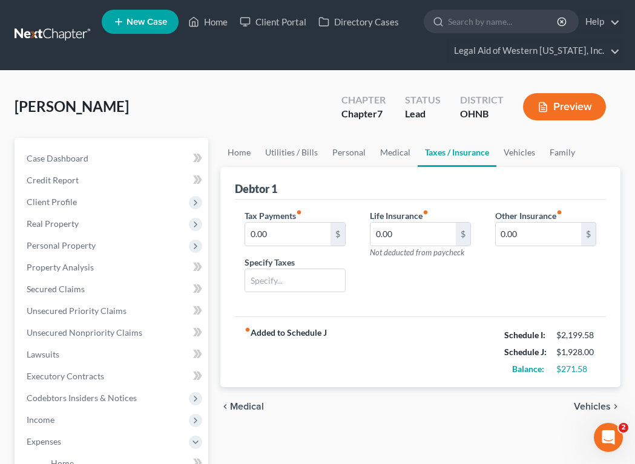
click at [580, 405] on span "Vehicles" at bounding box center [592, 407] width 37 height 10
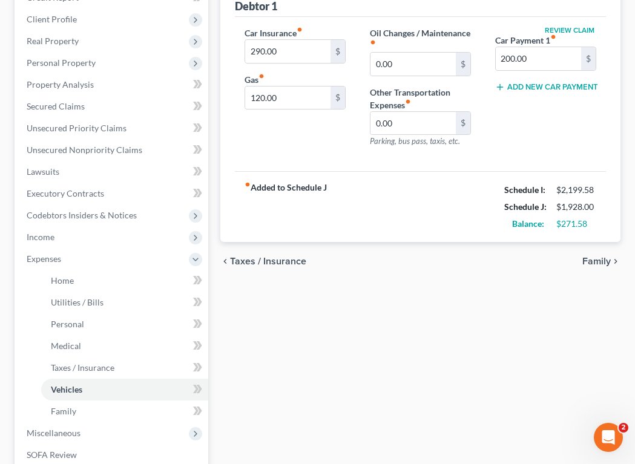
scroll to position [303, 0]
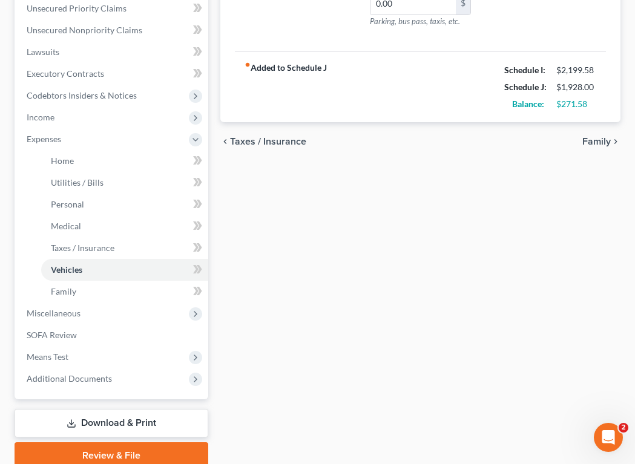
drag, startPoint x: 598, startPoint y: 138, endPoint x: 563, endPoint y: 215, distance: 84.5
click at [578, 208] on div "Home Utilities / Bills Personal Medical Taxes / Insurance Vehicles Family Debto…" at bounding box center [420, 152] width 412 height 634
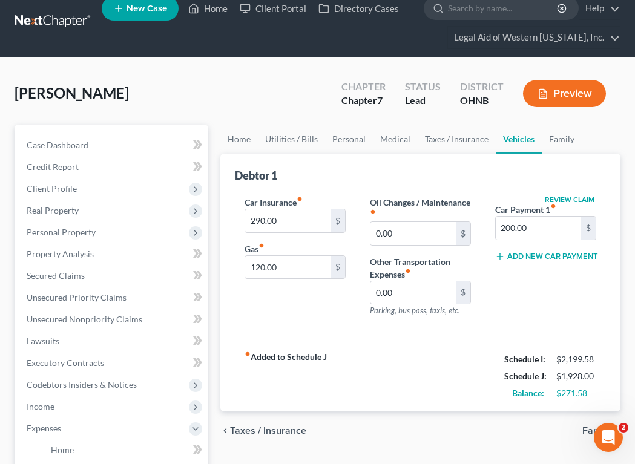
scroll to position [0, 0]
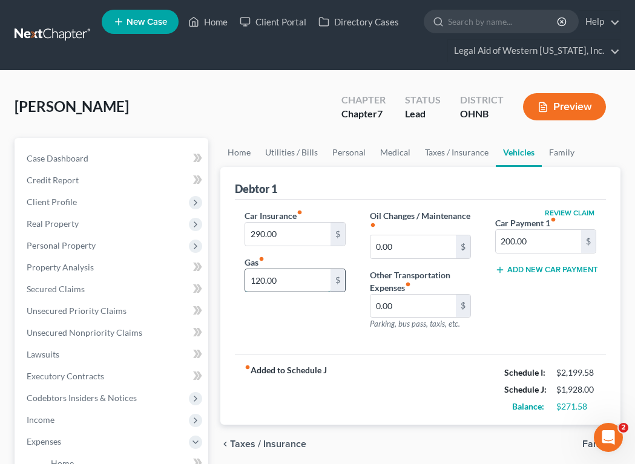
click at [285, 282] on input "120.00" at bounding box center [287, 280] width 85 height 23
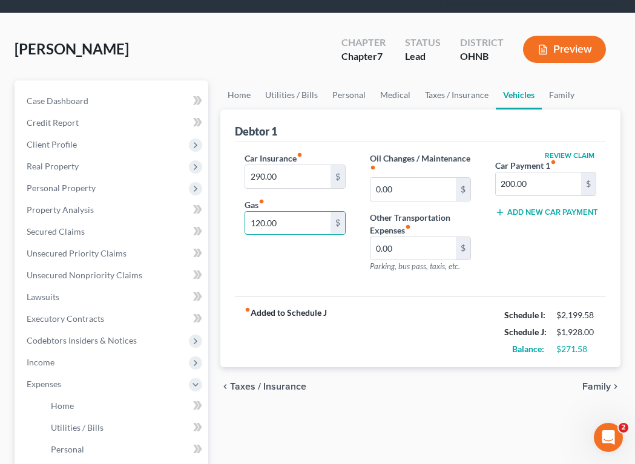
scroll to position [121, 0]
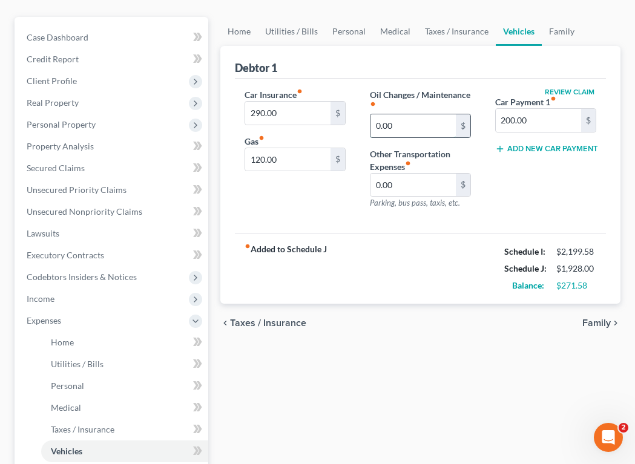
click at [418, 125] on input "0.00" at bounding box center [413, 125] width 85 height 23
type input "20"
click at [326, 222] on div "Car Insurance fiber_manual_record 290.00 $ Gas fiber_manual_record 120.00 $ Oil…" at bounding box center [420, 156] width 371 height 155
click at [603, 323] on span "Family" at bounding box center [597, 324] width 28 height 10
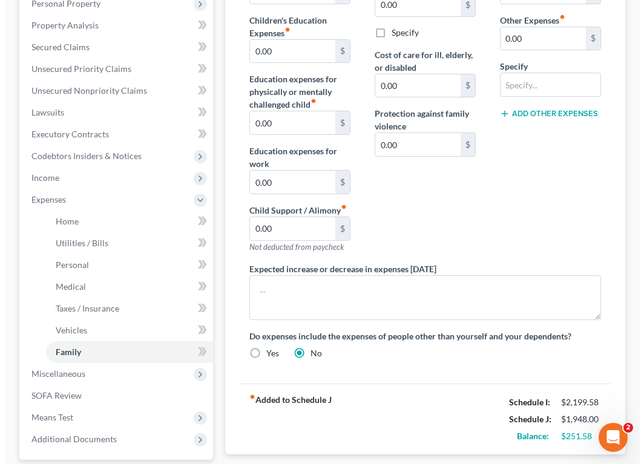
scroll to position [354, 0]
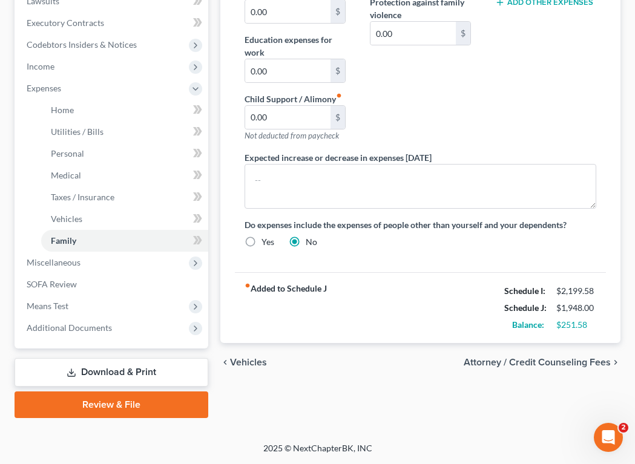
click at [486, 361] on span "Attorney / Credit Counseling Fees" at bounding box center [537, 363] width 147 height 10
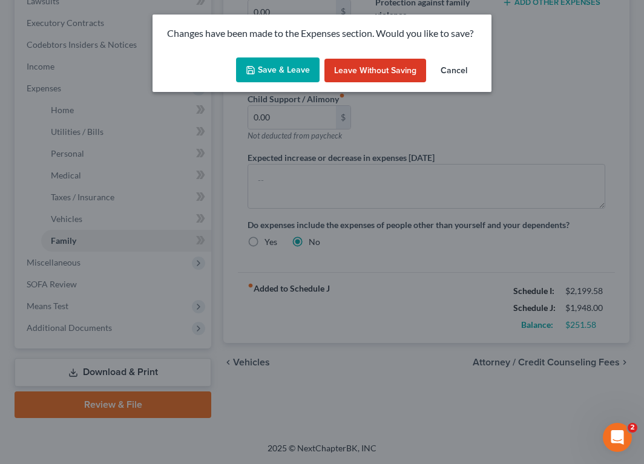
click at [268, 65] on button "Save & Leave" at bounding box center [278, 70] width 84 height 25
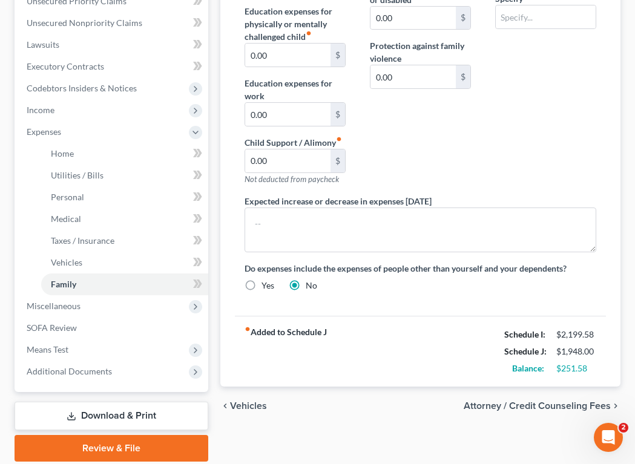
select select "0"
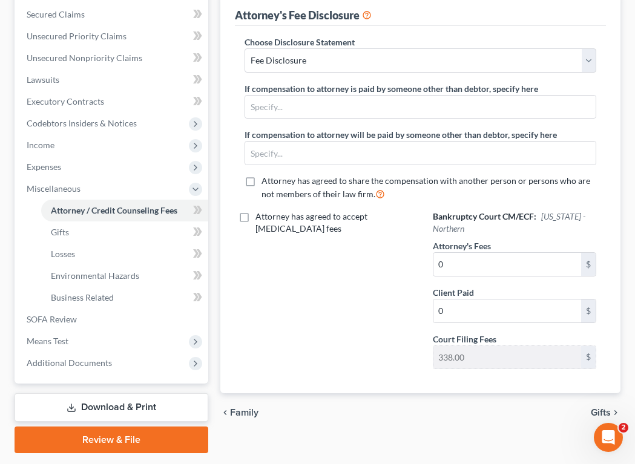
scroll to position [303, 0]
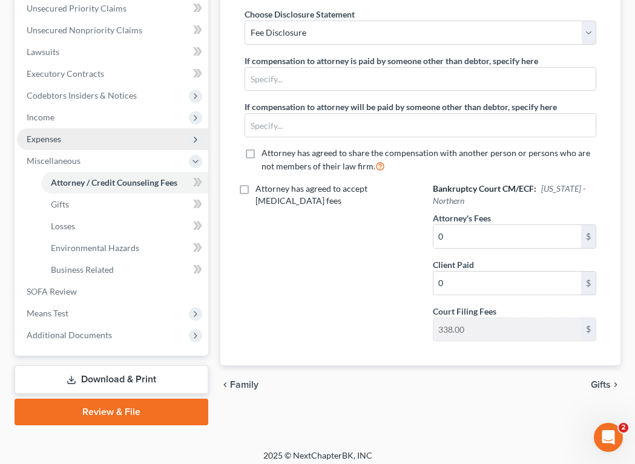
click at [55, 137] on span "Expenses" at bounding box center [44, 139] width 35 height 10
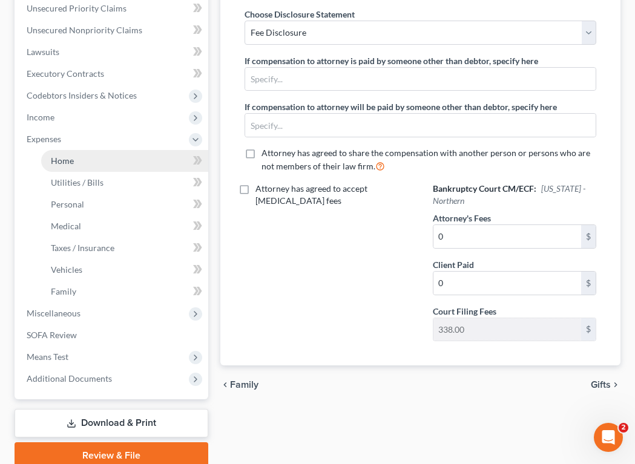
click at [65, 159] on span "Home" at bounding box center [62, 161] width 23 height 10
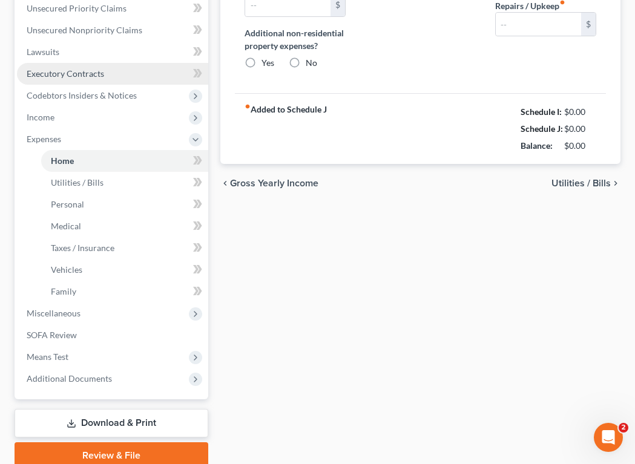
type input "135.00"
type input "0.00"
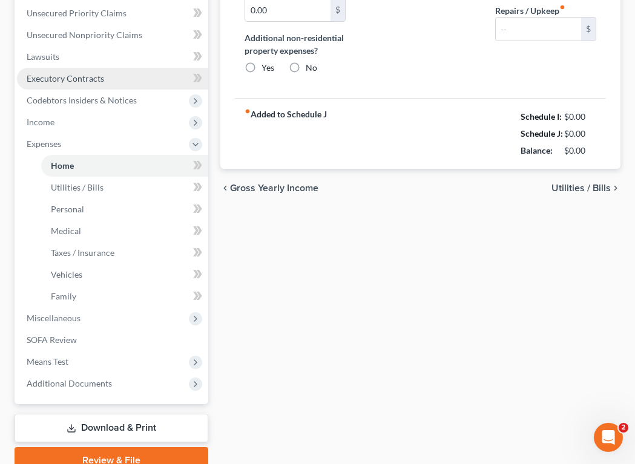
radio input "true"
type input "0.00"
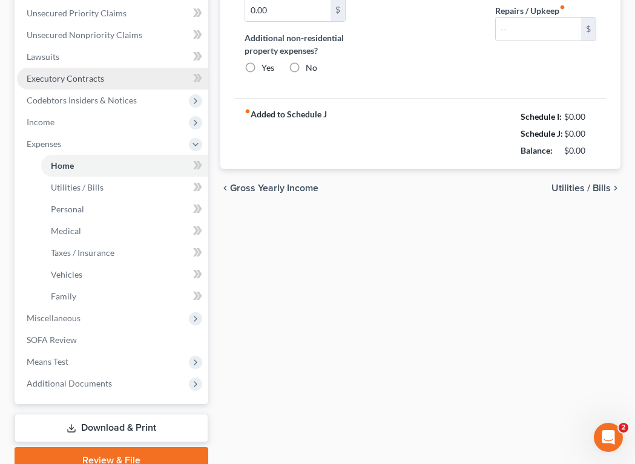
type input "0.00"
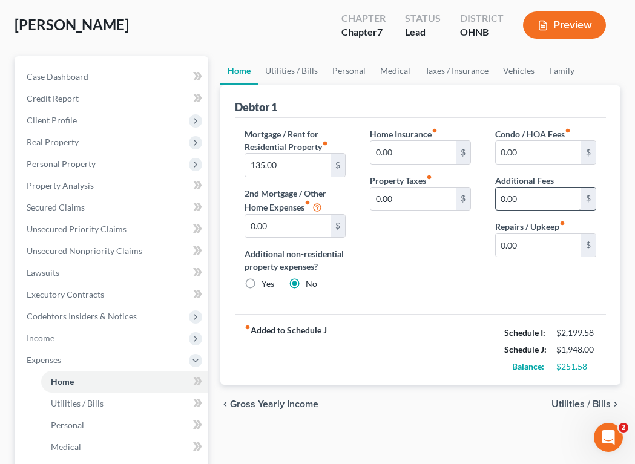
scroll to position [121, 0]
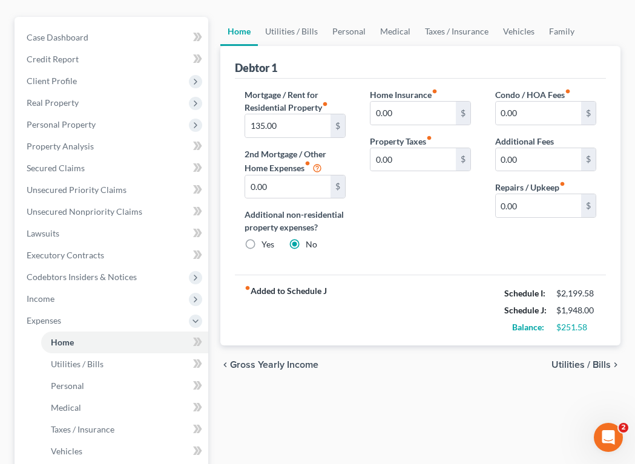
click at [570, 364] on span "Utilities / Bills" at bounding box center [581, 365] width 59 height 10
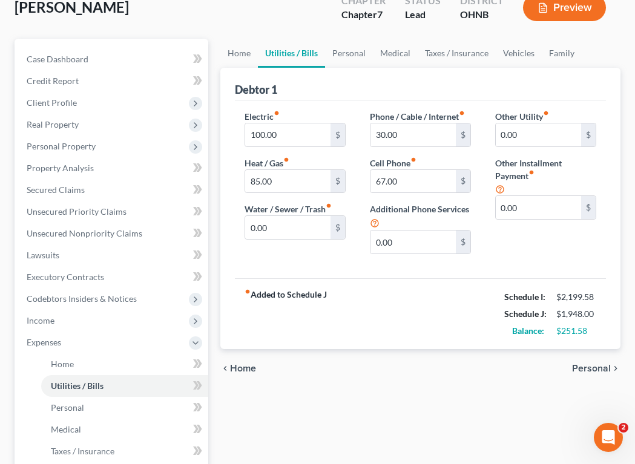
scroll to position [121, 0]
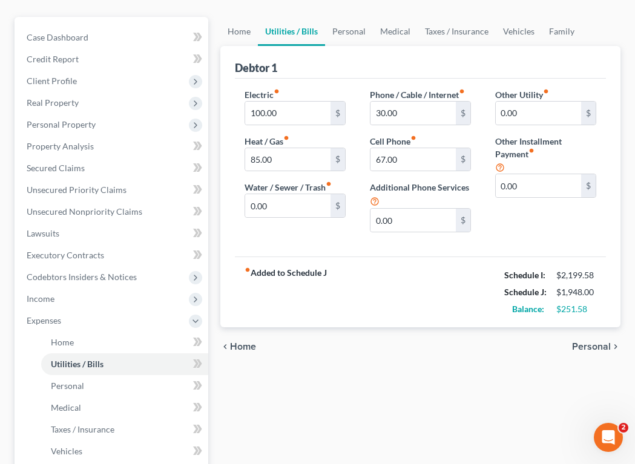
click at [589, 346] on span "Personal" at bounding box center [591, 347] width 39 height 10
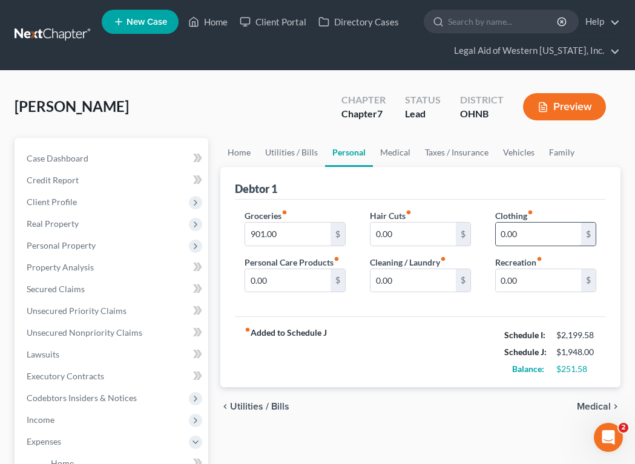
click at [527, 235] on input "0.00" at bounding box center [538, 234] width 85 height 23
type input "50"
click at [284, 280] on input "0.00" at bounding box center [287, 280] width 85 height 23
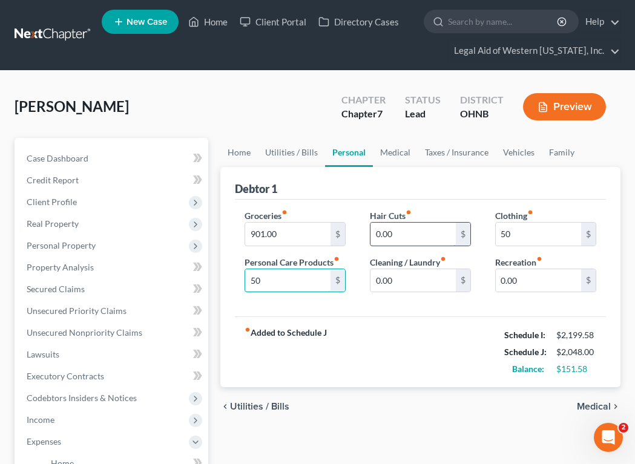
type input "50"
click at [411, 238] on input "0.00" at bounding box center [413, 234] width 85 height 23
click at [417, 277] on input "0.00" at bounding box center [413, 280] width 85 height 23
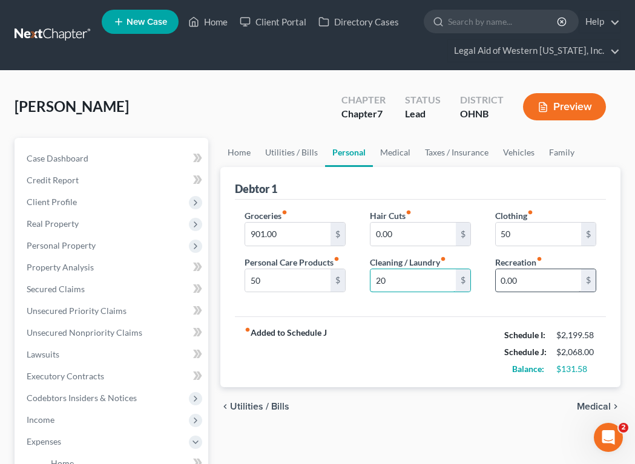
type input "20"
click at [540, 285] on input "0.00" at bounding box center [538, 280] width 85 height 23
type input "50"
click at [387, 302] on div "Hair Cuts fiber_manual_record 0.00 $ Cleaning / Laundry fiber_manual_record 20 $" at bounding box center [420, 256] width 125 height 93
click at [589, 403] on span "Medical" at bounding box center [594, 407] width 34 height 10
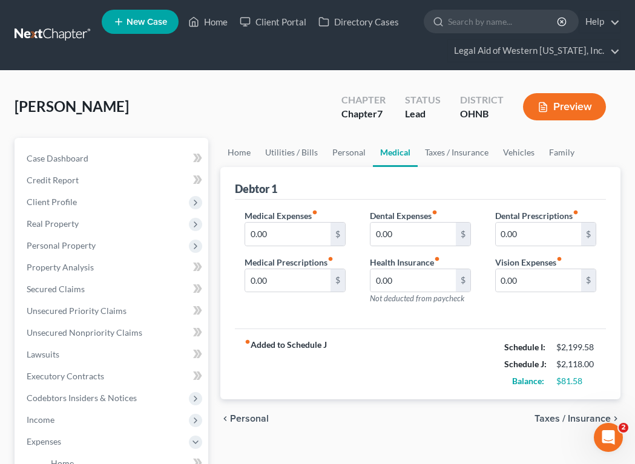
click at [576, 419] on span "Taxes / Insurance" at bounding box center [573, 419] width 76 height 10
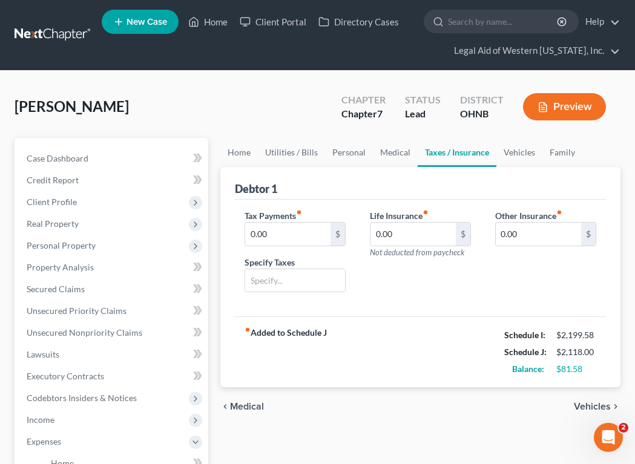
click at [582, 406] on span "Vehicles" at bounding box center [592, 407] width 37 height 10
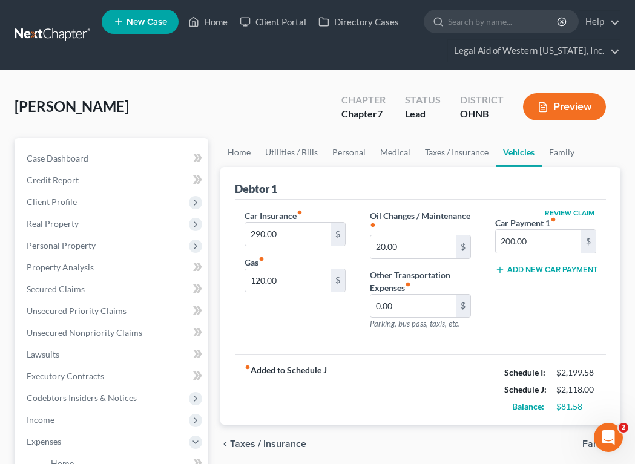
click at [585, 442] on span "Family" at bounding box center [597, 445] width 28 height 10
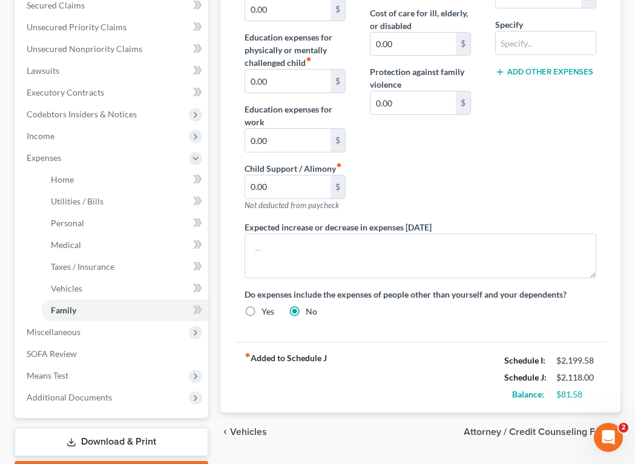
scroll to position [303, 0]
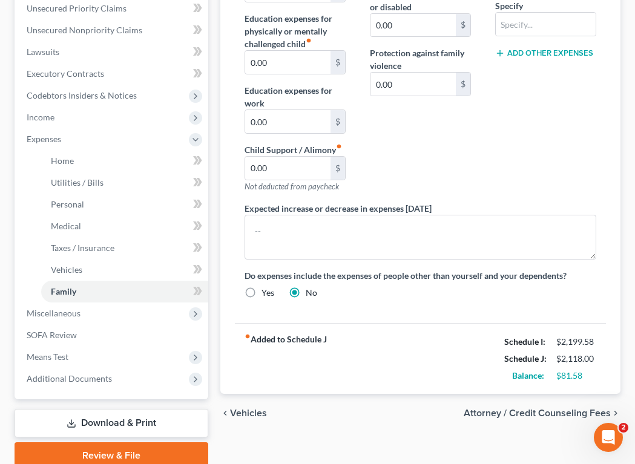
click at [542, 412] on span "Attorney / Credit Counseling Fees" at bounding box center [537, 414] width 147 height 10
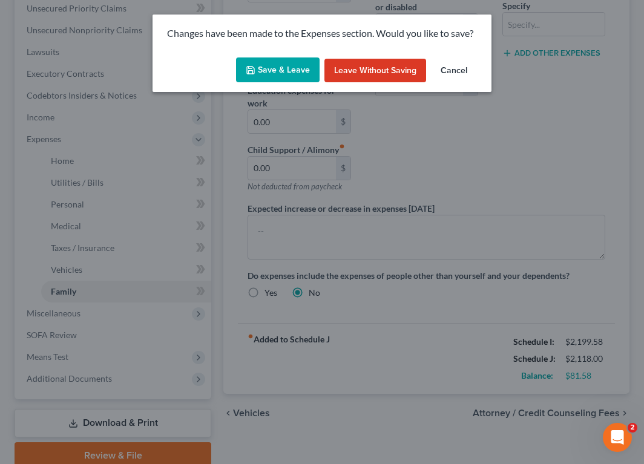
click at [274, 65] on button "Save & Leave" at bounding box center [278, 70] width 84 height 25
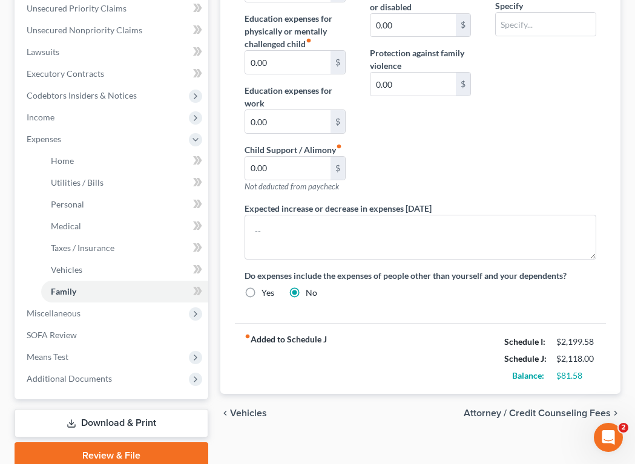
select select "0"
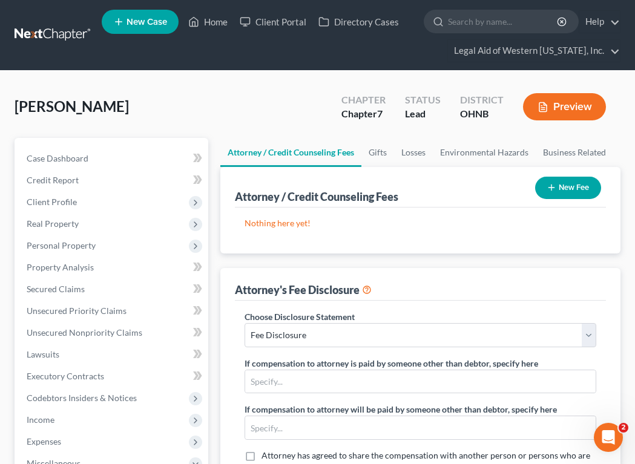
scroll to position [303, 0]
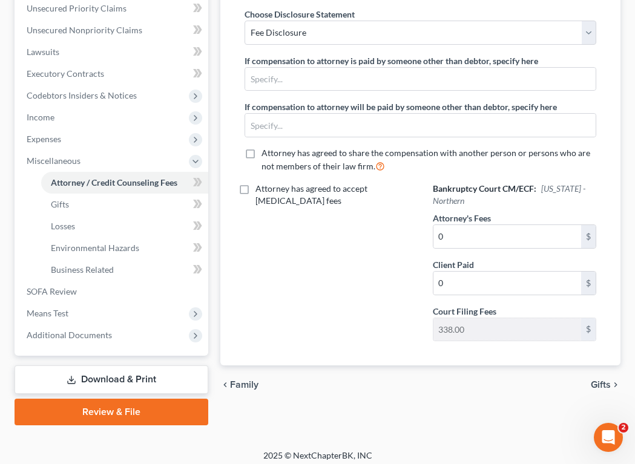
click at [594, 385] on span "Gifts" at bounding box center [601, 385] width 20 height 10
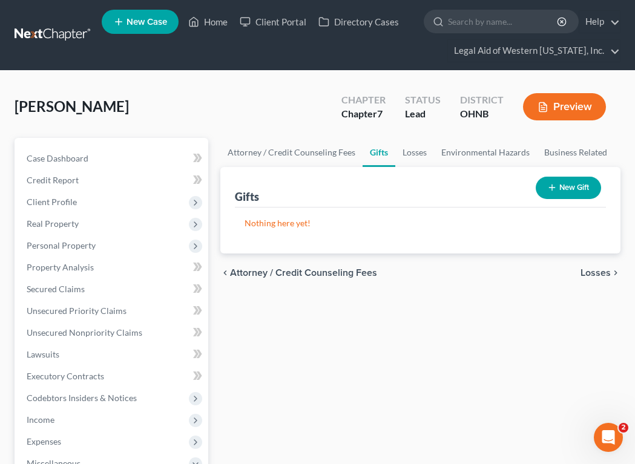
click at [606, 270] on span "Losses" at bounding box center [596, 273] width 30 height 10
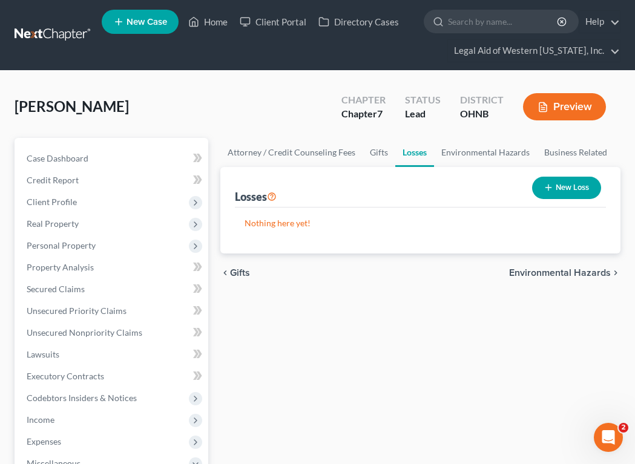
click at [606, 270] on span "Environmental Hazards" at bounding box center [560, 273] width 102 height 10
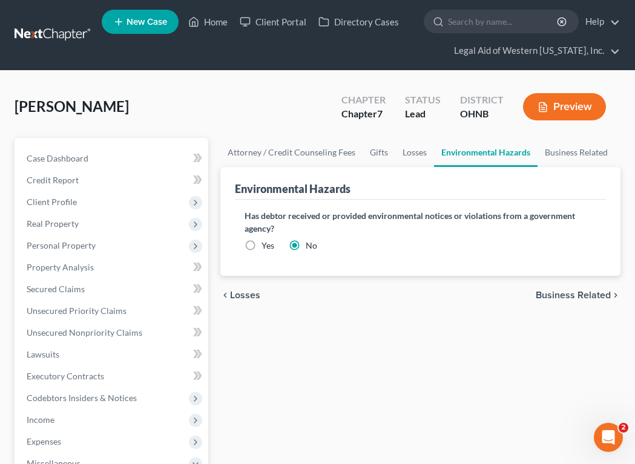
click at [606, 270] on div "Has debtor received or provided environmental notices or violations from a gove…" at bounding box center [420, 238] width 371 height 76
click at [603, 299] on span "Business Related" at bounding box center [573, 296] width 75 height 10
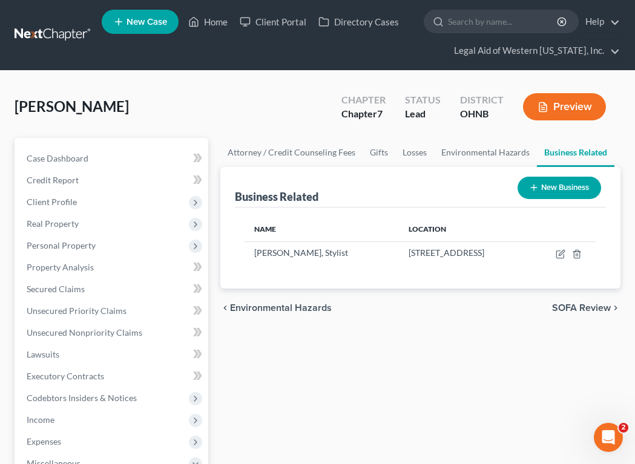
click at [596, 308] on span "SOFA Review" at bounding box center [581, 308] width 59 height 10
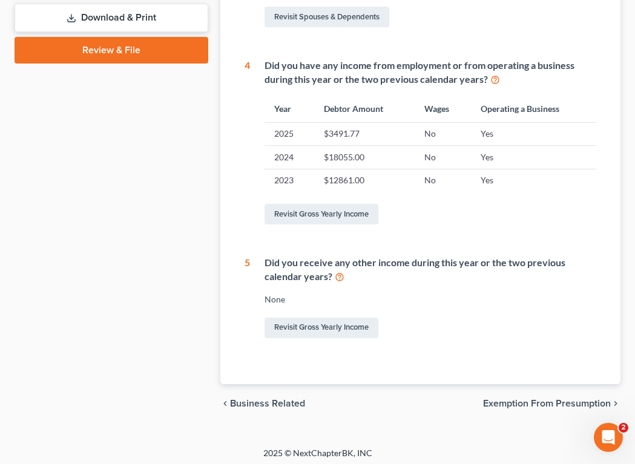
scroll to position [561, 0]
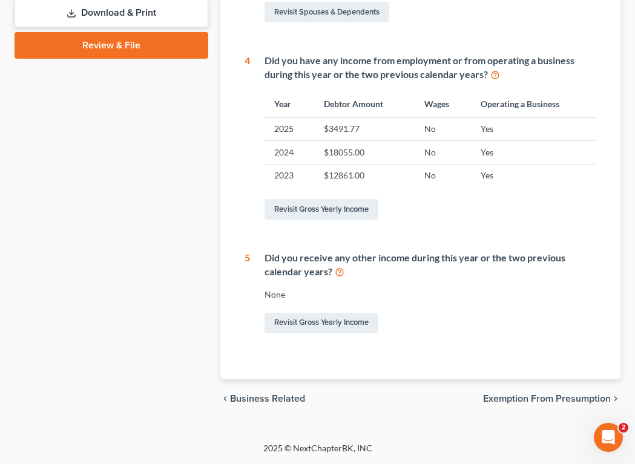
click at [555, 403] on span "Exemption from Presumption" at bounding box center [547, 399] width 128 height 10
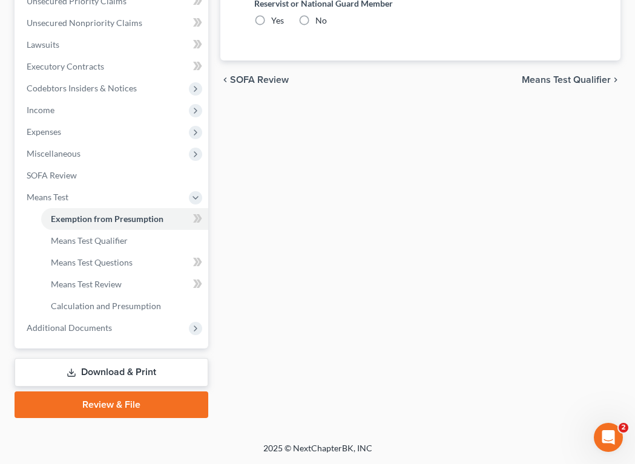
radio input "true"
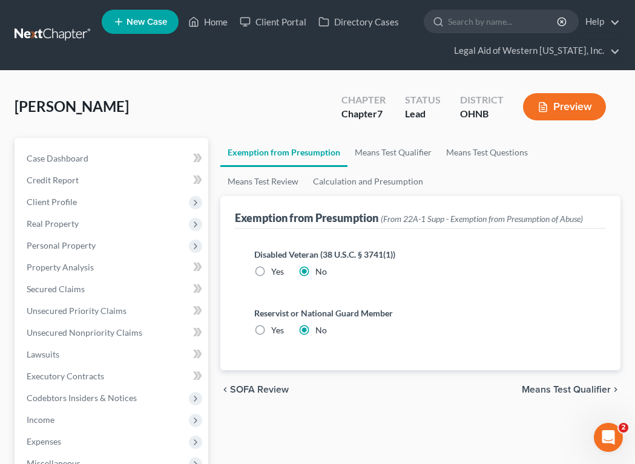
click at [560, 388] on span "Means Test Qualifier" at bounding box center [566, 390] width 89 height 10
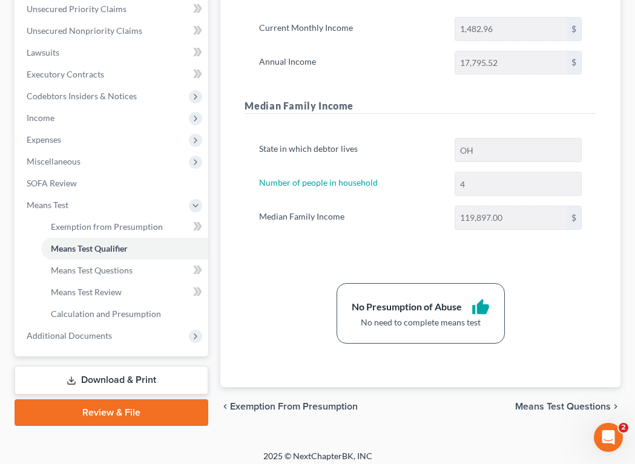
scroll to position [310, 0]
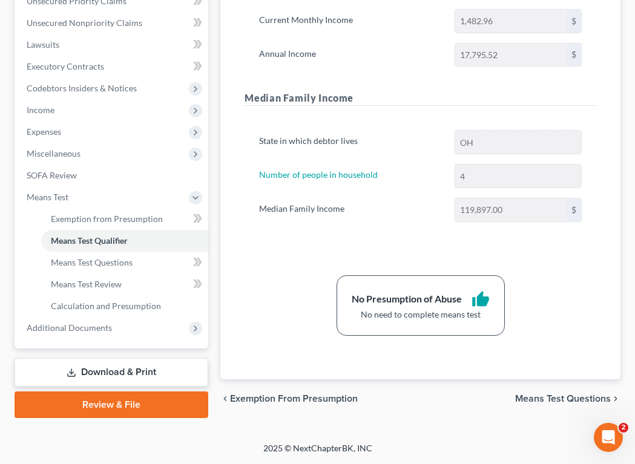
click at [561, 399] on span "Means Test Questions" at bounding box center [563, 399] width 96 height 10
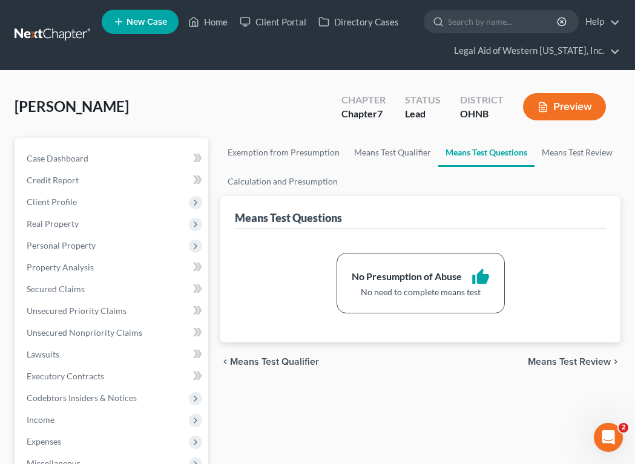
click at [564, 360] on span "Means Test Review" at bounding box center [569, 362] width 83 height 10
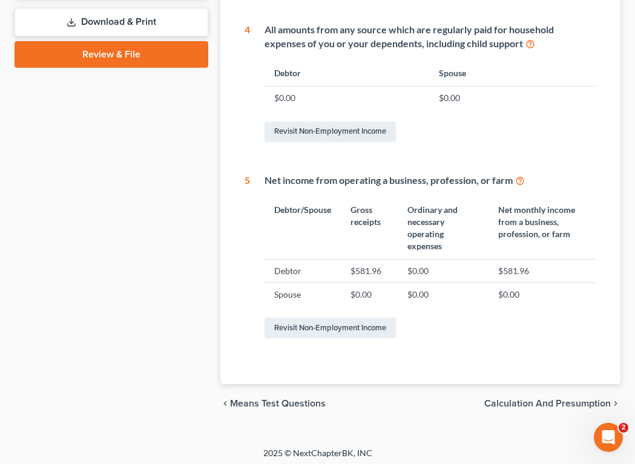
scroll to position [666, 0]
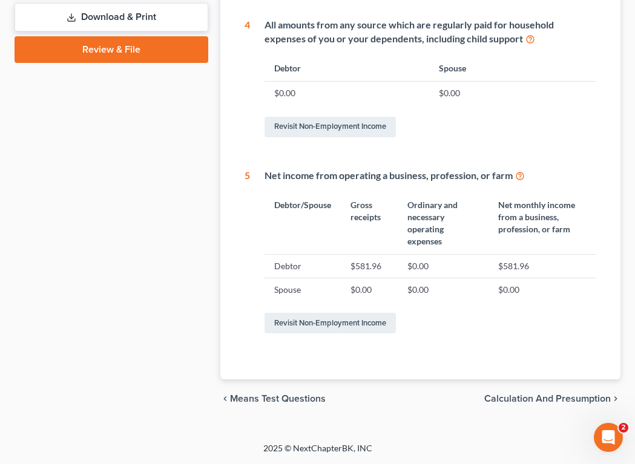
click at [557, 404] on span "Calculation and Presumption" at bounding box center [547, 399] width 127 height 10
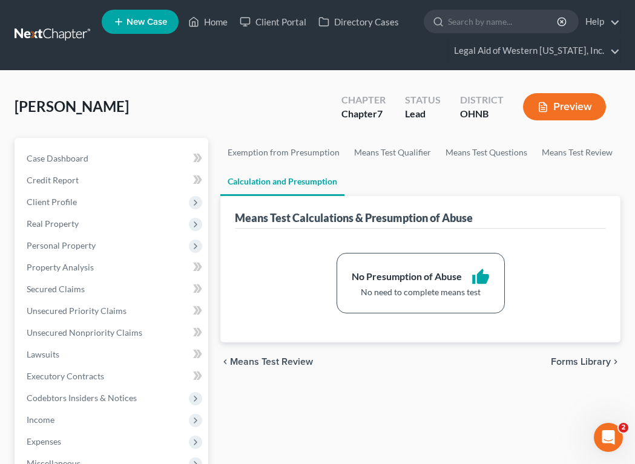
click at [577, 362] on span "Forms Library" at bounding box center [581, 362] width 60 height 10
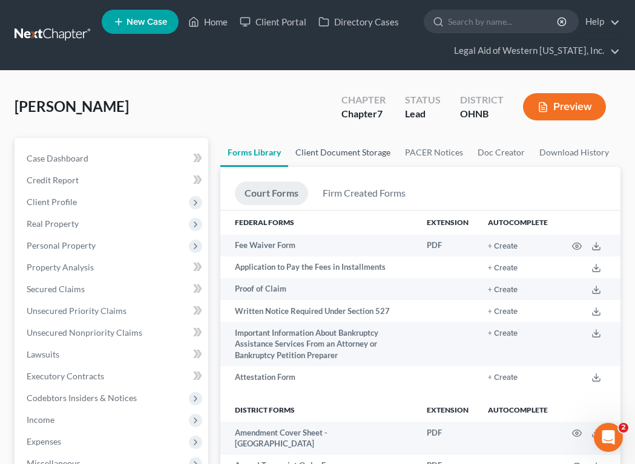
click at [354, 158] on link "Client Document Storage" at bounding box center [343, 152] width 110 height 29
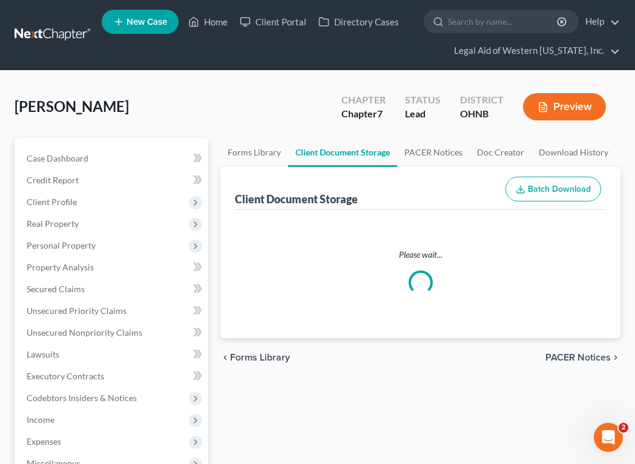
select select "4"
select select "16"
select select "5"
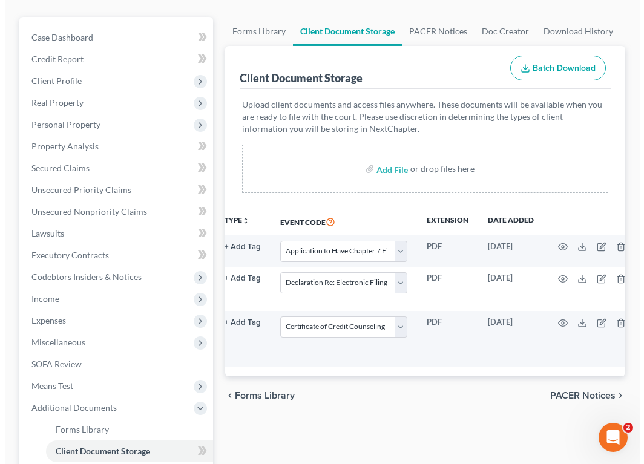
scroll to position [0, 104]
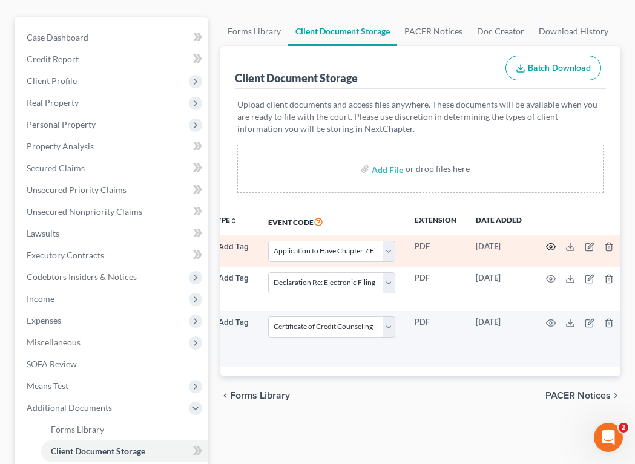
click at [550, 246] on circle "button" at bounding box center [551, 247] width 2 height 2
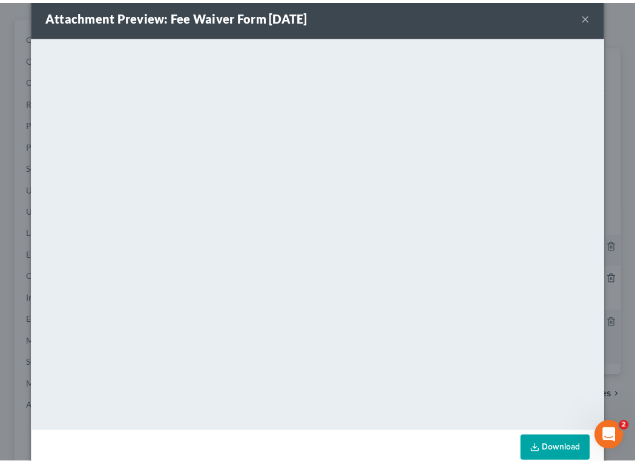
scroll to position [0, 0]
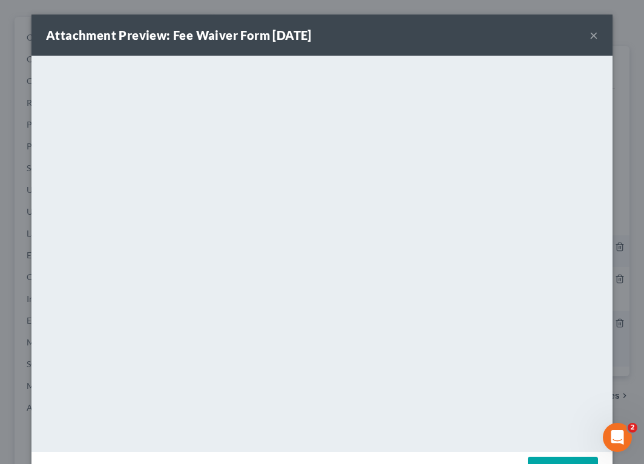
click at [590, 35] on button "×" at bounding box center [594, 35] width 8 height 15
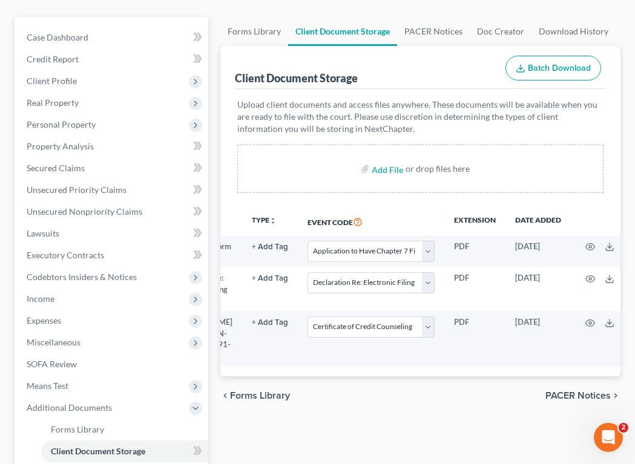
scroll to position [0, 104]
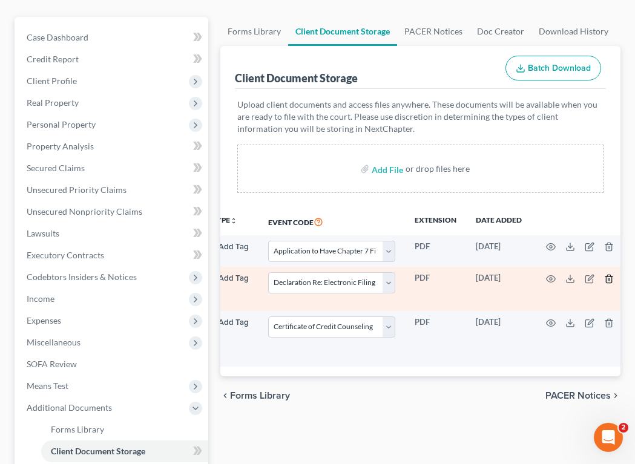
click at [604, 279] on icon "button" at bounding box center [609, 279] width 10 height 10
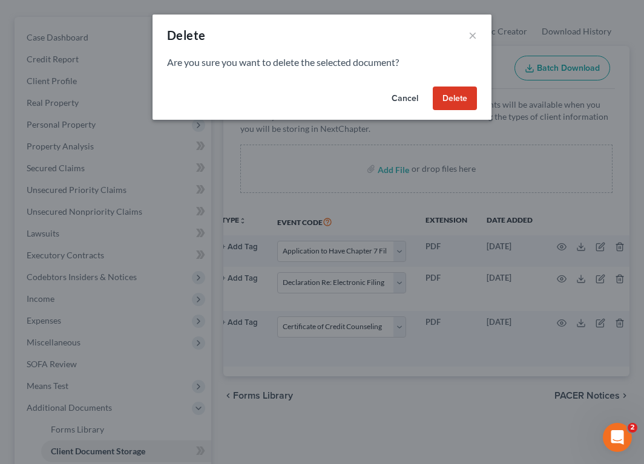
click at [447, 95] on button "Delete" at bounding box center [455, 99] width 44 height 24
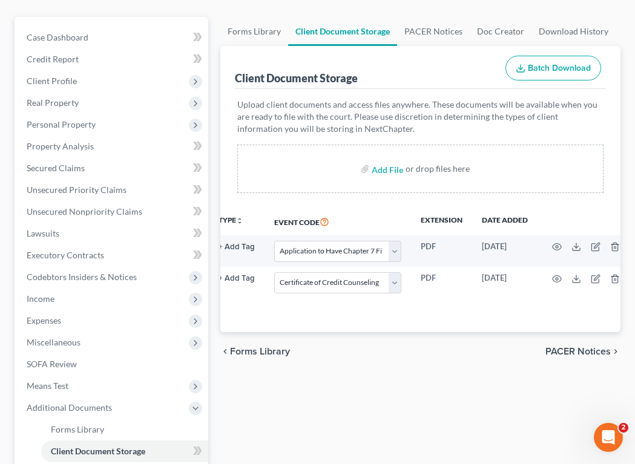
click at [423, 65] on div "Client Document Storage Batch Download" at bounding box center [420, 68] width 371 height 44
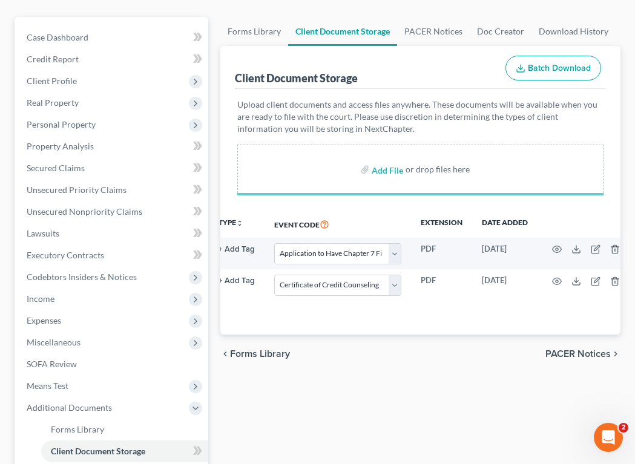
select select "4"
select select "5"
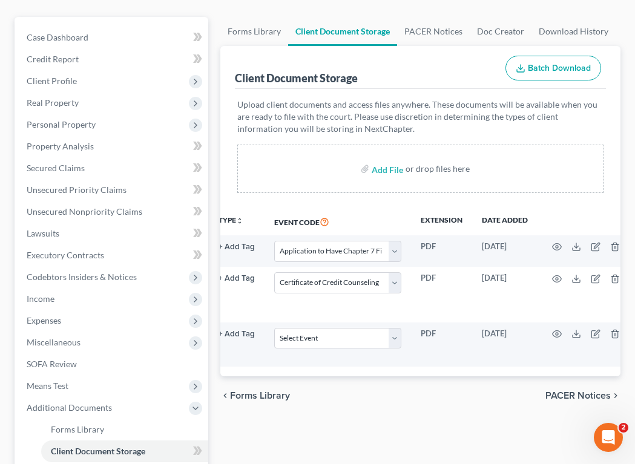
select select "4"
select select "5"
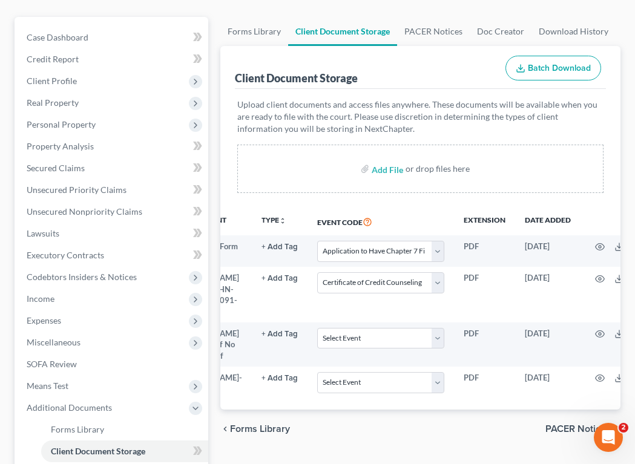
scroll to position [0, 0]
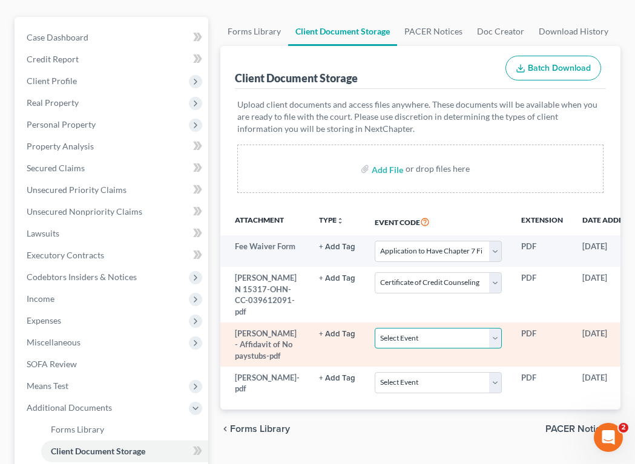
click at [422, 349] on select "Select Event 20 Largest Unsecured Creditors Amended List of Creditors (Fee) Ame…" at bounding box center [438, 338] width 127 height 21
select select "20"
click at [375, 349] on select "Select Event 20 Largest Unsecured Creditors Amended List of Creditors (Fee) Ame…" at bounding box center [438, 338] width 127 height 21
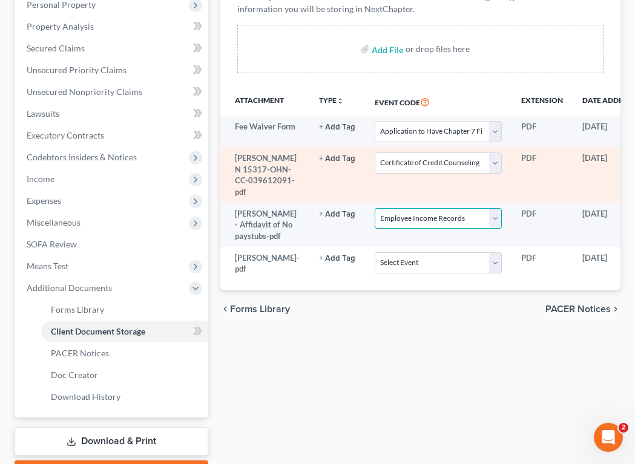
scroll to position [242, 0]
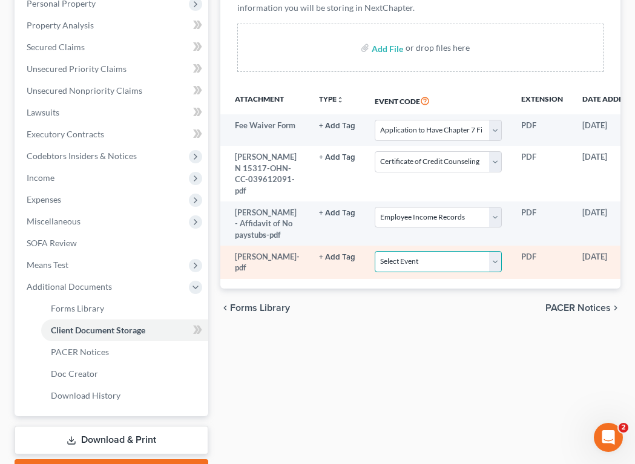
click at [410, 273] on select "Select Event 20 Largest Unsecured Creditors Amended List of Creditors (Fee) Ame…" at bounding box center [438, 261] width 127 height 21
select select "16"
click at [375, 273] on select "Select Event 20 Largest Unsecured Creditors Amended List of Creditors (Fee) Ame…" at bounding box center [438, 261] width 127 height 21
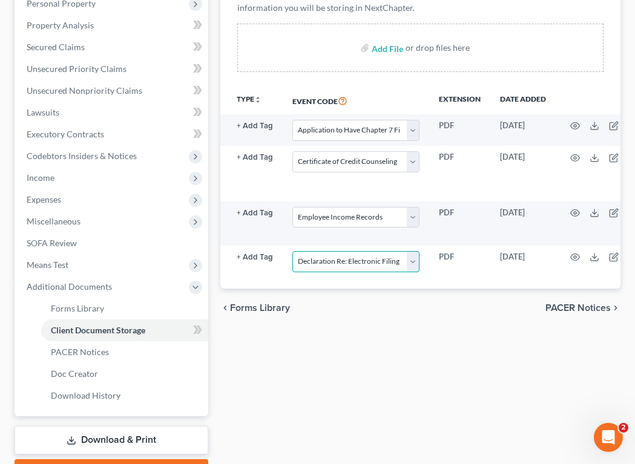
scroll to position [0, 104]
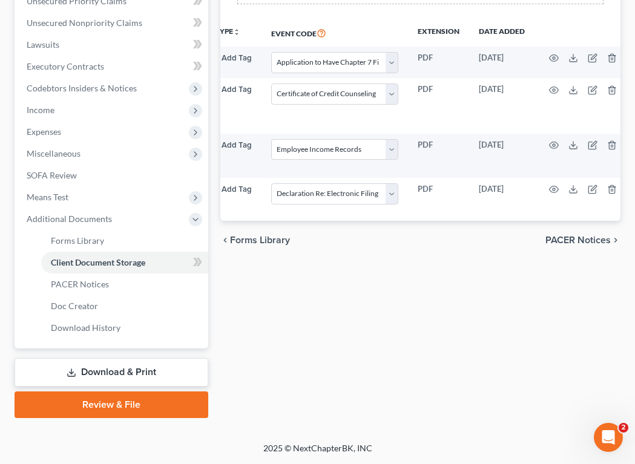
click at [158, 403] on link "Review & File" at bounding box center [112, 405] width 194 height 27
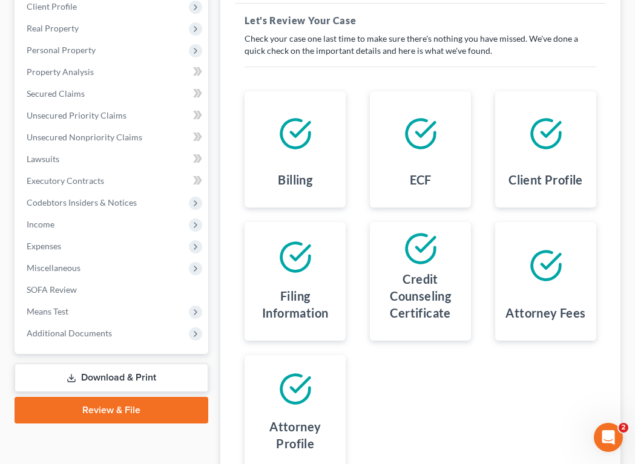
scroll to position [317, 0]
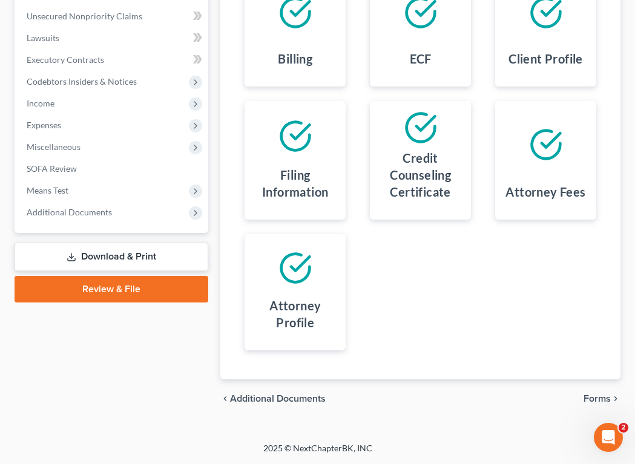
click at [596, 398] on span "Forms" at bounding box center [597, 399] width 27 height 10
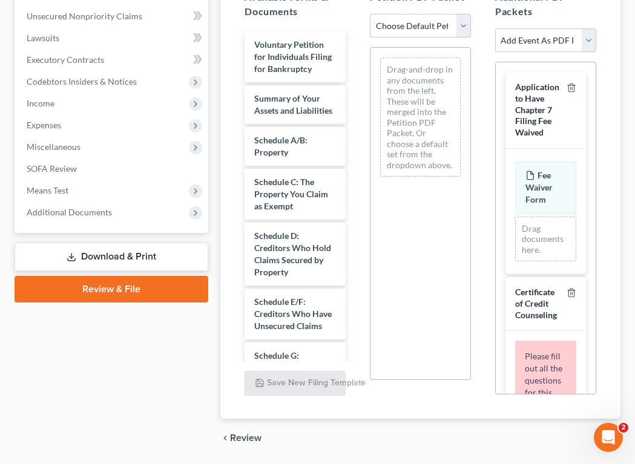
click at [468, 22] on select "Choose Default Petition PDF Packet Complete Bankruptcy Petition (all forms and …" at bounding box center [420, 26] width 101 height 24
select select "0"
click at [370, 14] on select "Choose Default Petition PDF Packet Complete Bankruptcy Petition (all forms and …" at bounding box center [420, 26] width 101 height 24
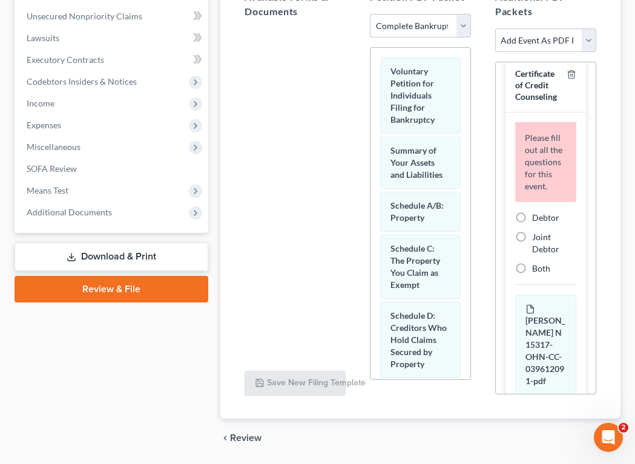
scroll to position [203, 0]
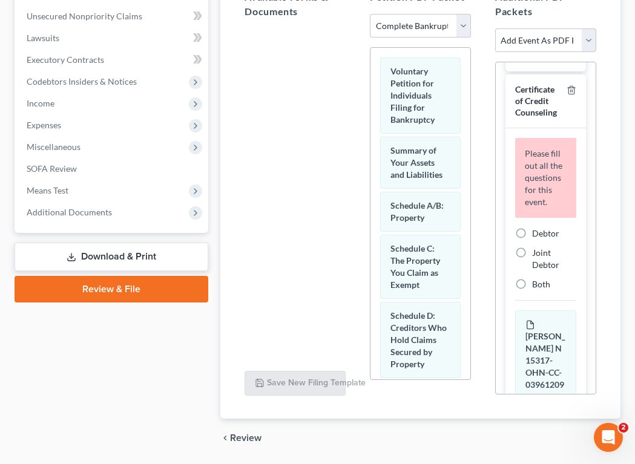
click at [532, 240] on label "Debtor" at bounding box center [545, 234] width 27 height 12
click at [537, 236] on input "Debtor" at bounding box center [541, 232] width 8 height 8
radio input "true"
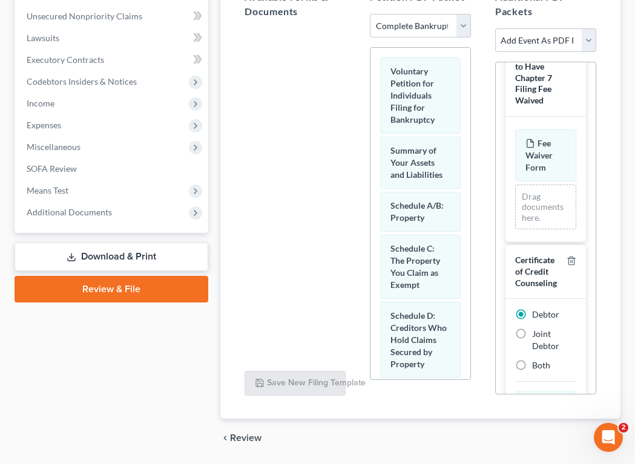
scroll to position [0, 0]
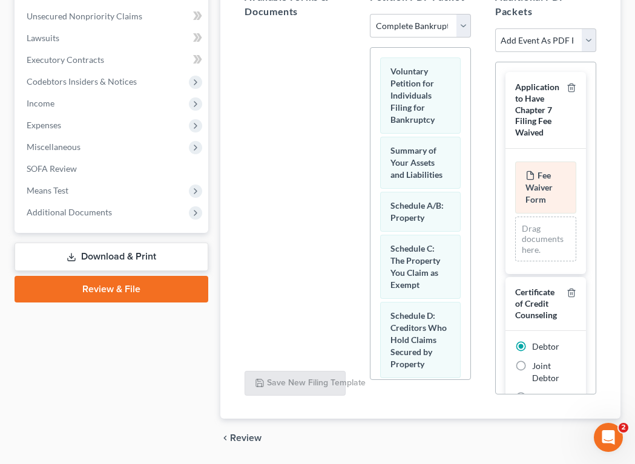
click at [543, 176] on span "Fee Waiver Form" at bounding box center [539, 187] width 27 height 35
click at [546, 171] on span "Fee Waiver Form" at bounding box center [539, 187] width 27 height 35
drag, startPoint x: 540, startPoint y: 176, endPoint x: 544, endPoint y: 169, distance: 8.4
click at [544, 169] on div "Fee Waiver Form Amended Fee Waiver Form Fee Waiver Form Amended Fee Waiver Form…" at bounding box center [545, 212] width 61 height 101
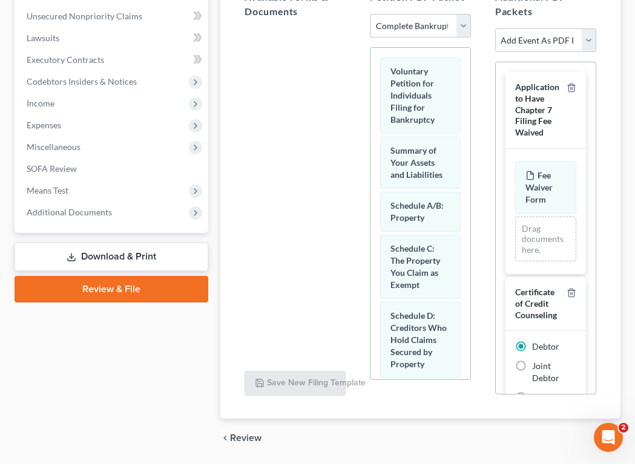
scroll to position [356, 0]
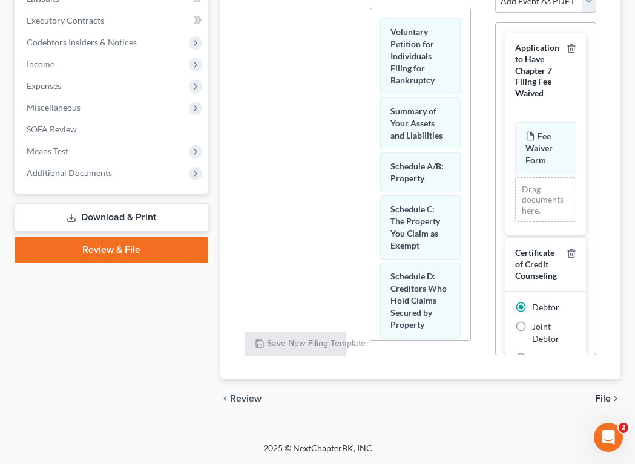
click at [600, 398] on span "File" at bounding box center [603, 399] width 16 height 10
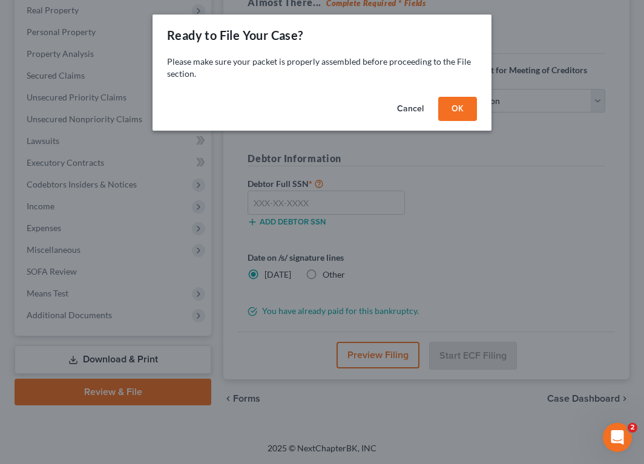
click at [459, 109] on button "OK" at bounding box center [457, 109] width 39 height 24
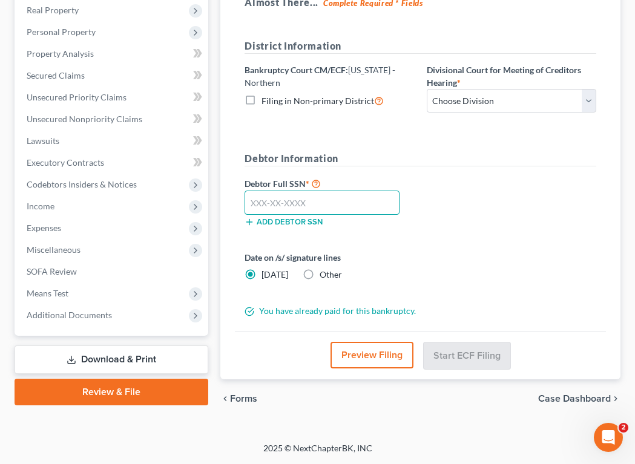
click at [299, 208] on input "text" at bounding box center [322, 203] width 154 height 24
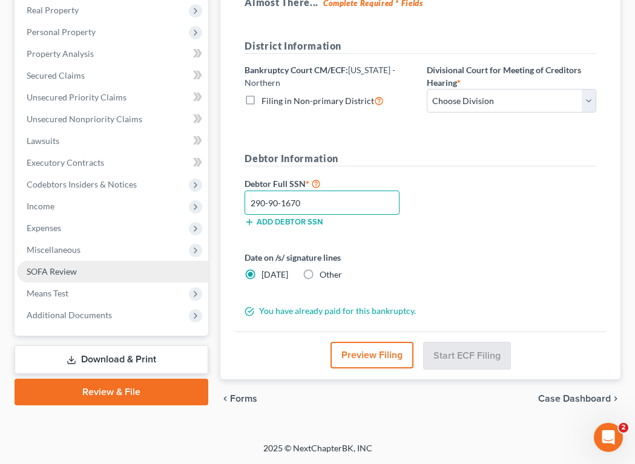
type input "290-90-1670"
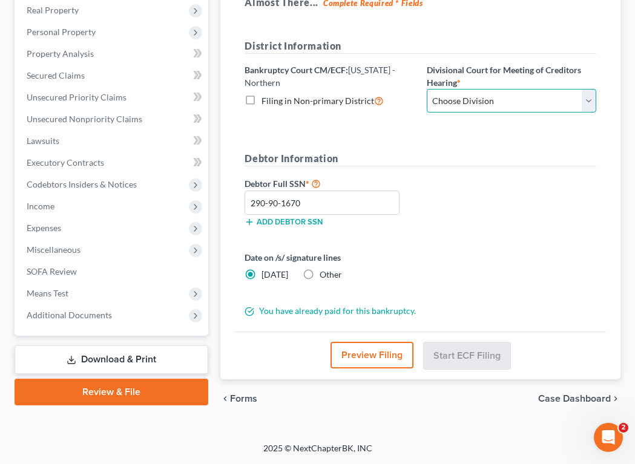
click at [502, 91] on select "Choose Division Akron [GEOGRAPHIC_DATA] [GEOGRAPHIC_DATA] [GEOGRAPHIC_DATA] [GE…" at bounding box center [512, 101] width 170 height 24
select select "3"
click at [427, 90] on select "Choose Division Akron [GEOGRAPHIC_DATA] [GEOGRAPHIC_DATA] [GEOGRAPHIC_DATA] [GE…" at bounding box center [512, 101] width 170 height 24
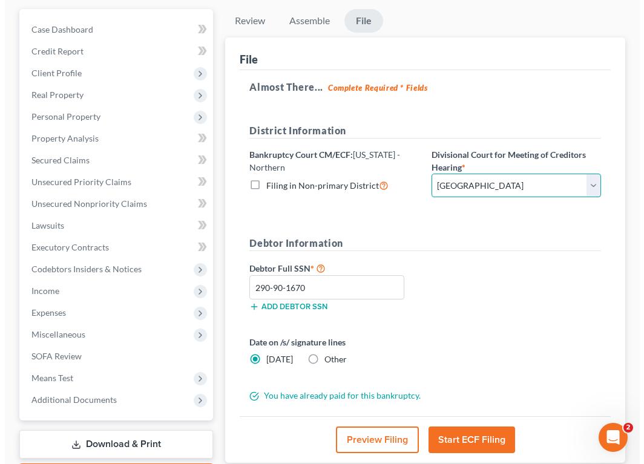
scroll to position [213, 0]
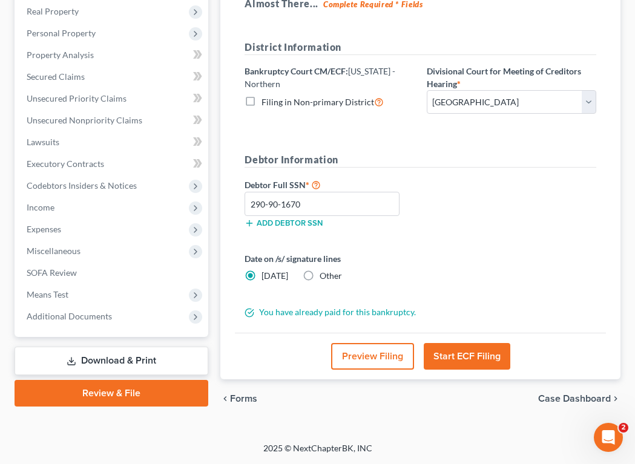
click at [460, 354] on button "Start ECF Filing" at bounding box center [467, 356] width 87 height 27
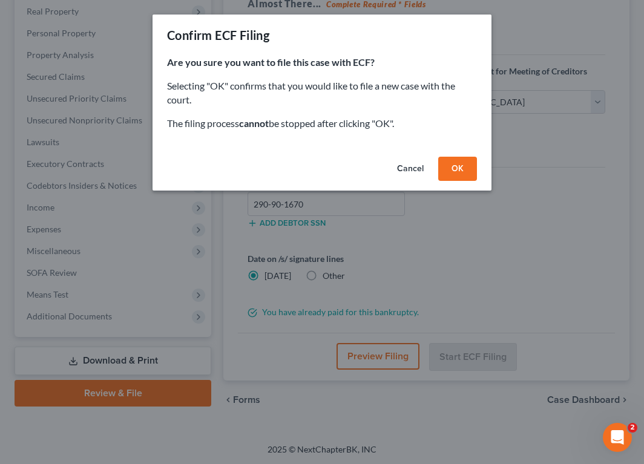
click at [469, 166] on button "OK" at bounding box center [457, 169] width 39 height 24
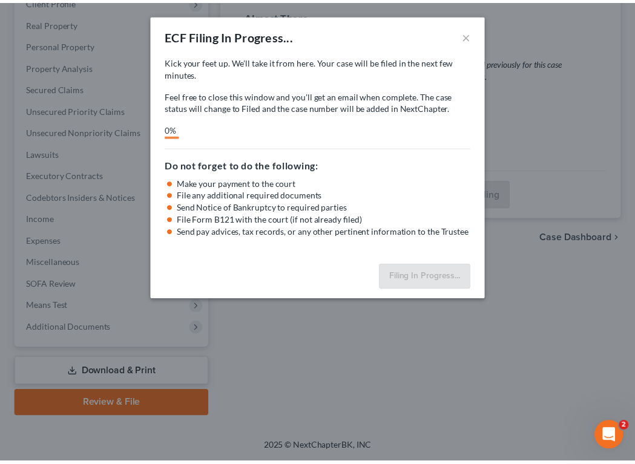
scroll to position [201, 0]
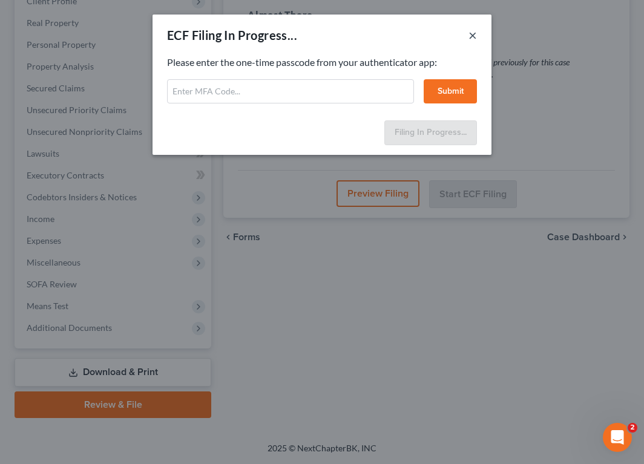
click at [472, 35] on button "×" at bounding box center [473, 35] width 8 height 15
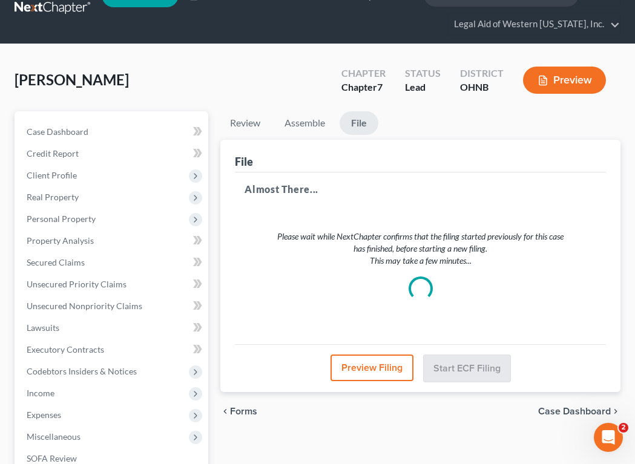
scroll to position [19, 0]
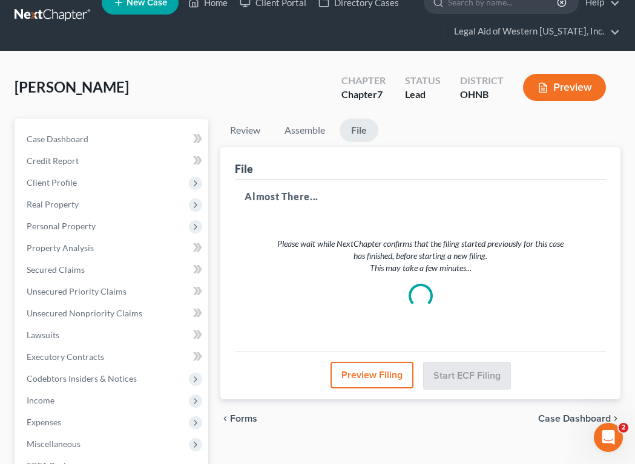
select select "3"
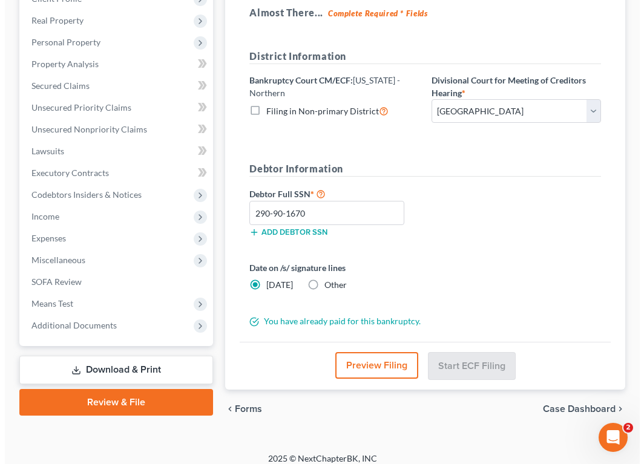
scroll to position [214, 0]
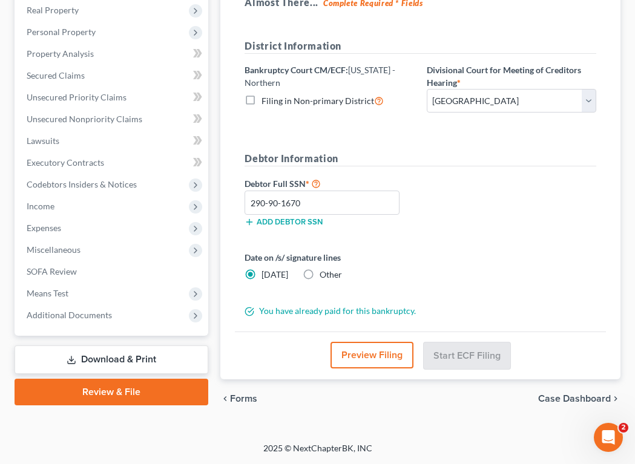
click at [370, 358] on button "Preview Filing" at bounding box center [372, 355] width 83 height 27
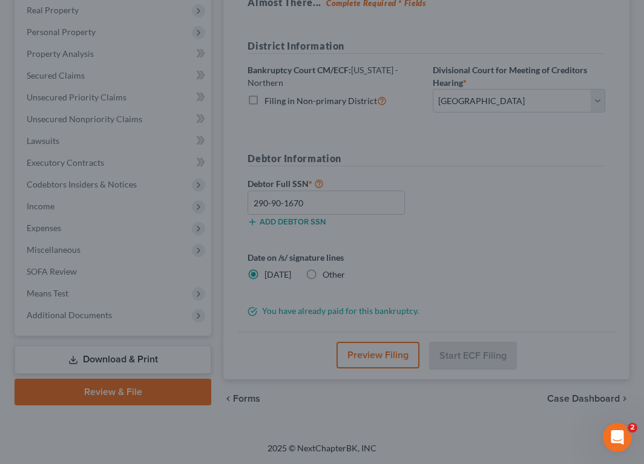
scroll to position [96, 0]
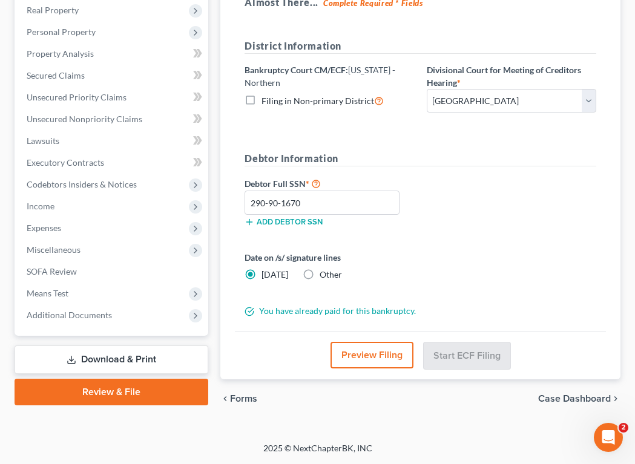
drag, startPoint x: 637, startPoint y: 50, endPoint x: 666, endPoint y: 234, distance: 186.4
click at [360, 360] on button "Preview Filing" at bounding box center [372, 355] width 83 height 27
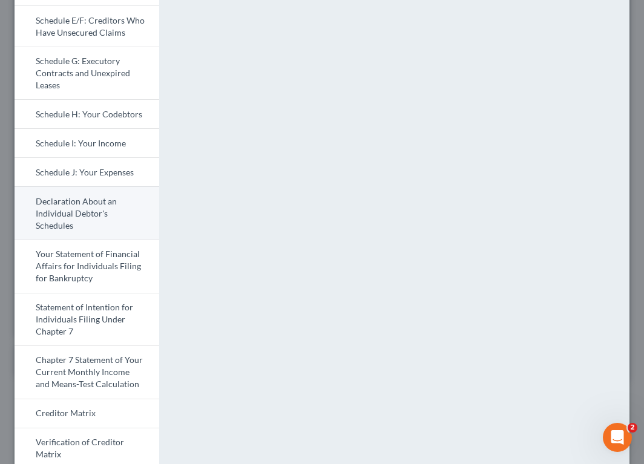
scroll to position [545, 0]
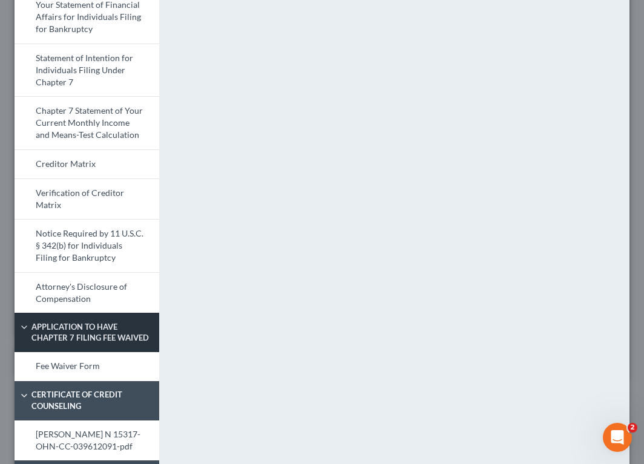
click at [79, 344] on span "Application to Have Chapter 7 Filing Fee Waived" at bounding box center [92, 333] width 135 height 22
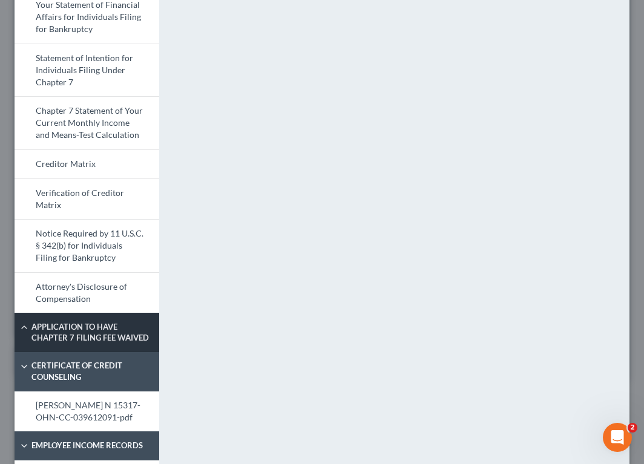
click at [79, 344] on span "Application to Have Chapter 7 Filing Fee Waived" at bounding box center [92, 333] width 135 height 22
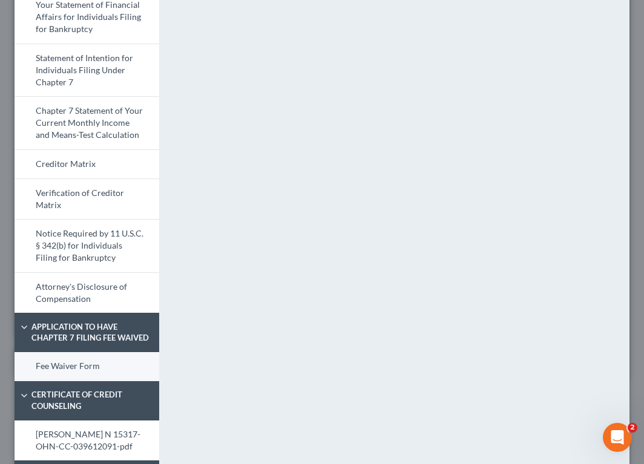
click at [64, 382] on link "Fee Waiver Form" at bounding box center [87, 366] width 145 height 29
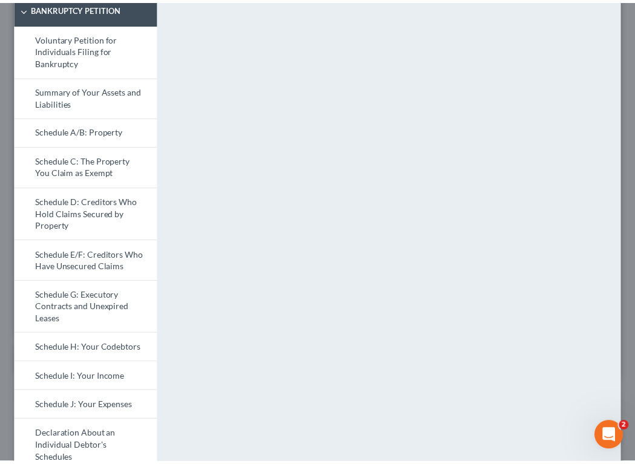
scroll to position [0, 0]
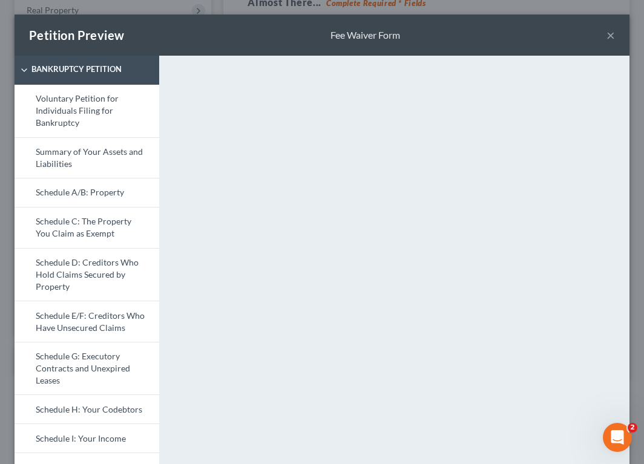
click at [607, 31] on button "×" at bounding box center [611, 35] width 8 height 15
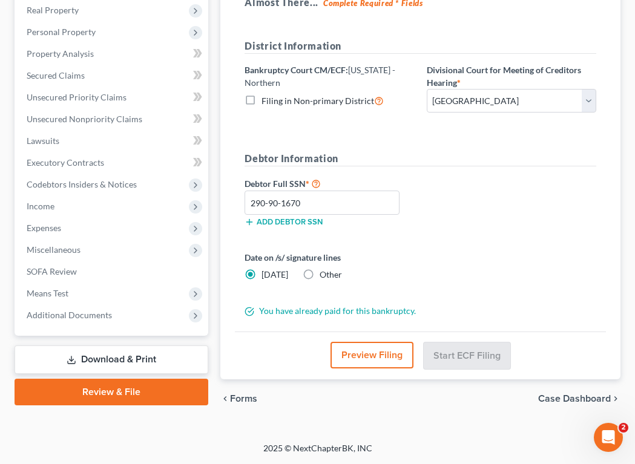
click at [104, 357] on link "Download & Print" at bounding box center [112, 360] width 194 height 28
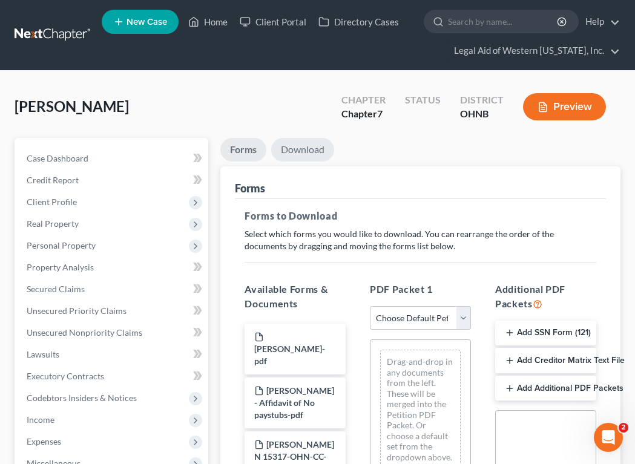
click at [311, 148] on link "Download" at bounding box center [302, 150] width 63 height 24
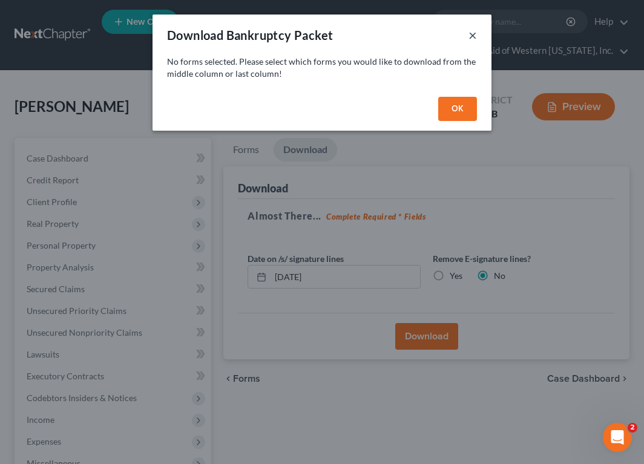
click at [474, 36] on button "×" at bounding box center [473, 35] width 8 height 15
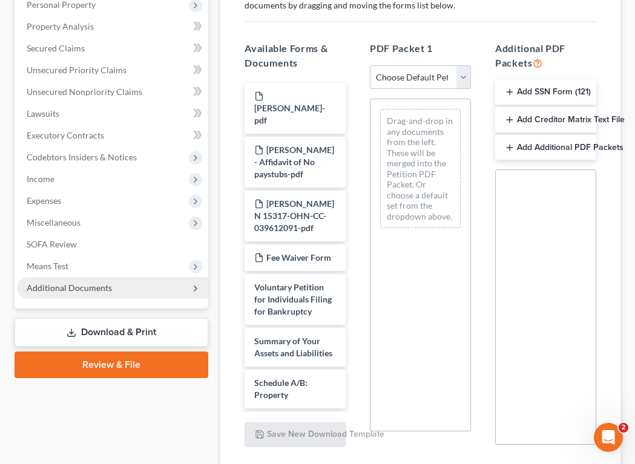
scroll to position [242, 0]
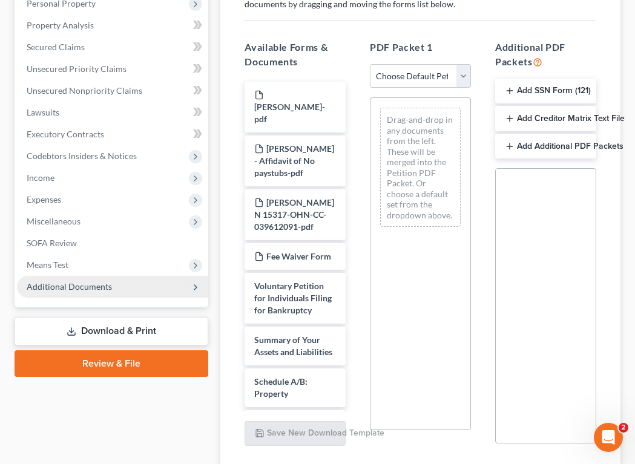
click at [80, 285] on span "Additional Documents" at bounding box center [69, 287] width 85 height 10
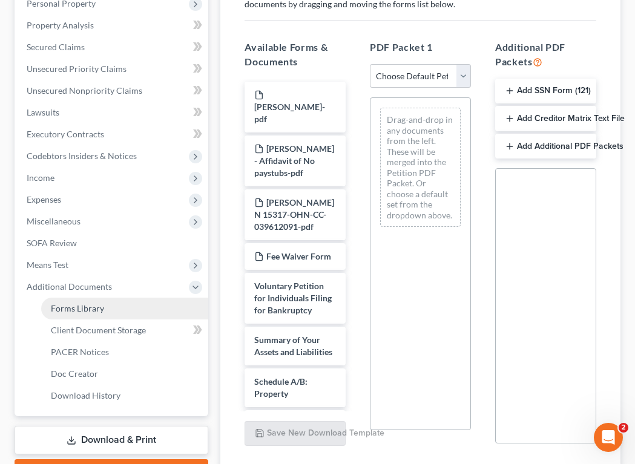
click at [80, 303] on span "Forms Library" at bounding box center [77, 308] width 53 height 10
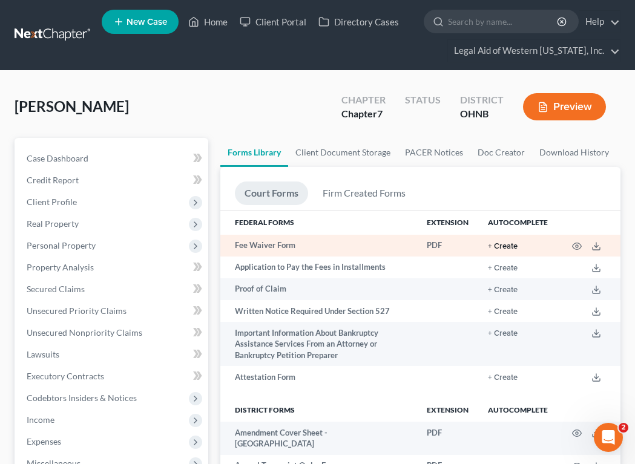
click at [501, 245] on button "+ Create" at bounding box center [503, 247] width 30 height 8
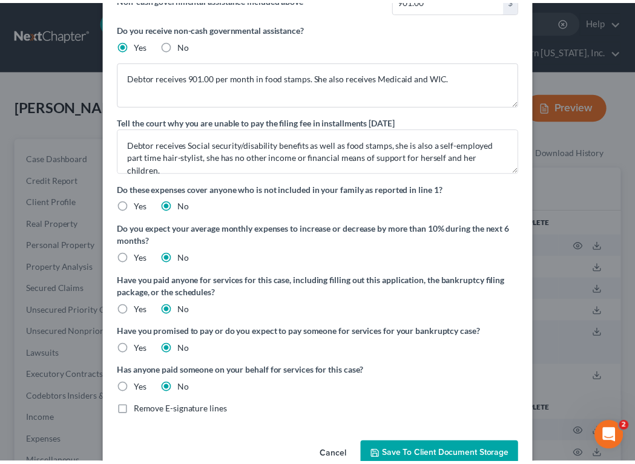
scroll to position [150, 0]
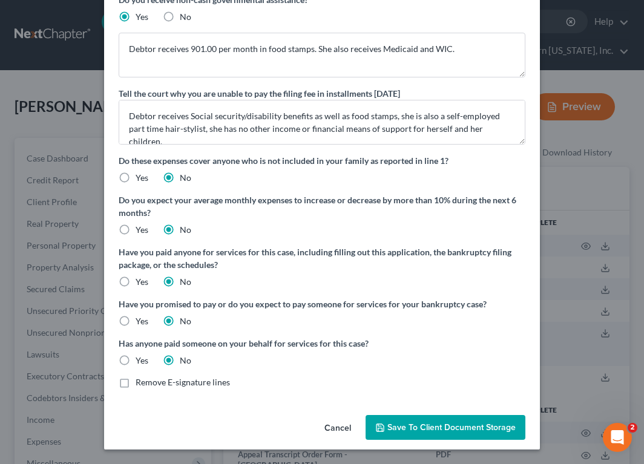
click at [439, 428] on span "Save to Client Document Storage" at bounding box center [452, 428] width 128 height 10
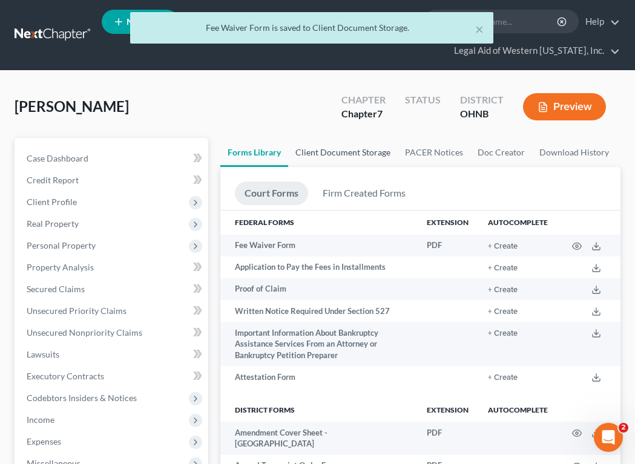
click at [335, 155] on link "Client Document Storage" at bounding box center [343, 152] width 110 height 29
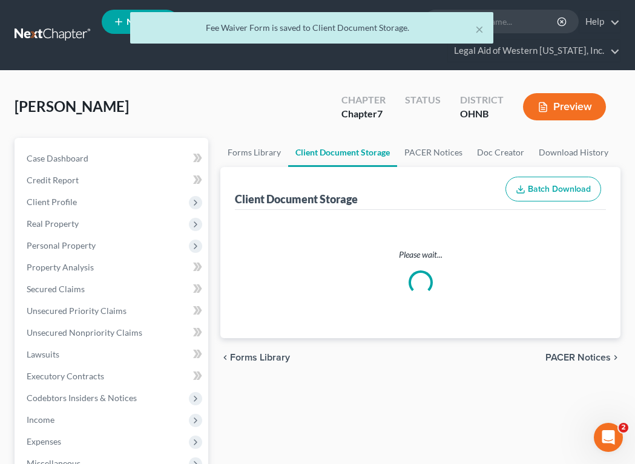
select select "4"
select select "5"
select select "20"
select select "16"
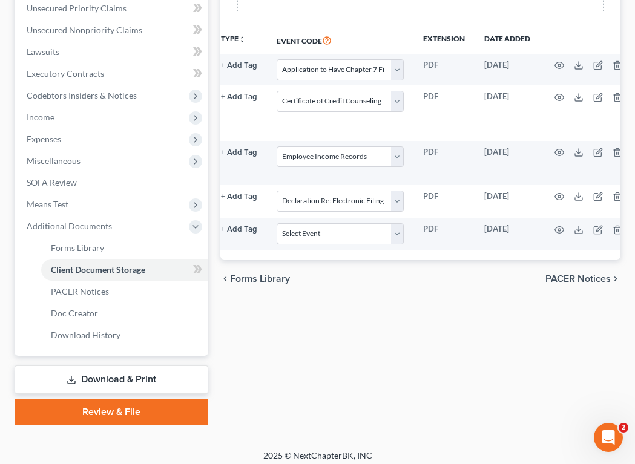
scroll to position [0, 104]
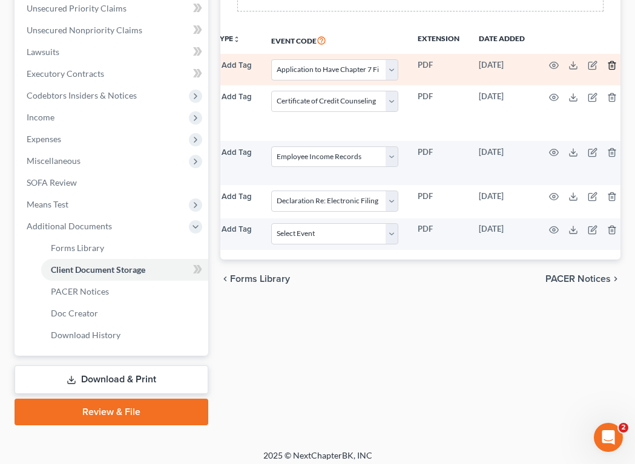
click at [607, 65] on icon "button" at bounding box center [612, 66] width 10 height 10
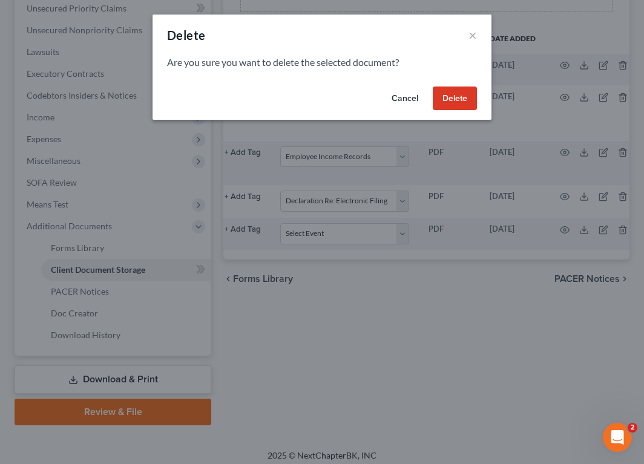
click at [454, 97] on button "Delete" at bounding box center [455, 99] width 44 height 24
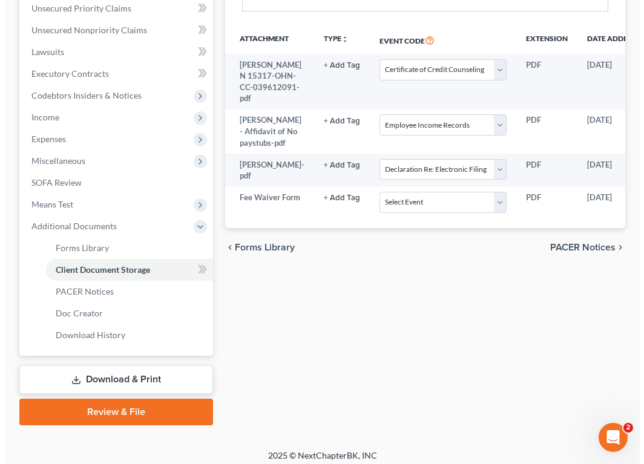
scroll to position [0, 104]
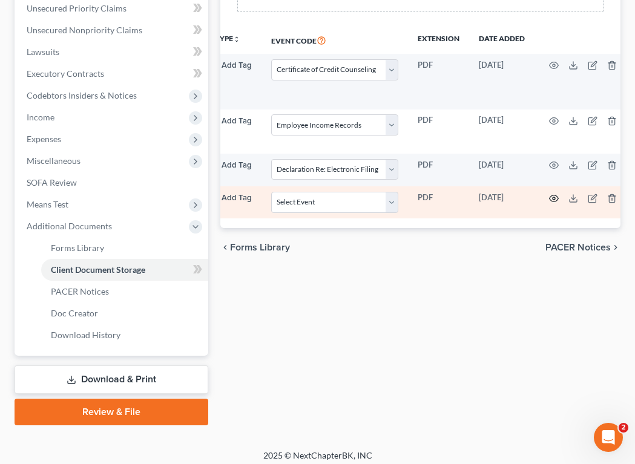
click at [549, 203] on icon "button" at bounding box center [554, 199] width 10 height 10
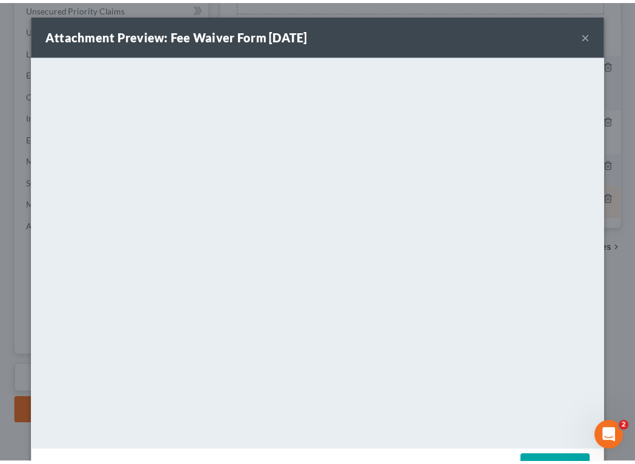
scroll to position [0, 97]
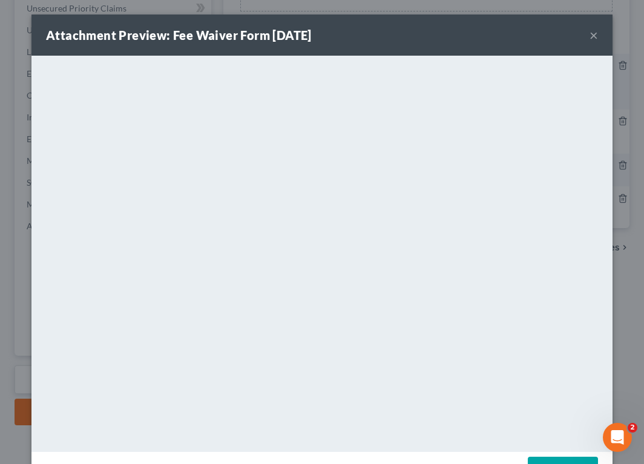
click at [590, 33] on button "×" at bounding box center [594, 35] width 8 height 15
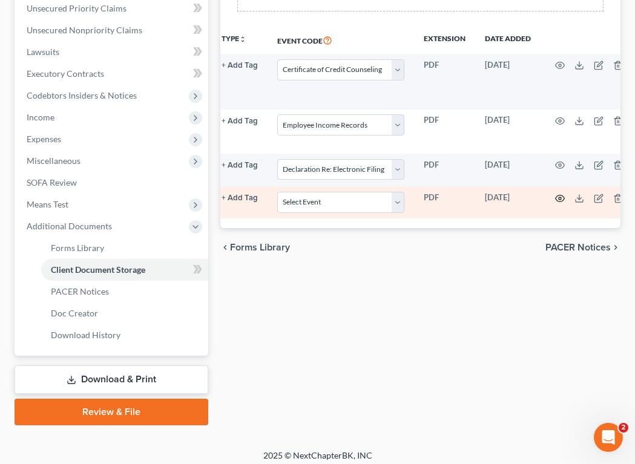
click at [555, 203] on icon "button" at bounding box center [560, 199] width 10 height 10
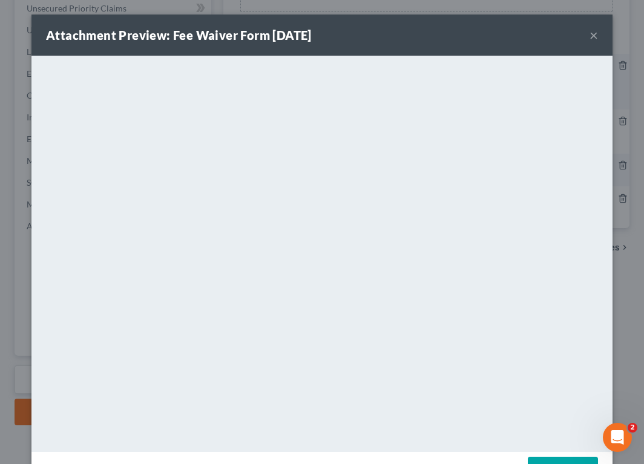
click at [590, 30] on button "×" at bounding box center [594, 35] width 8 height 15
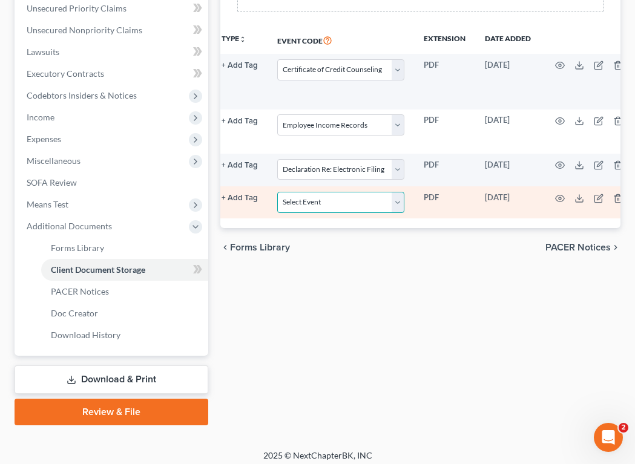
click at [383, 213] on select "Select Event 20 Largest Unsecured Creditors Amended List of Creditors (Fee) Ame…" at bounding box center [340, 202] width 127 height 21
select select "4"
click at [277, 213] on select "Select Event 20 Largest Unsecured Creditors Amended List of Creditors (Fee) Ame…" at bounding box center [340, 202] width 127 height 21
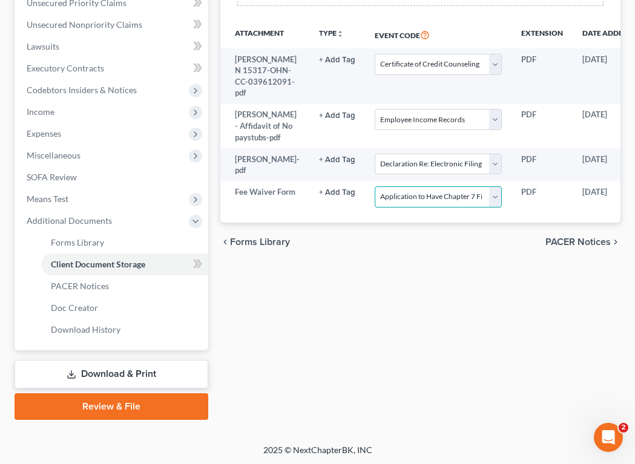
scroll to position [310, 0]
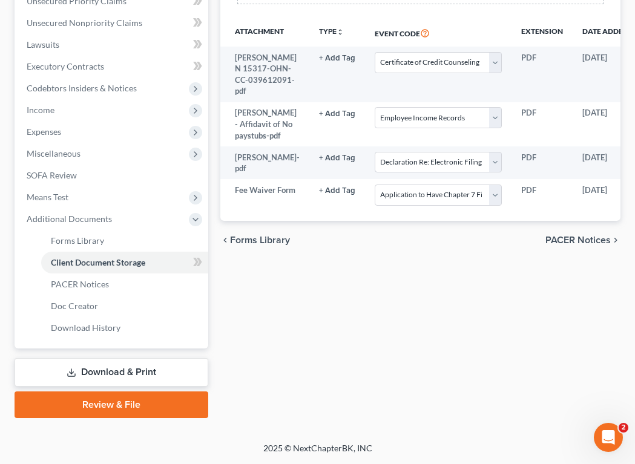
click at [148, 411] on link "Review & File" at bounding box center [112, 405] width 194 height 27
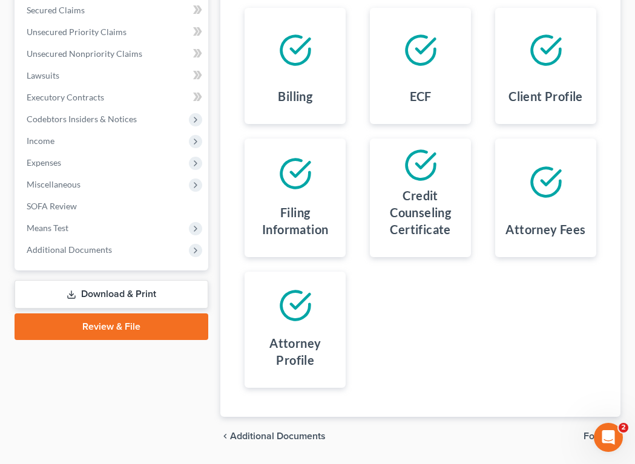
scroll to position [317, 0]
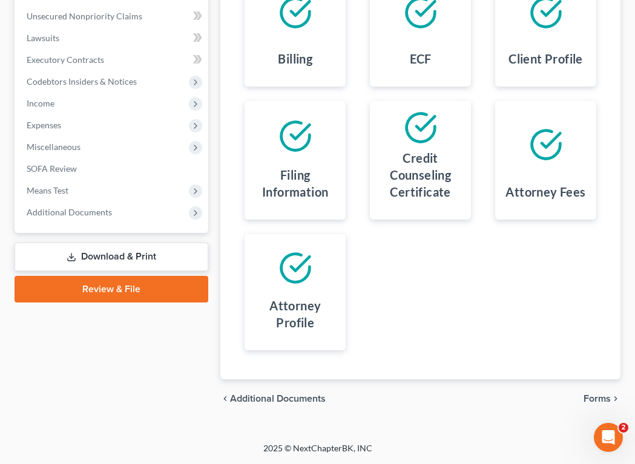
click at [601, 397] on span "Forms" at bounding box center [597, 399] width 27 height 10
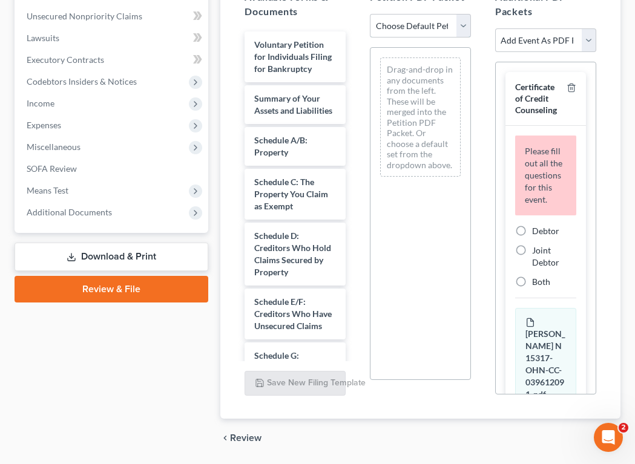
click at [466, 20] on select "Choose Default Petition PDF Packet Complete Bankruptcy Petition (all forms and …" at bounding box center [420, 26] width 101 height 24
select select "0"
click at [370, 14] on select "Choose Default Petition PDF Packet Complete Bankruptcy Petition (all forms and …" at bounding box center [420, 26] width 101 height 24
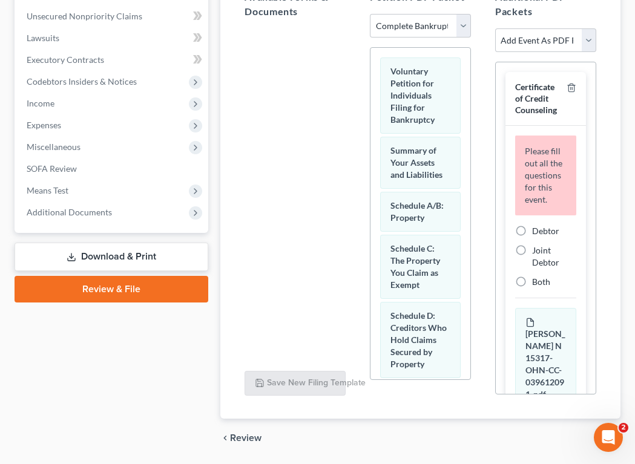
click at [532, 237] on label "Debtor" at bounding box center [545, 231] width 27 height 12
click at [537, 233] on input "Debtor" at bounding box center [541, 229] width 8 height 8
radio input "true"
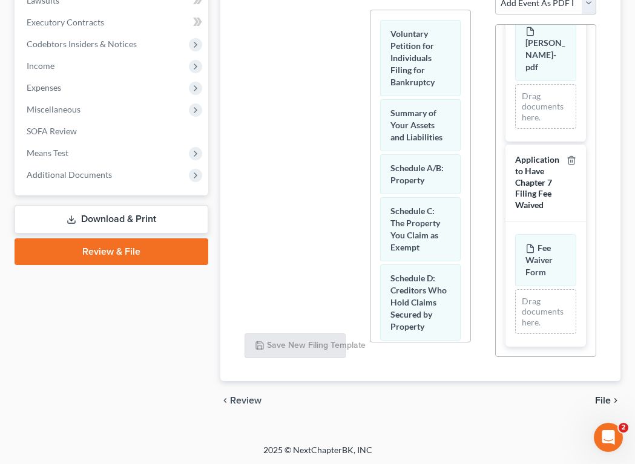
scroll to position [356, 0]
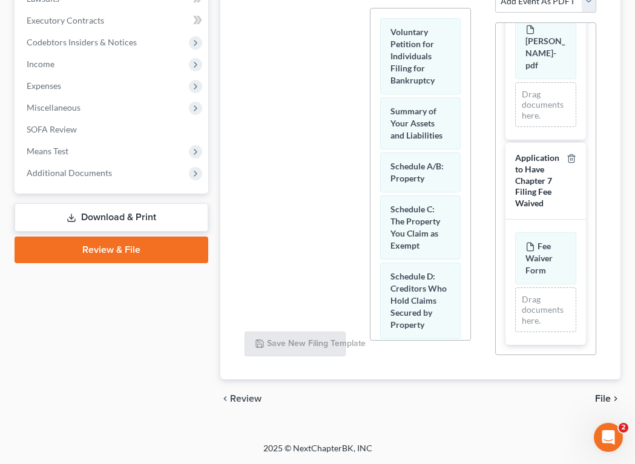
click at [602, 397] on span "File" at bounding box center [603, 399] width 16 height 10
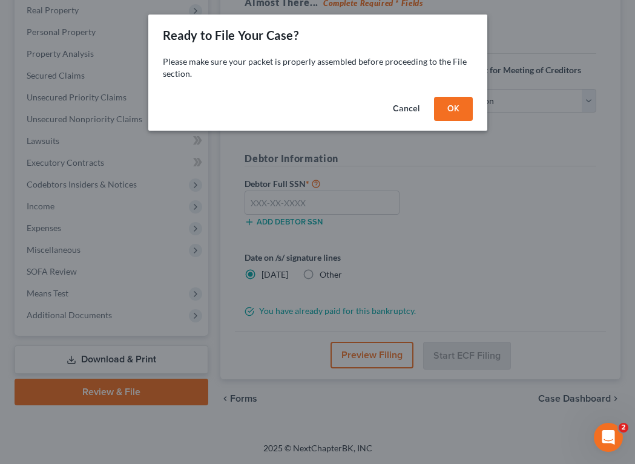
scroll to position [214, 0]
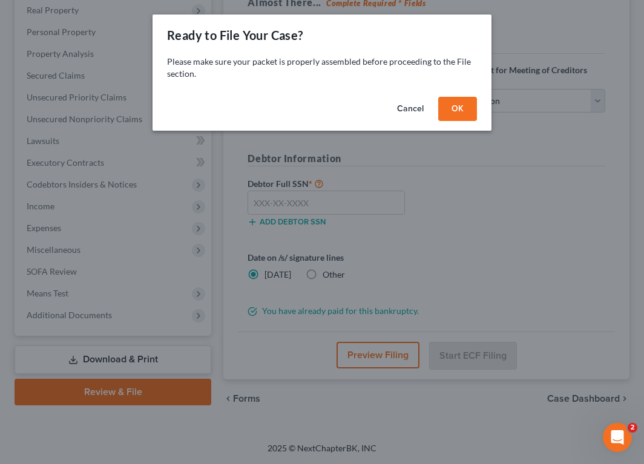
click at [458, 105] on button "OK" at bounding box center [457, 109] width 39 height 24
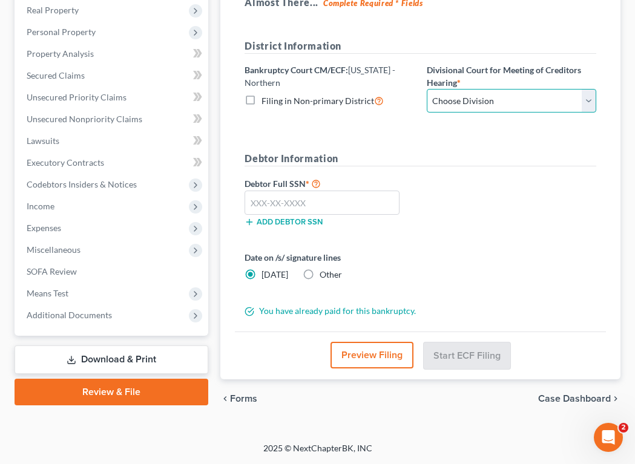
click at [458, 105] on select "Choose Division Akron [GEOGRAPHIC_DATA] [GEOGRAPHIC_DATA] [GEOGRAPHIC_DATA] [GE…" at bounding box center [512, 101] width 170 height 24
select select "3"
click at [427, 89] on select "Choose Division Akron [GEOGRAPHIC_DATA] [GEOGRAPHIC_DATA] [GEOGRAPHIC_DATA] [GE…" at bounding box center [512, 101] width 170 height 24
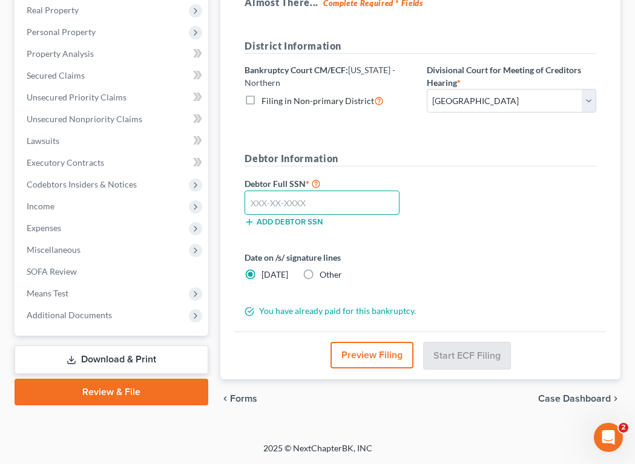
click at [280, 211] on input "text" at bounding box center [322, 203] width 154 height 24
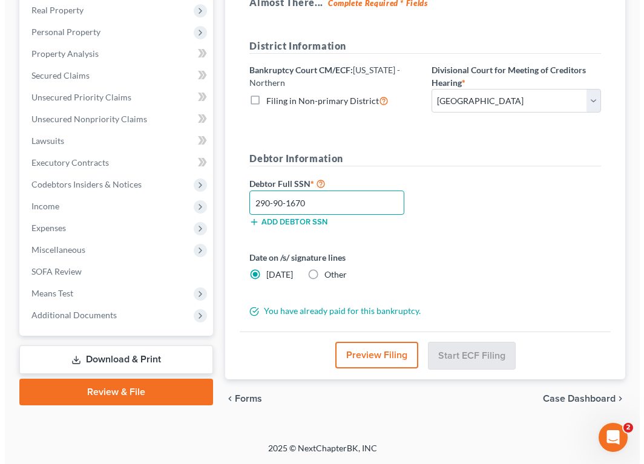
scroll to position [213, 0]
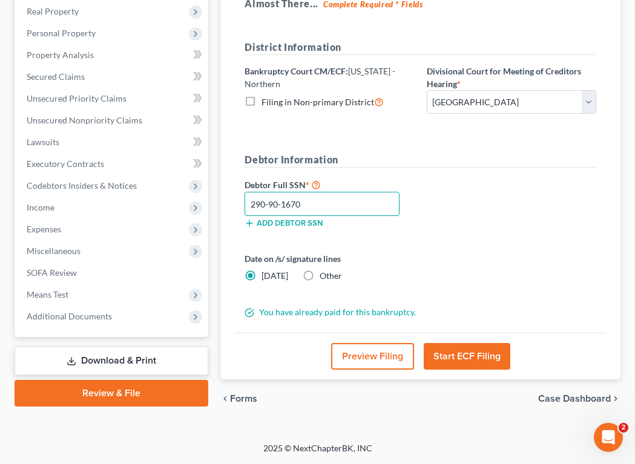
type input "290-90-1670"
click at [478, 353] on button "Start ECF Filing" at bounding box center [467, 356] width 87 height 27
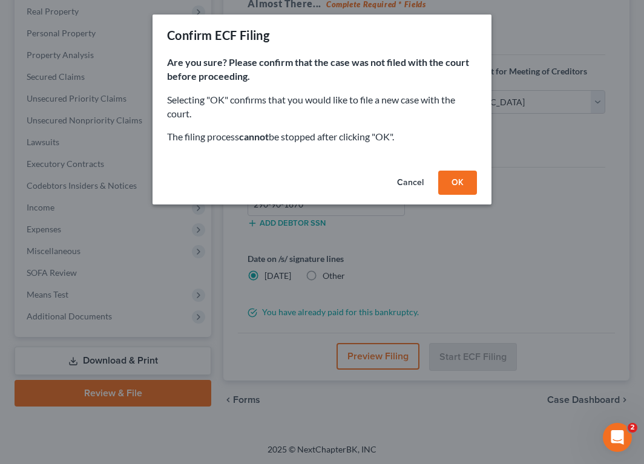
click at [461, 177] on button "OK" at bounding box center [457, 183] width 39 height 24
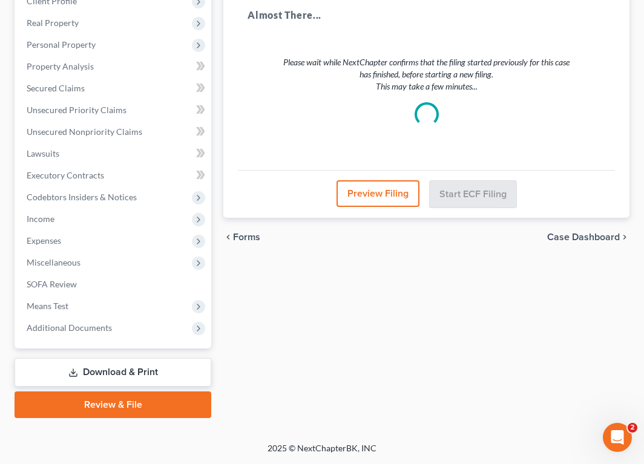
scroll to position [201, 0]
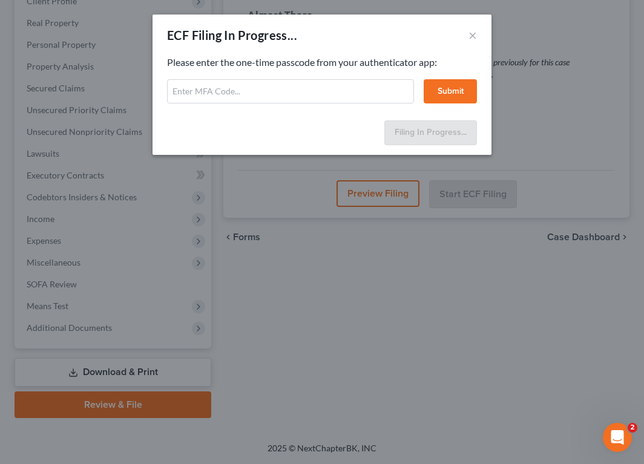
drag, startPoint x: 273, startPoint y: 65, endPoint x: 279, endPoint y: 94, distance: 29.7
click at [273, 65] on p "Please enter the one-time passcode from your authenticator app:" at bounding box center [322, 63] width 310 height 14
click at [279, 96] on input "text" at bounding box center [290, 91] width 247 height 24
type input "563762"
click at [446, 93] on button "Submit" at bounding box center [450, 91] width 53 height 24
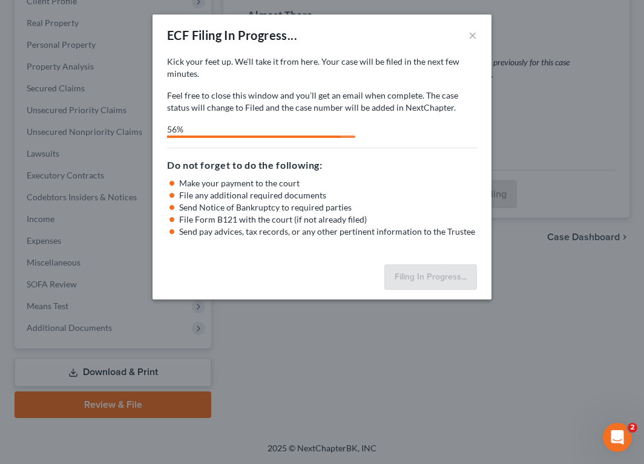
select select "3"
